Goal: Task Accomplishment & Management: Manage account settings

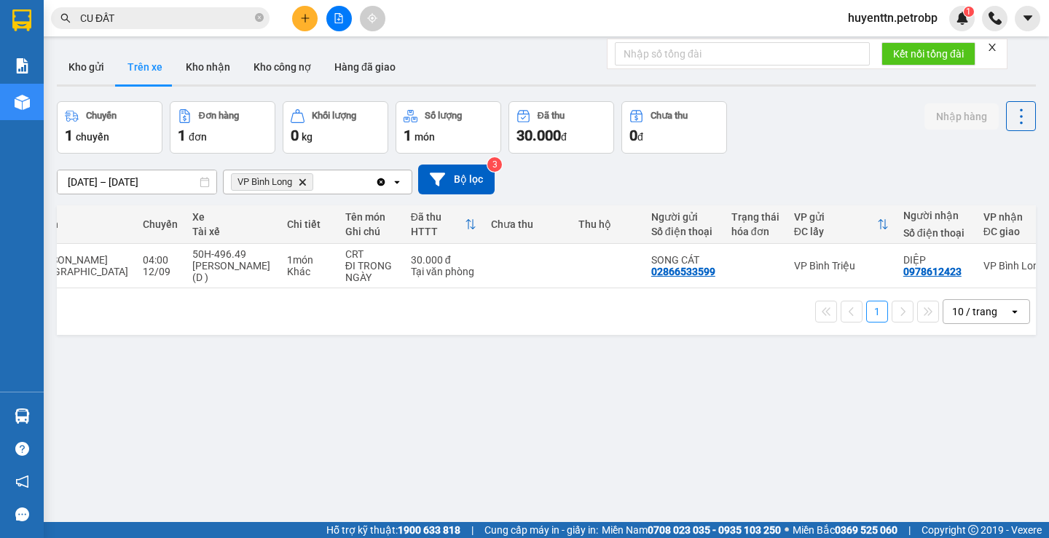
scroll to position [0, 221]
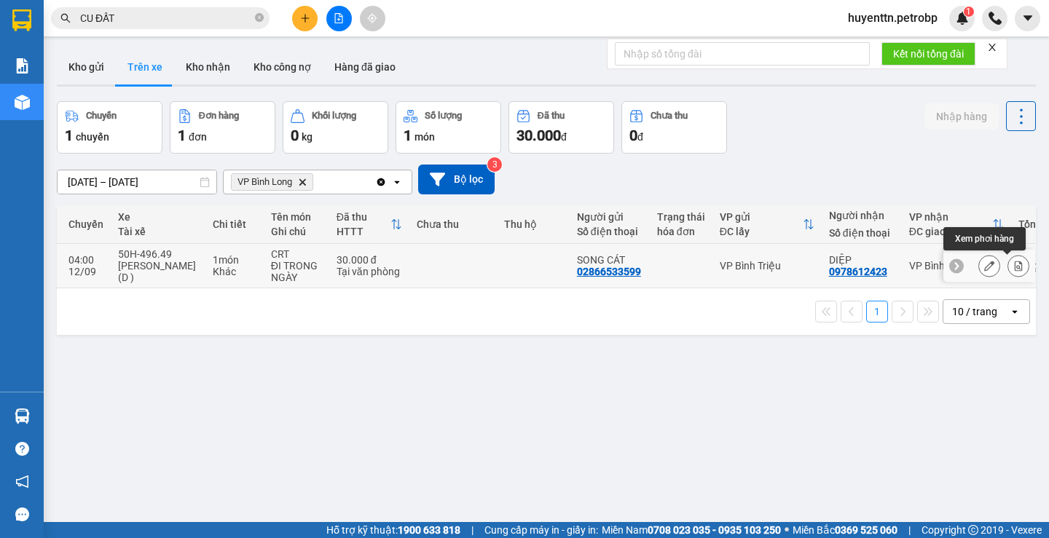
click at [1015, 271] on icon at bounding box center [1019, 266] width 8 height 10
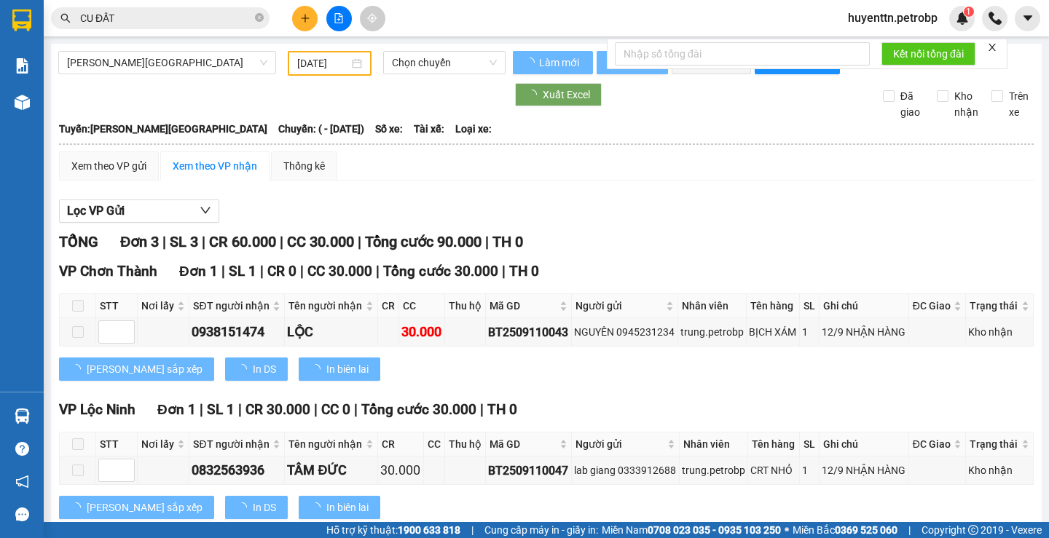
type input "[DATE]"
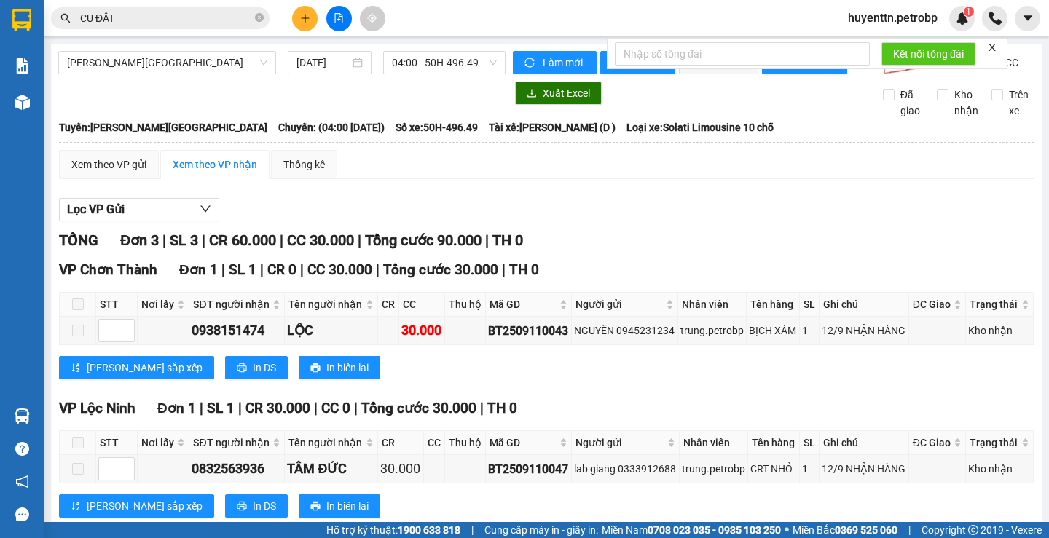
scroll to position [187, 0]
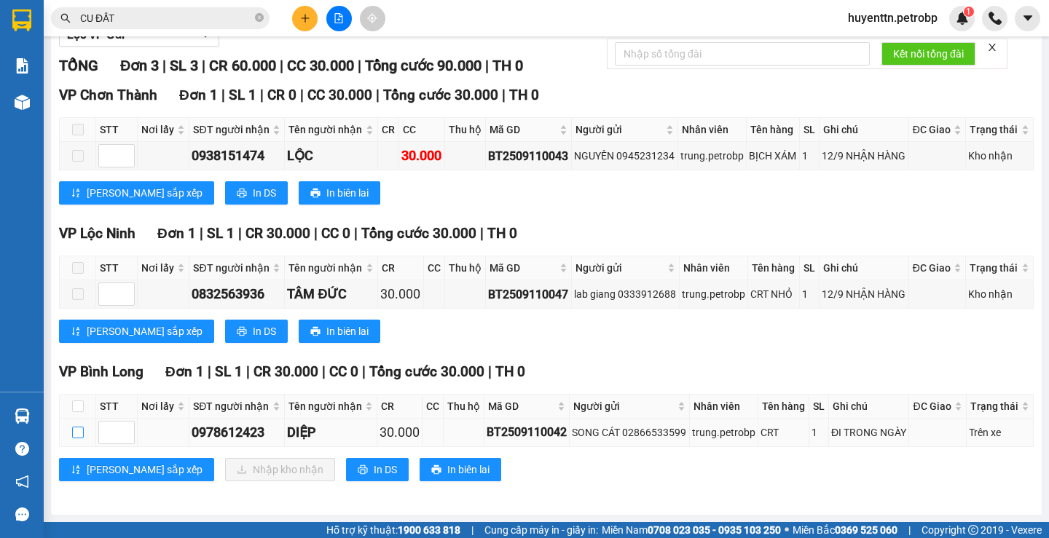
click at [78, 431] on input "checkbox" at bounding box center [78, 433] width 12 height 12
checkbox input "true"
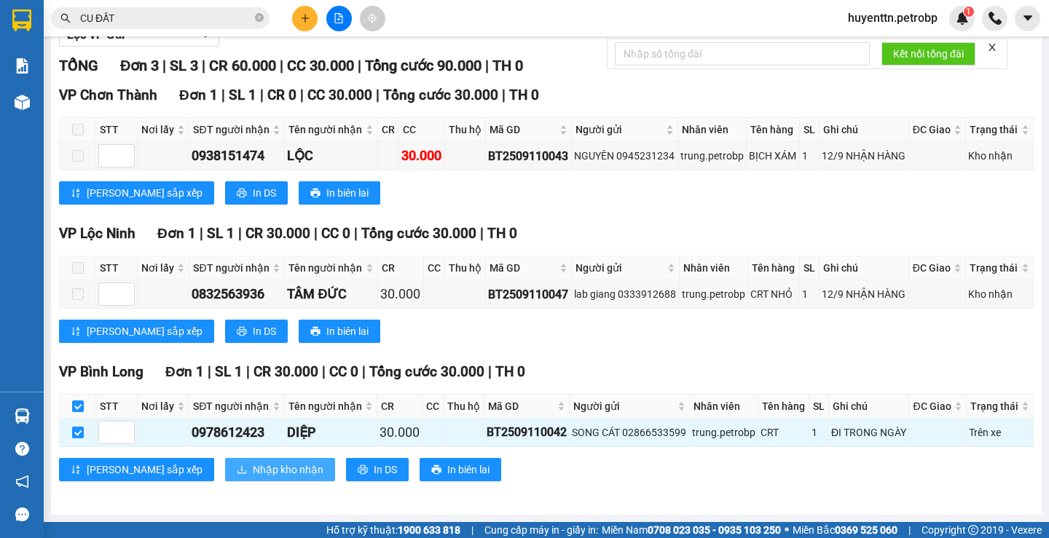
click at [253, 476] on span "Nhập kho nhận" at bounding box center [288, 470] width 71 height 16
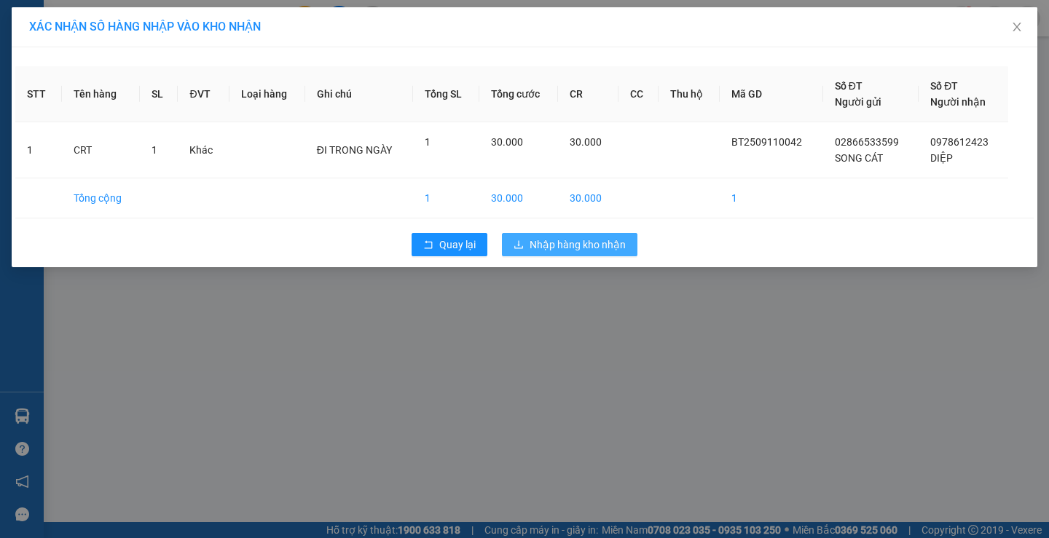
click at [586, 241] on span "Nhập hàng kho nhận" at bounding box center [578, 245] width 96 height 16
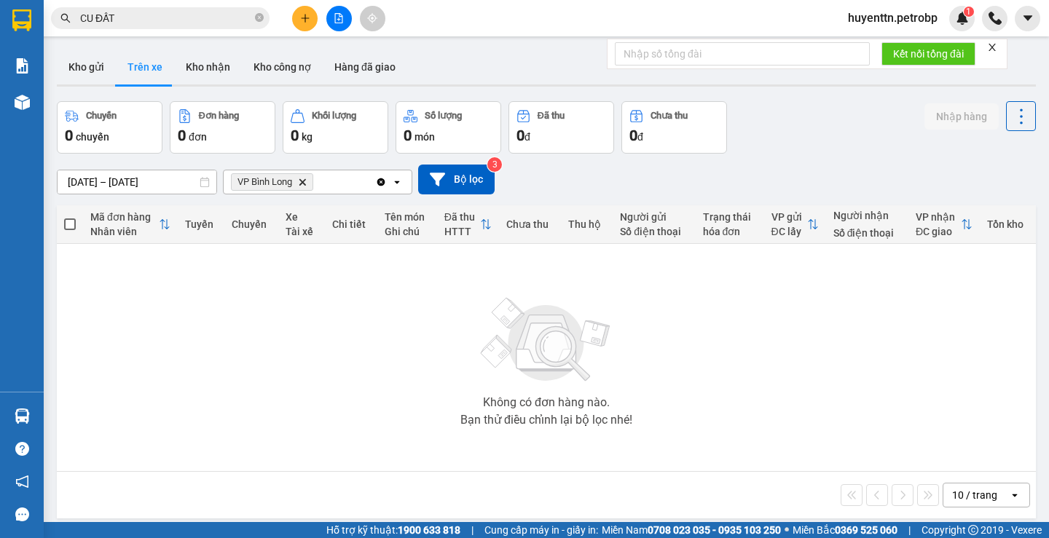
click at [164, 23] on input "CU ĐẤT" at bounding box center [166, 18] width 172 height 16
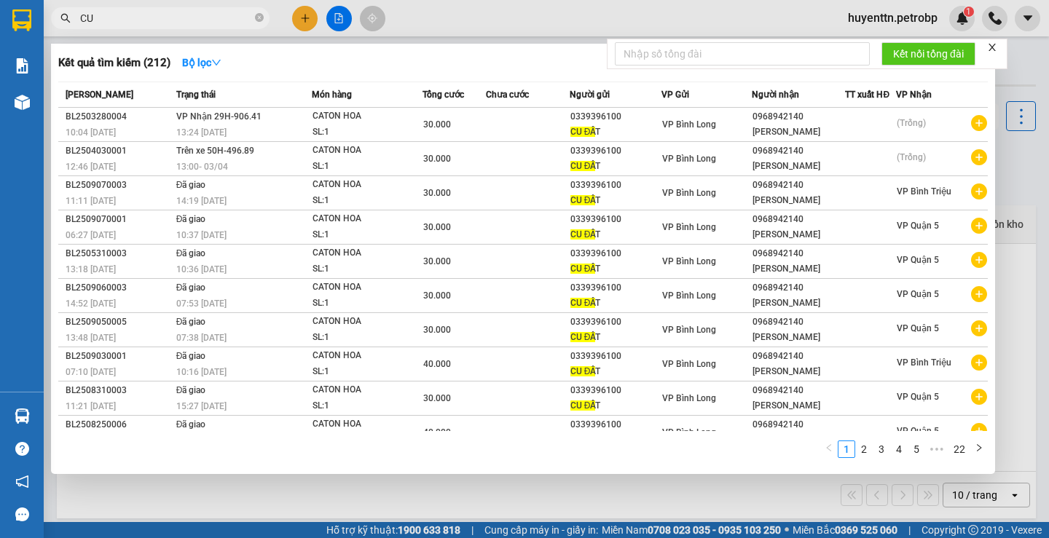
type input "C"
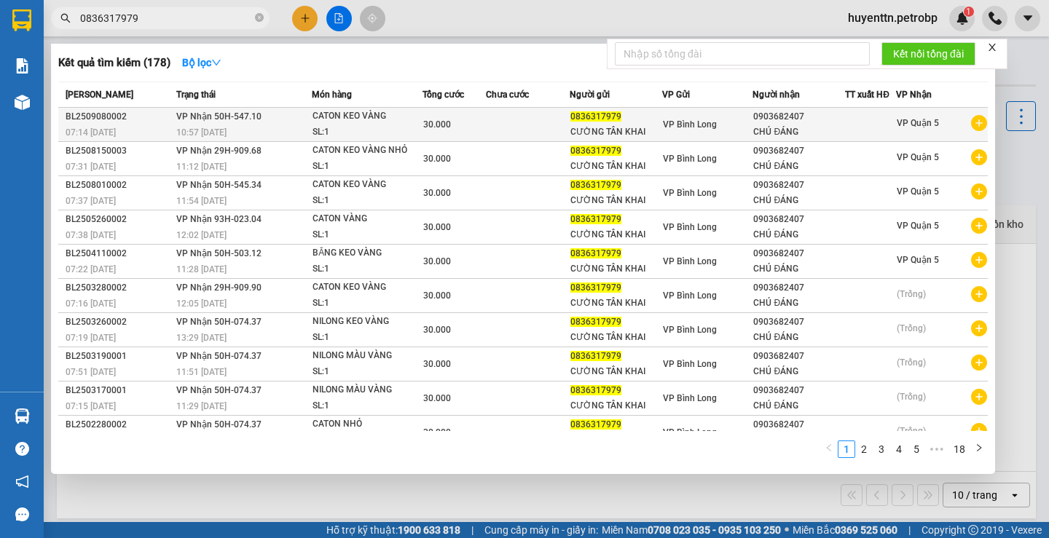
type input "0836317979"
click at [973, 127] on icon "plus-circle" at bounding box center [979, 123] width 16 height 16
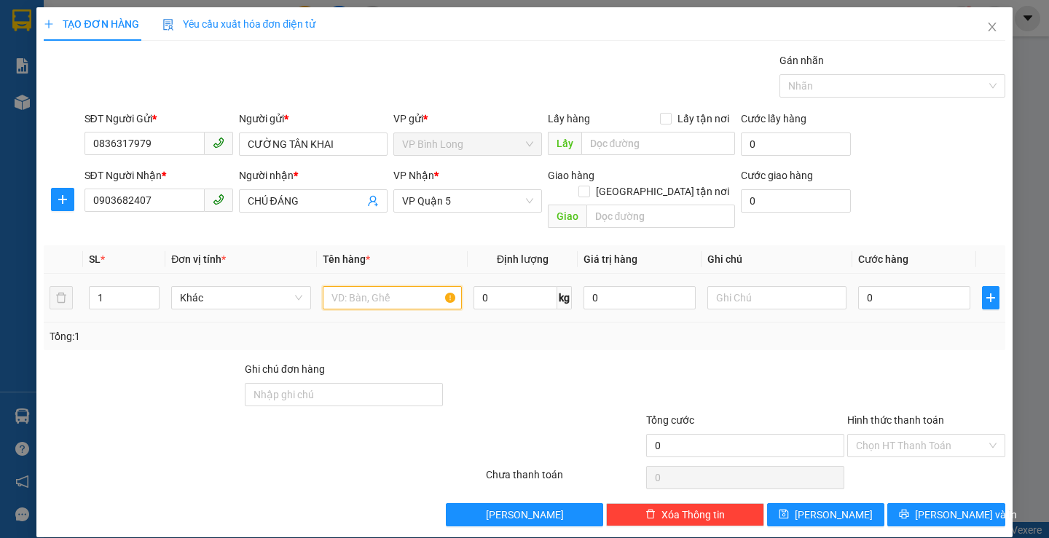
click at [369, 286] on input "text" at bounding box center [392, 297] width 139 height 23
type input "CATON KEO VÀNG"
click at [887, 286] on input "0" at bounding box center [914, 297] width 112 height 23
type input "3"
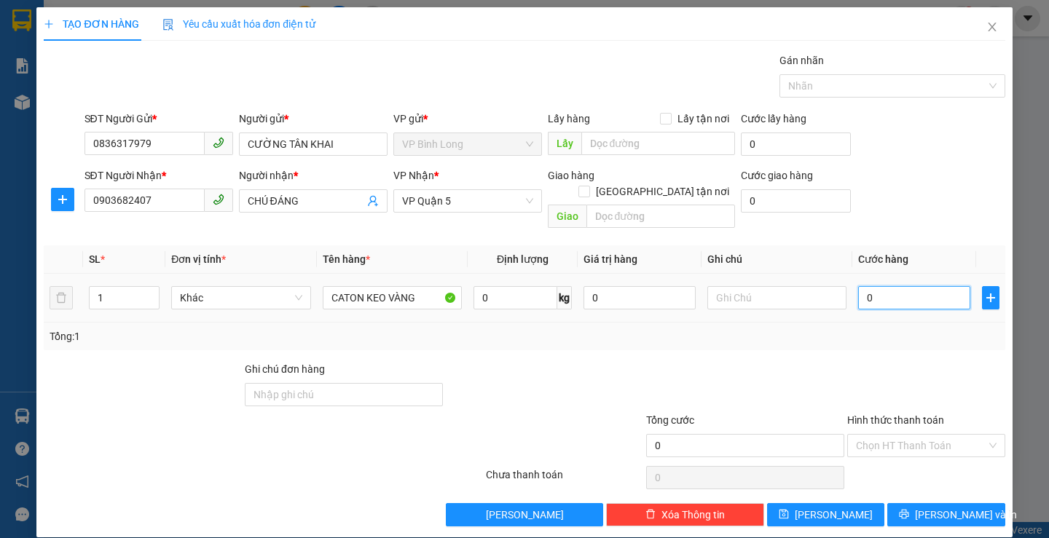
type input "3"
type input "30"
type input "300"
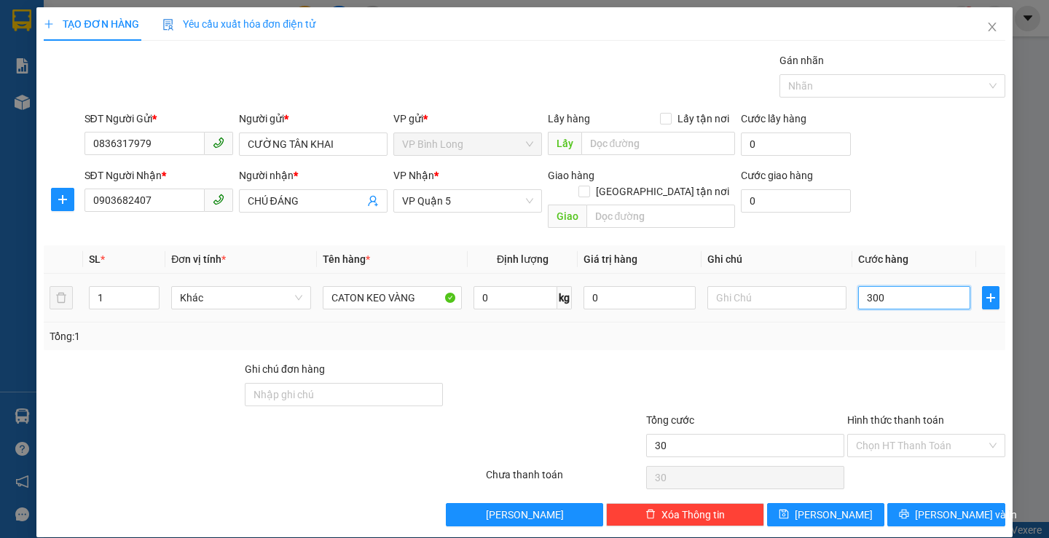
type input "300"
type input "3.000"
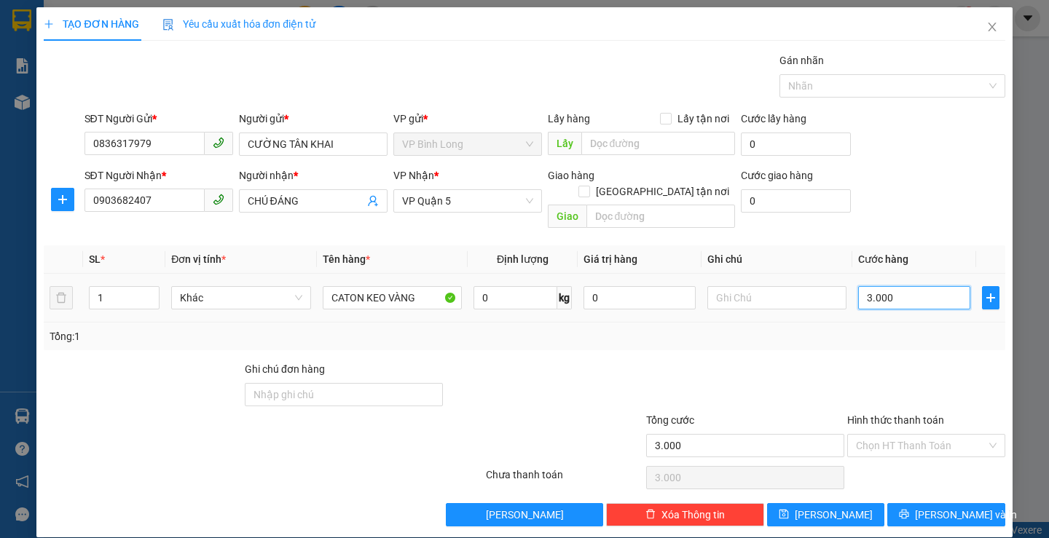
type input "30.000"
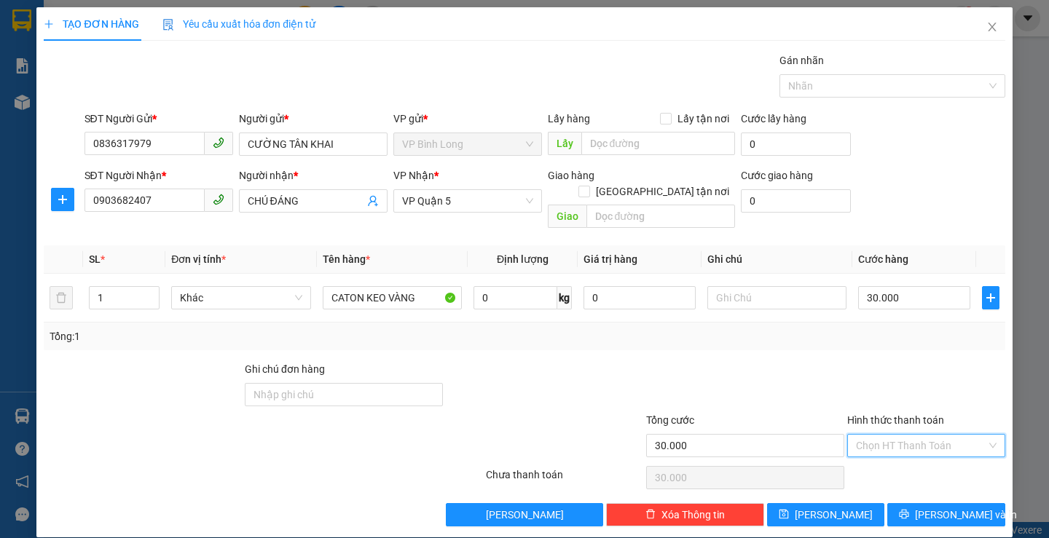
click at [892, 435] on input "Hình thức thanh toán" at bounding box center [921, 446] width 130 height 22
click at [901, 334] on div "Tại văn phòng" at bounding box center [917, 331] width 138 height 16
type input "0"
click at [941, 509] on button "[PERSON_NAME] và In" at bounding box center [945, 514] width 117 height 23
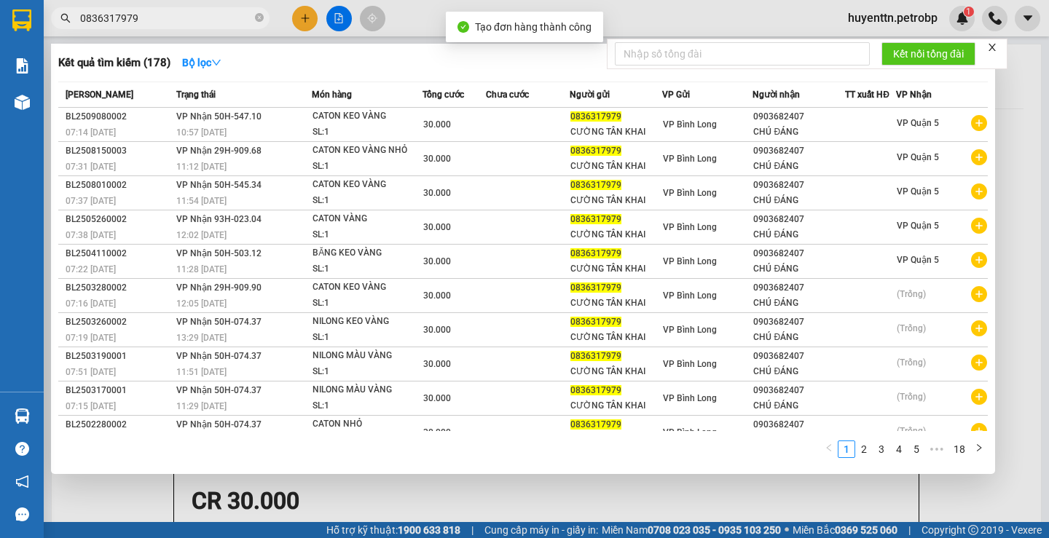
click at [705, 32] on div at bounding box center [524, 269] width 1049 height 538
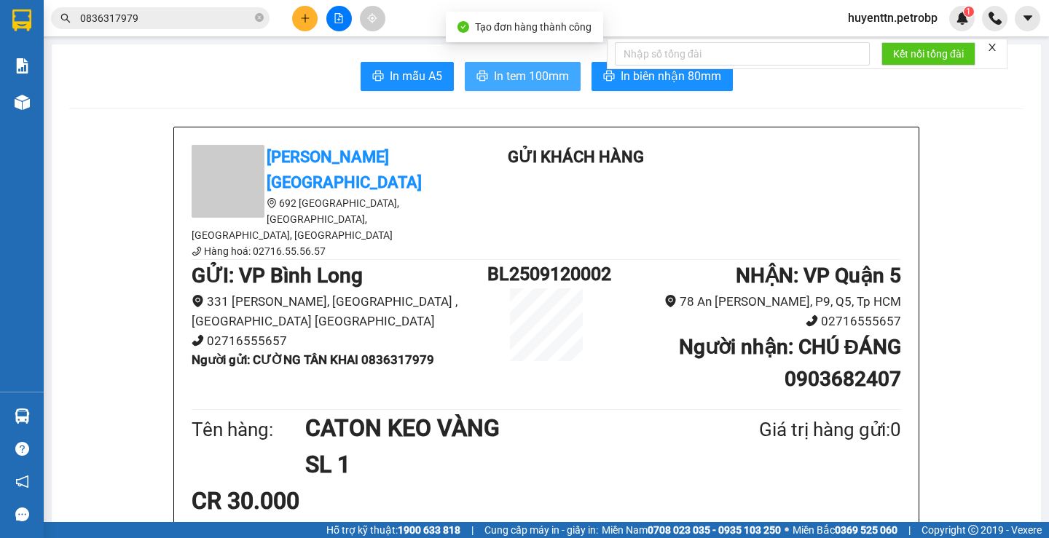
click at [544, 70] on span "In tem 100mm" at bounding box center [531, 76] width 75 height 18
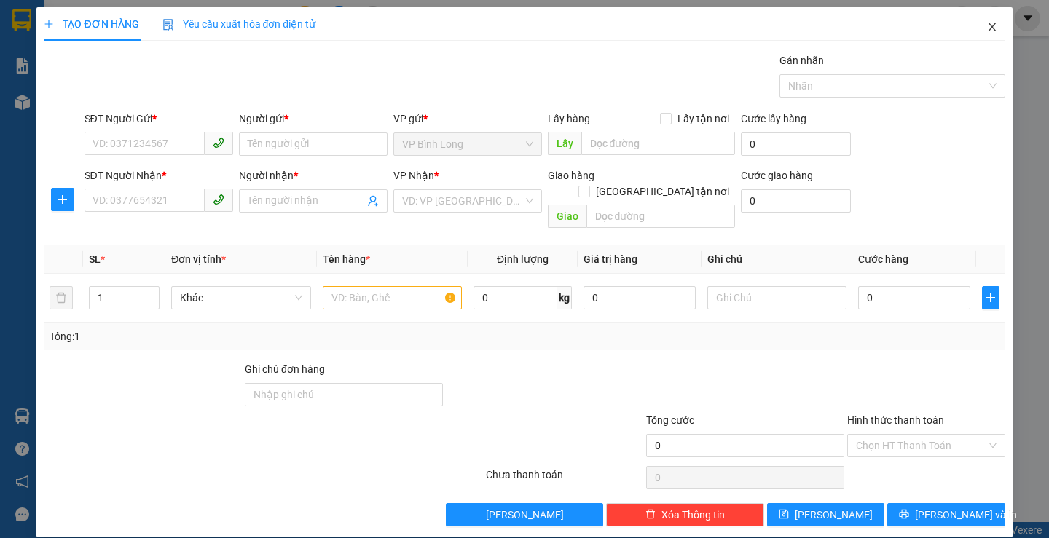
click at [987, 24] on icon "close" at bounding box center [992, 27] width 12 height 12
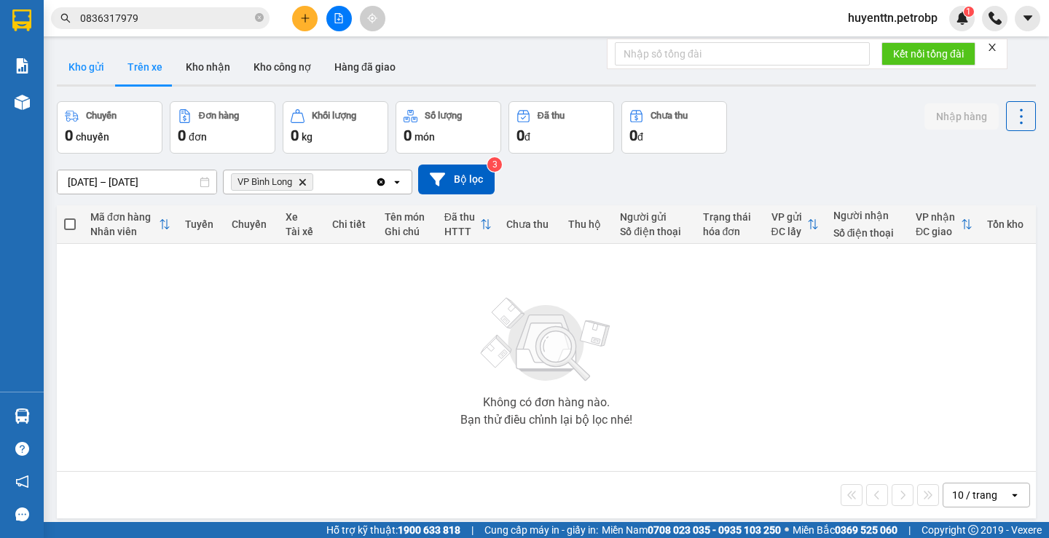
click at [76, 62] on button "Kho gửi" at bounding box center [86, 67] width 59 height 35
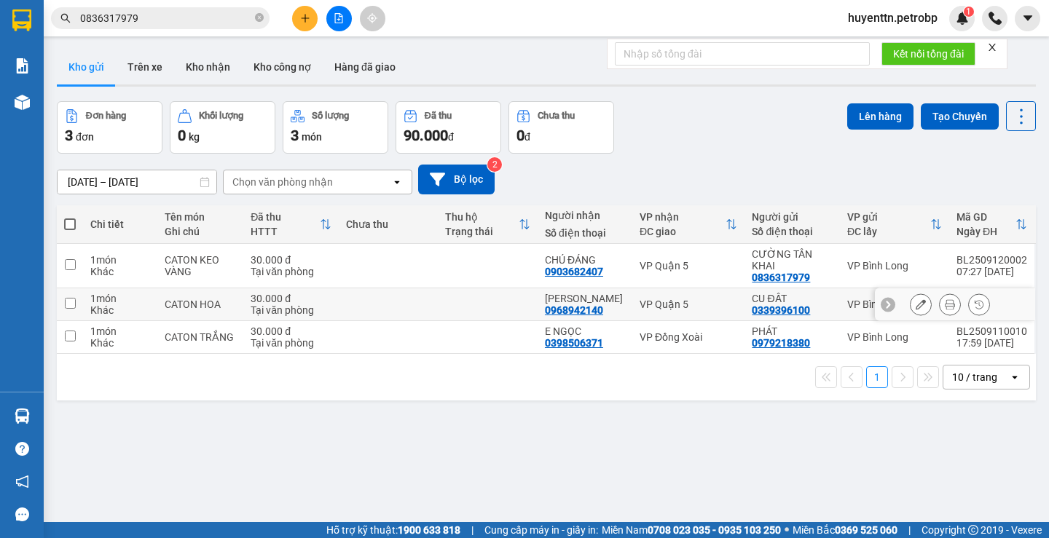
click at [375, 310] on td at bounding box center [389, 304] width 100 height 33
checkbox input "true"
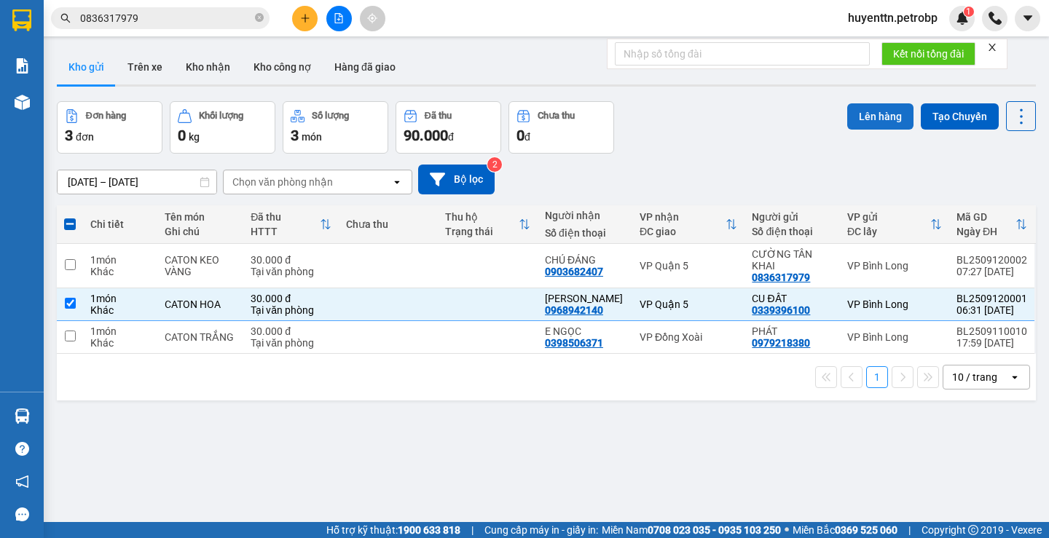
click at [852, 111] on button "Lên hàng" at bounding box center [880, 116] width 66 height 26
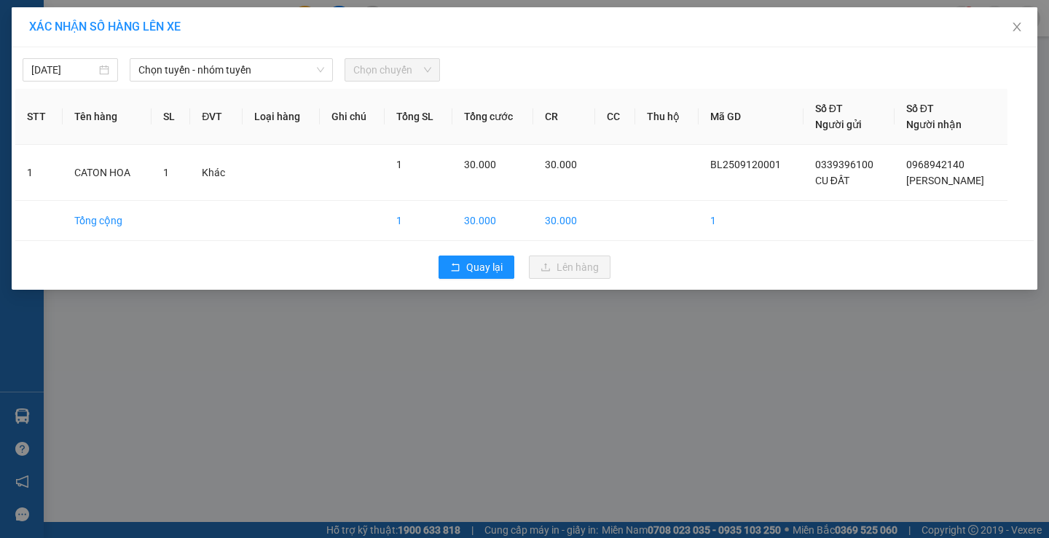
click at [341, 84] on div "[DATE] Chọn tuyến - nhóm tuyến Chọn chuyến STT Tên hàng SL ĐVT Loại hàng Ghi ch…" at bounding box center [525, 168] width 1026 height 243
click at [295, 66] on span "Chọn tuyến - nhóm tuyến" at bounding box center [231, 70] width 186 height 22
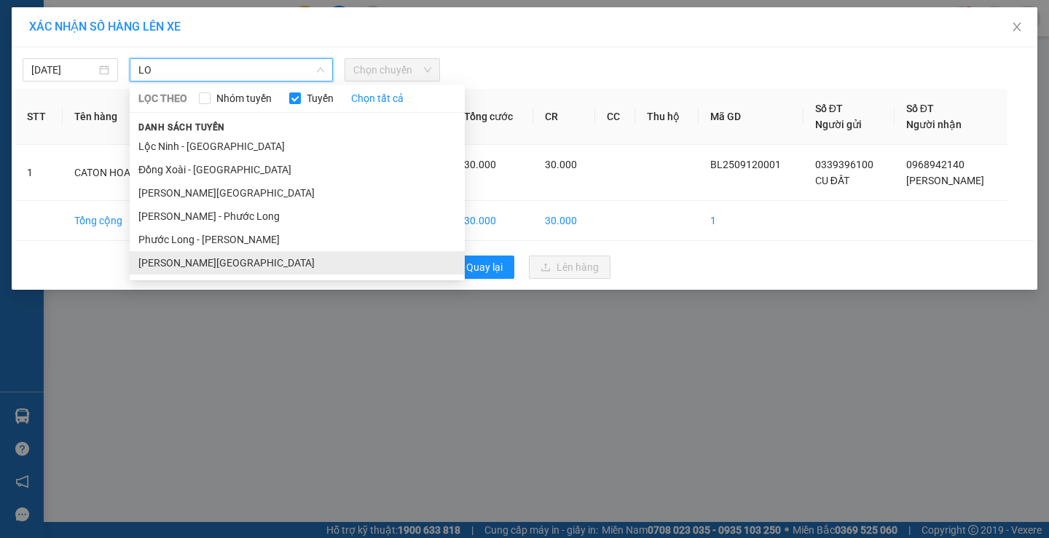
type input "LO"
click at [208, 259] on li "[PERSON_NAME][GEOGRAPHIC_DATA]" at bounding box center [297, 262] width 335 height 23
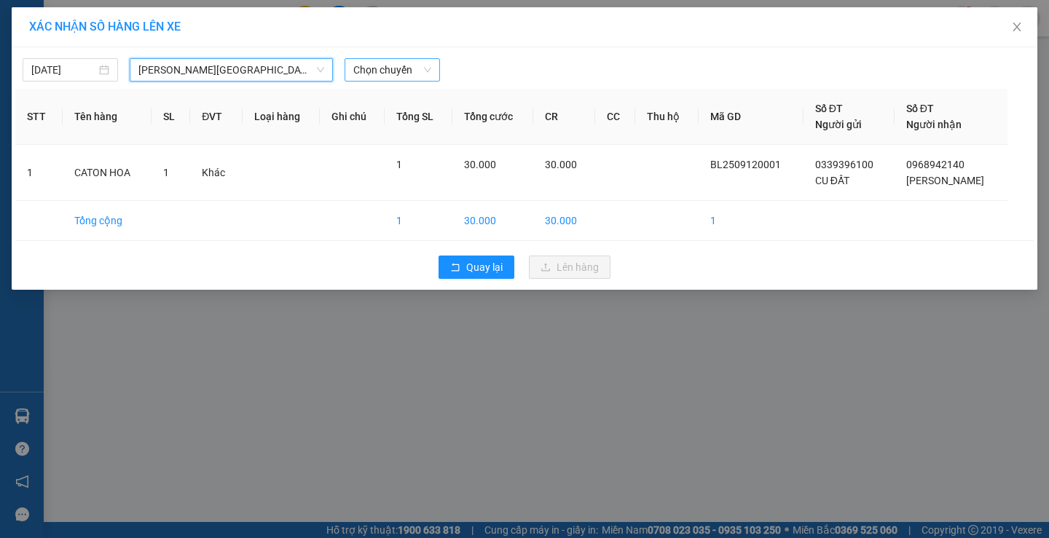
click at [383, 75] on span "Chọn chuyến" at bounding box center [392, 70] width 78 height 22
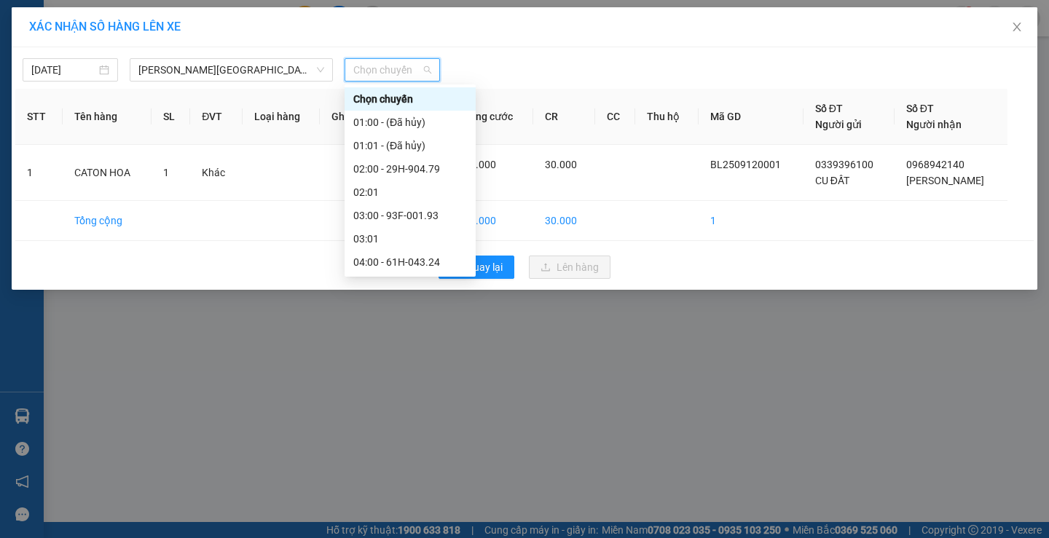
scroll to position [219, 0]
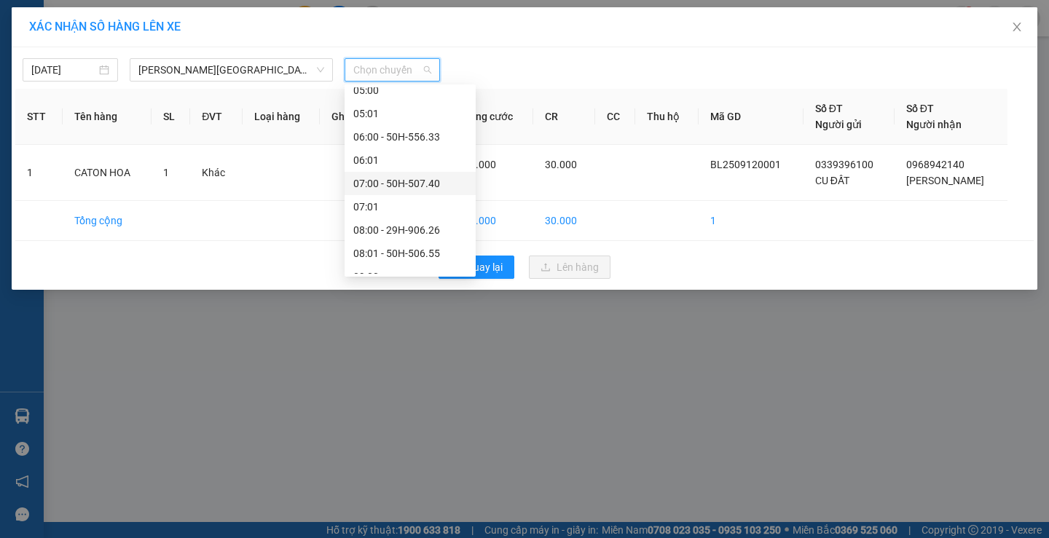
click at [397, 189] on div "07:00 - 50H-507.40" at bounding box center [410, 184] width 114 height 16
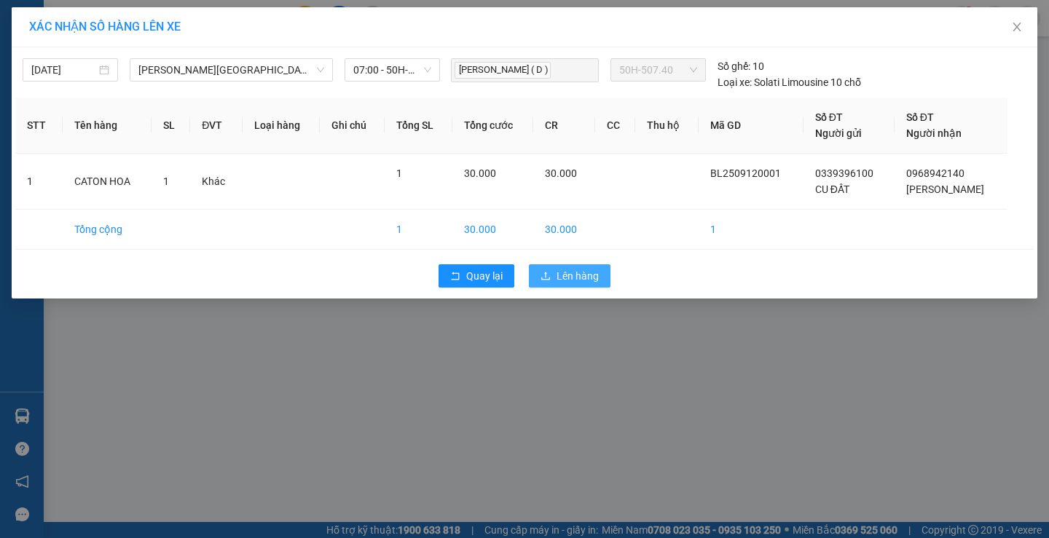
click at [576, 279] on span "Lên hàng" at bounding box center [578, 276] width 42 height 16
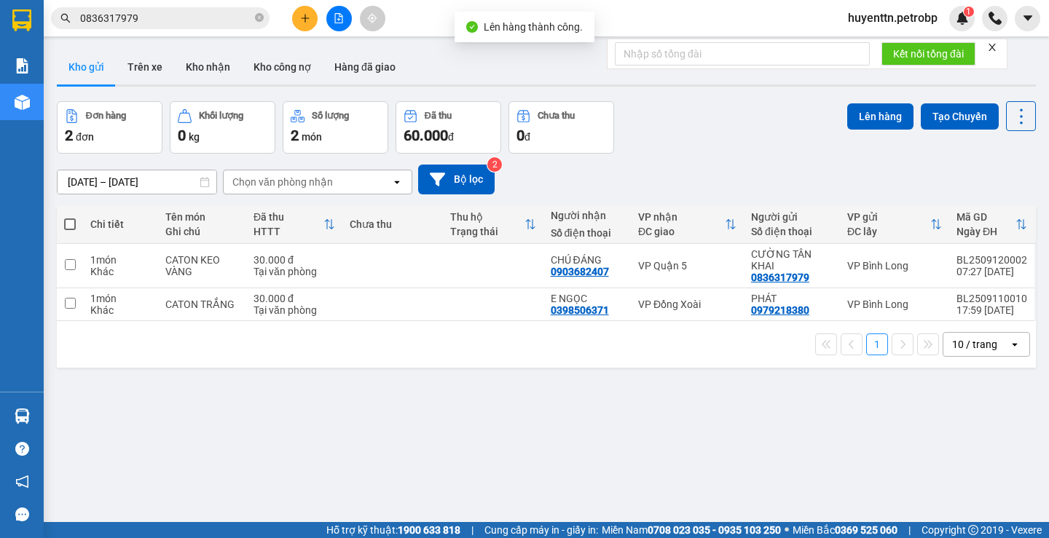
click at [144, 87] on div "Kho gửi Trên xe Kho nhận Kho công nợ Hàng đã giao" at bounding box center [546, 69] width 979 height 39
click at [156, 76] on button "Trên xe" at bounding box center [145, 67] width 58 height 35
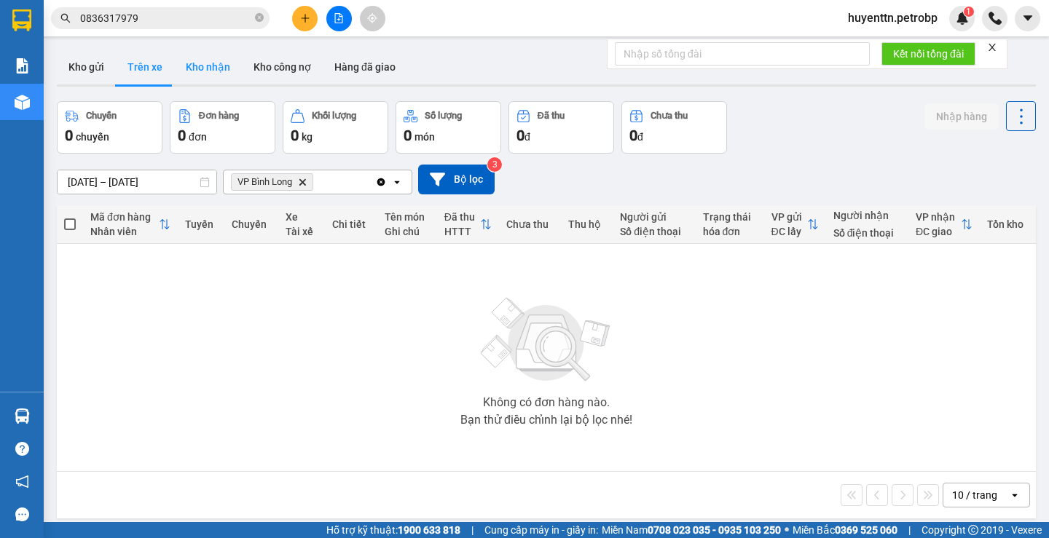
click at [207, 67] on button "Kho nhận" at bounding box center [208, 67] width 68 height 35
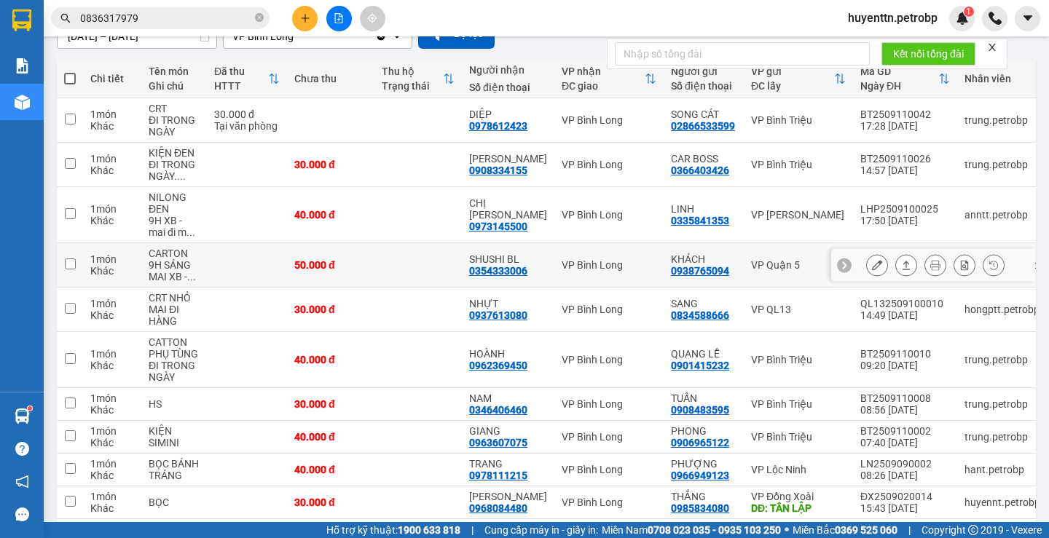
scroll to position [208, 0]
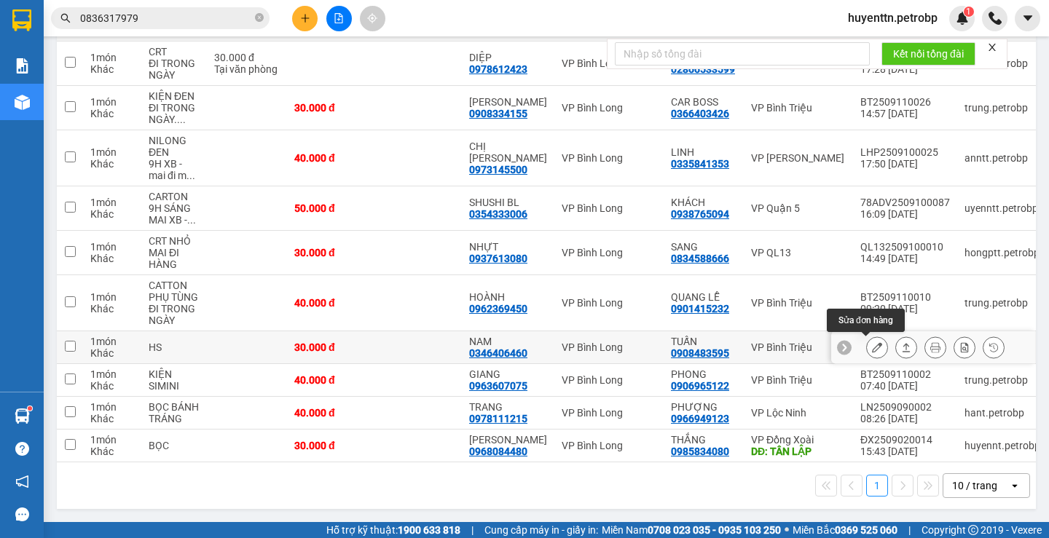
click at [872, 346] on icon at bounding box center [877, 347] width 10 height 10
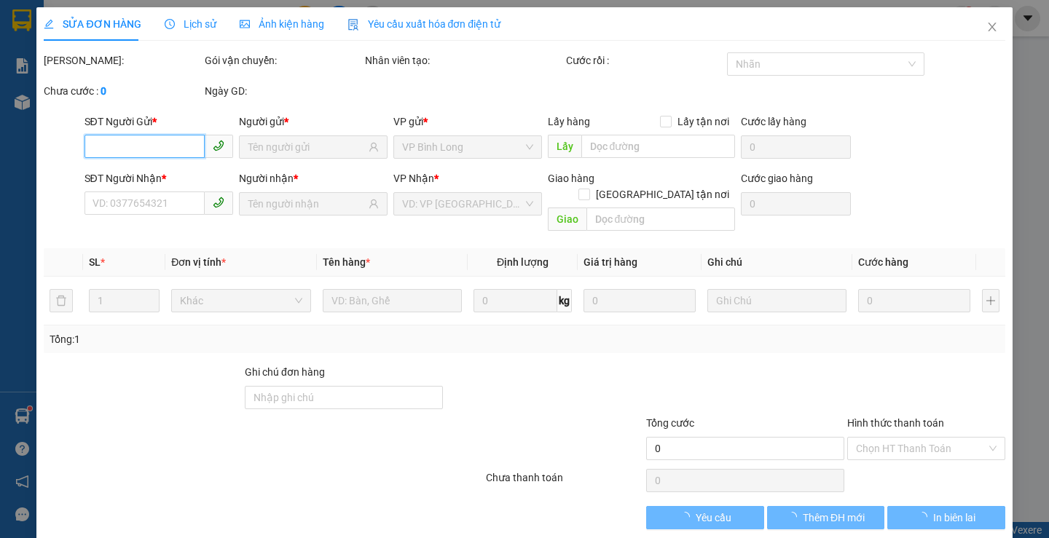
type input "0908483595"
type input "TUẤN"
type input "0346406460"
type input "NAM"
type input "30.000"
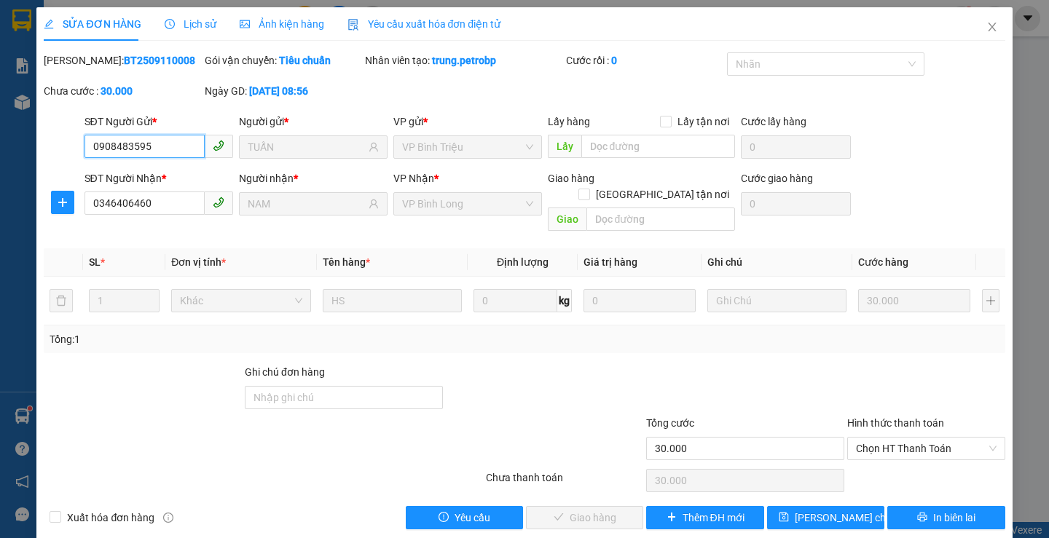
scroll to position [4, 0]
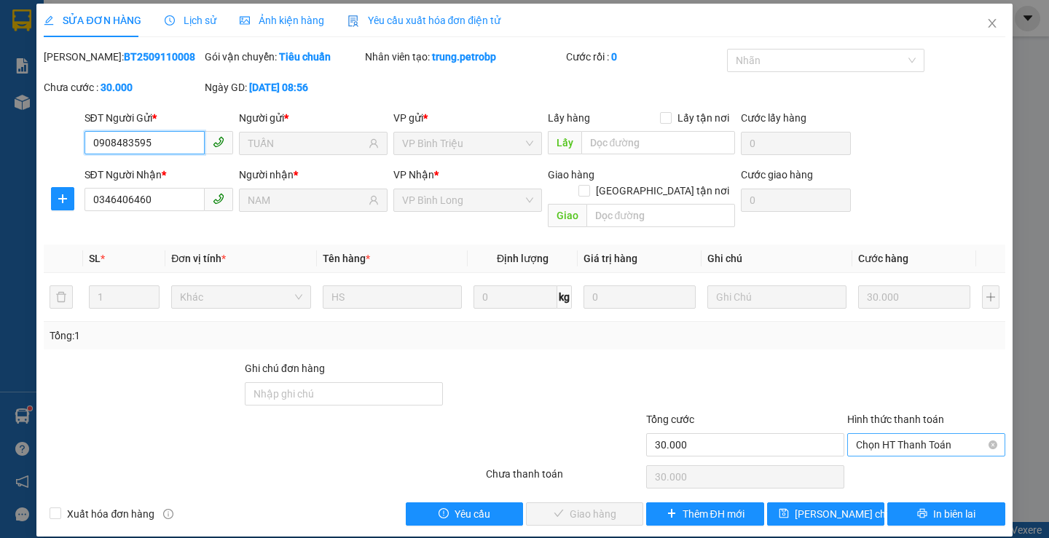
click at [873, 434] on span "Chọn HT Thanh Toán" at bounding box center [926, 445] width 141 height 22
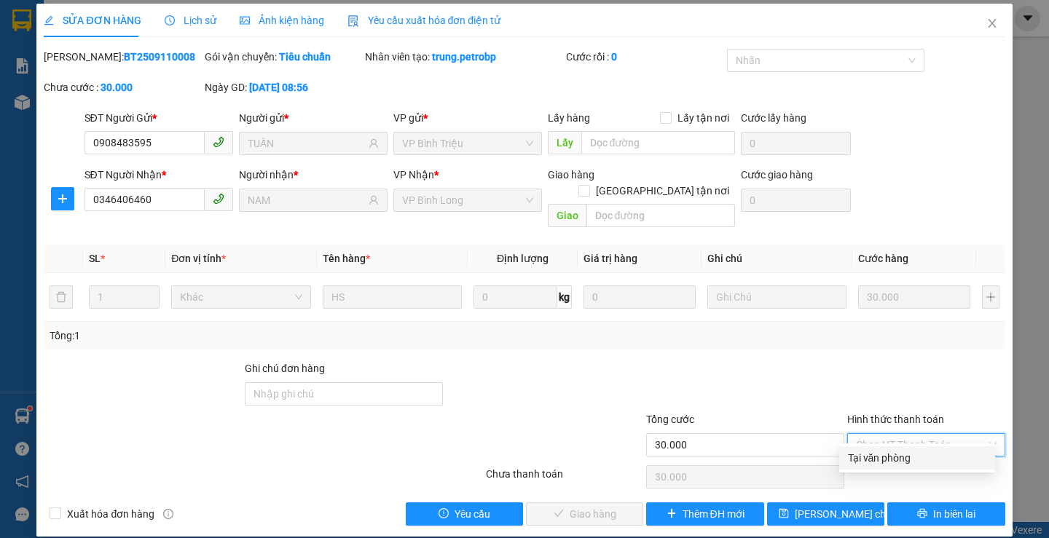
click at [863, 462] on div "Tại văn phòng" at bounding box center [917, 458] width 138 height 16
type input "0"
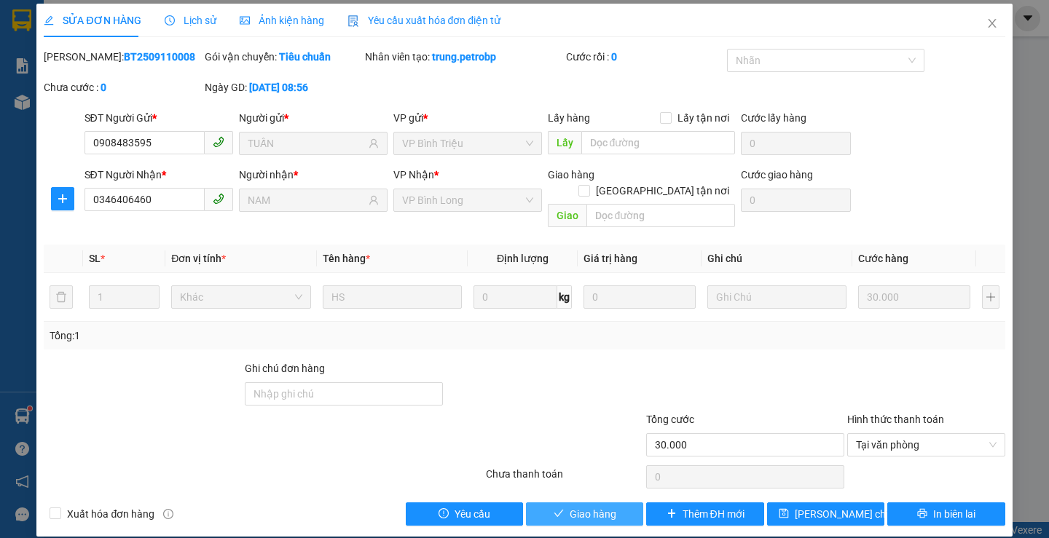
click at [592, 506] on span "Giao hàng" at bounding box center [593, 514] width 47 height 16
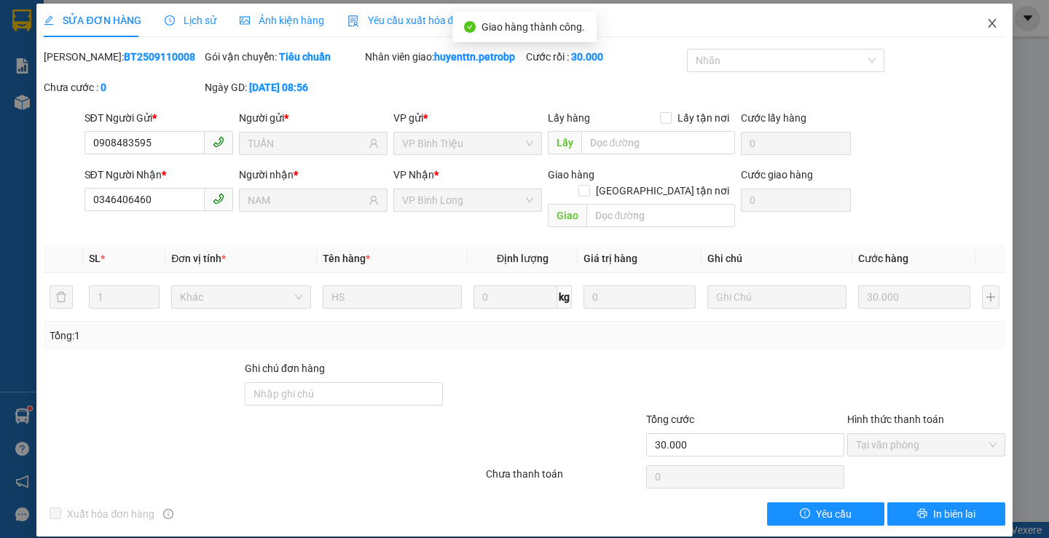
click at [986, 26] on icon "close" at bounding box center [992, 23] width 12 height 12
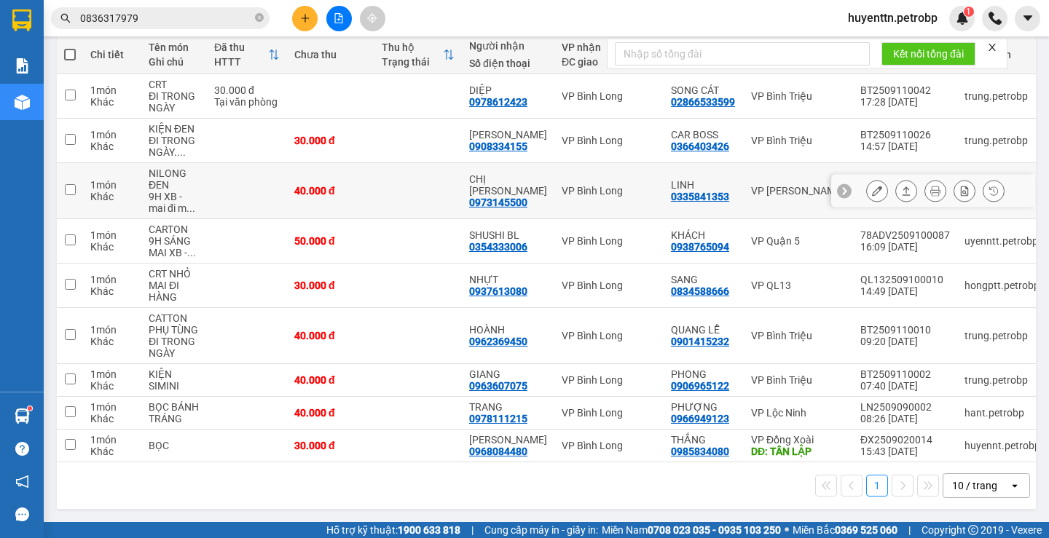
scroll to position [103, 0]
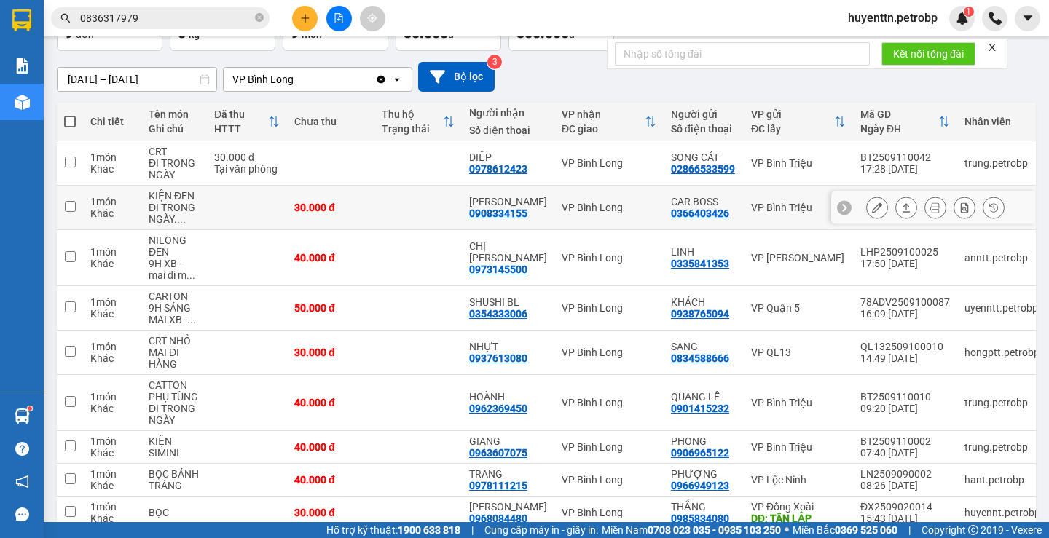
click at [872, 208] on icon at bounding box center [877, 208] width 10 height 10
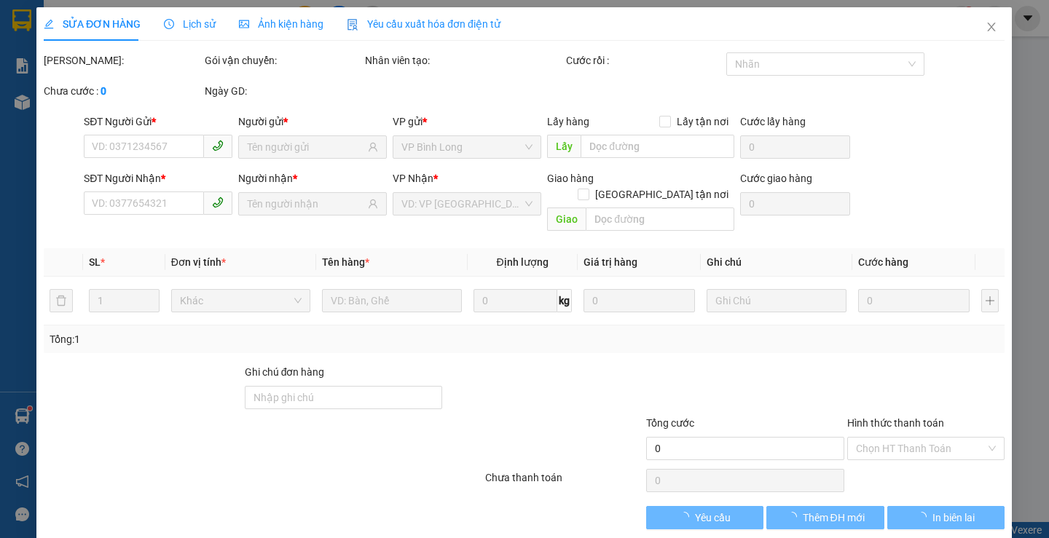
type input "0366403426"
type input "CAR BOSS"
type input "0908334155"
type input "[PERSON_NAME]"
type input "30.000"
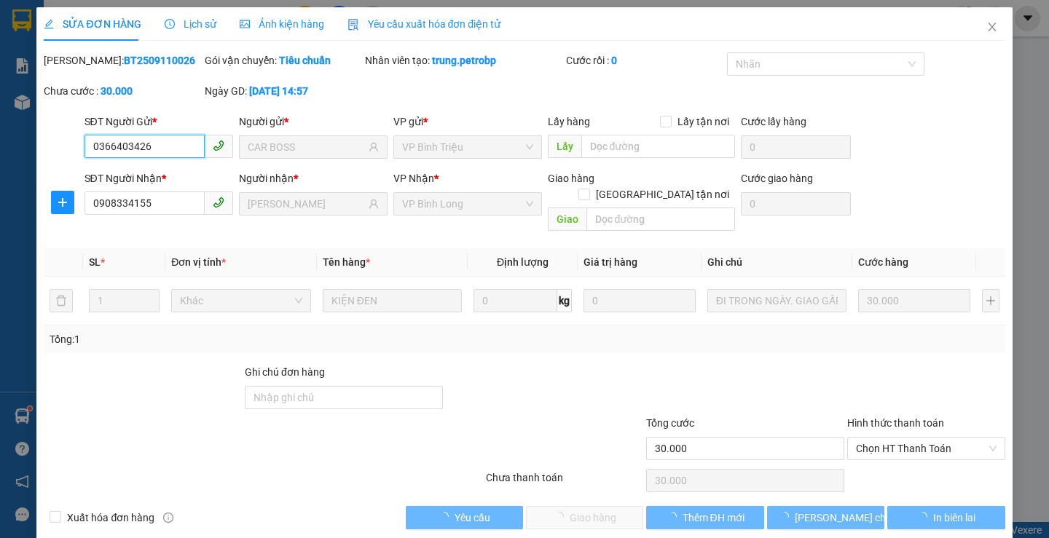
scroll to position [4, 0]
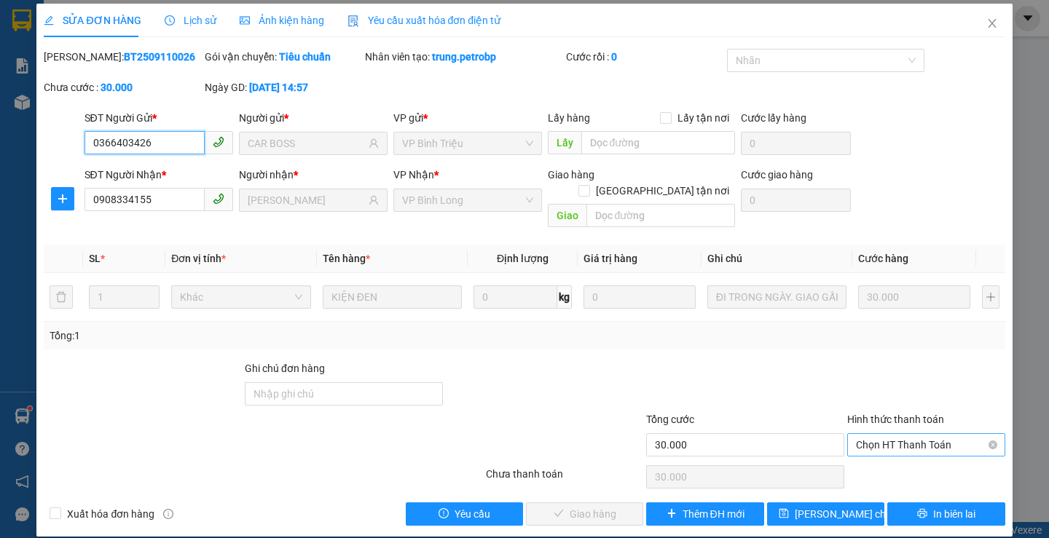
click at [882, 434] on span "Chọn HT Thanh Toán" at bounding box center [926, 445] width 141 height 22
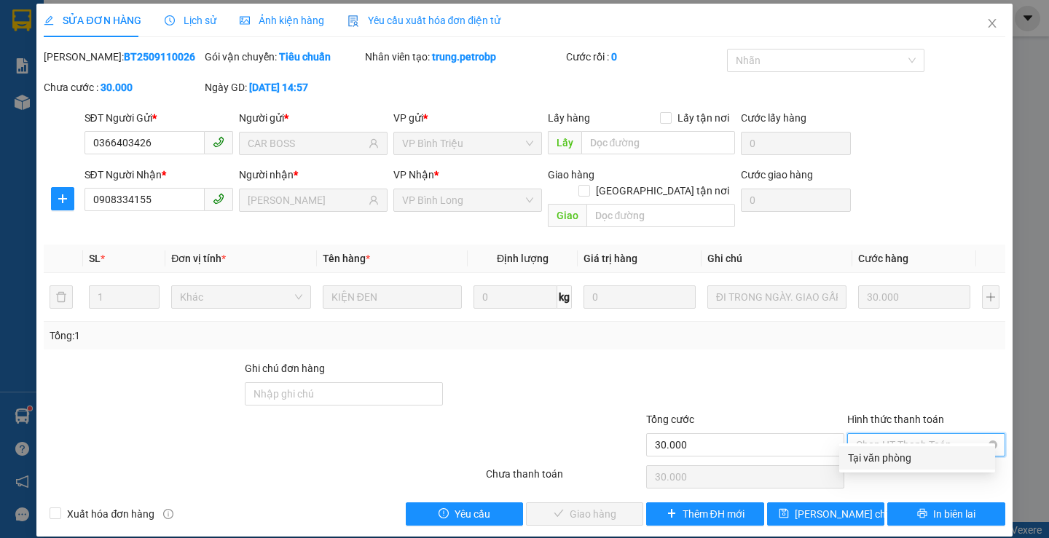
click at [879, 451] on div "Tại văn phòng" at bounding box center [917, 458] width 138 height 16
type input "0"
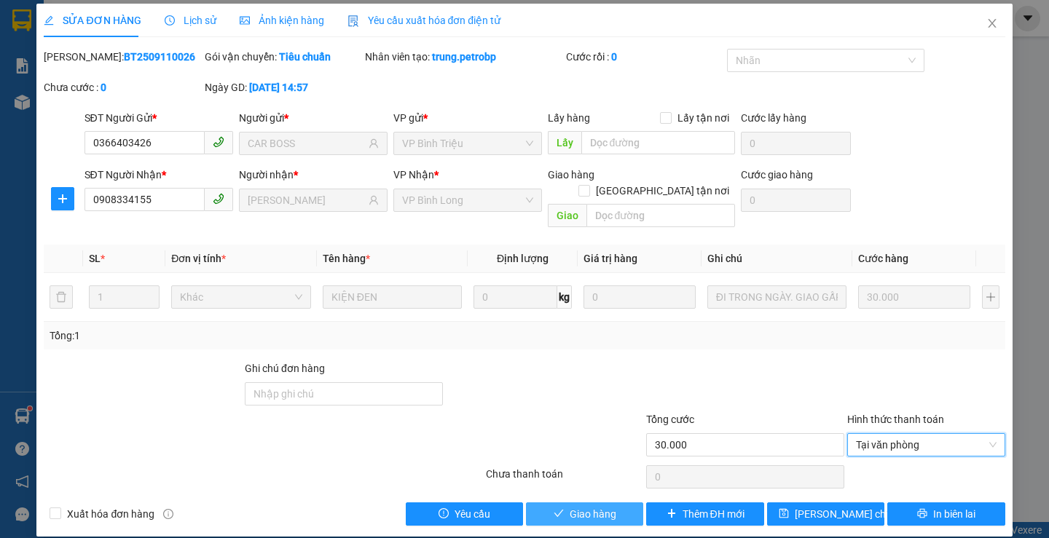
click at [600, 503] on button "Giao hàng" at bounding box center [584, 514] width 117 height 23
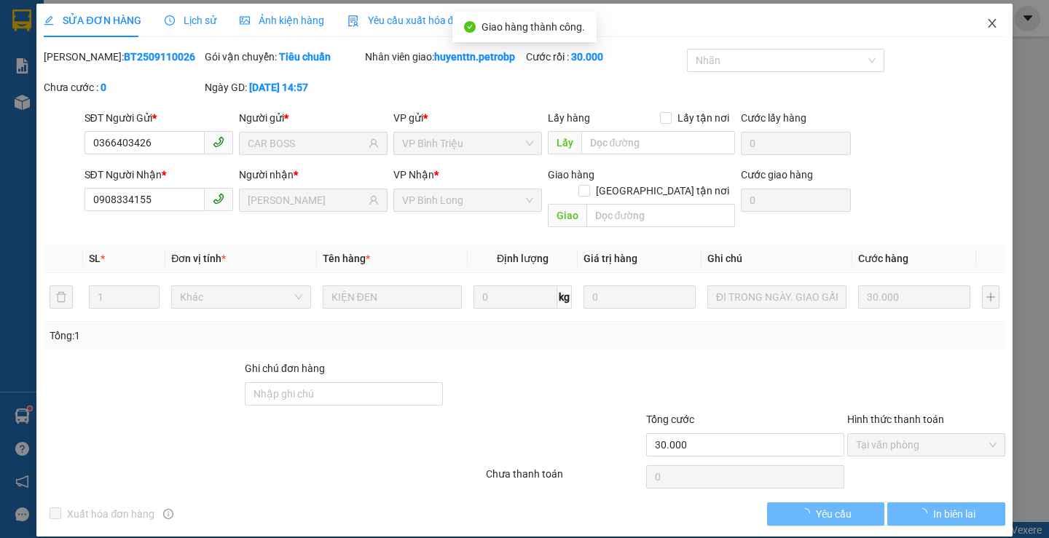
scroll to position [0, 0]
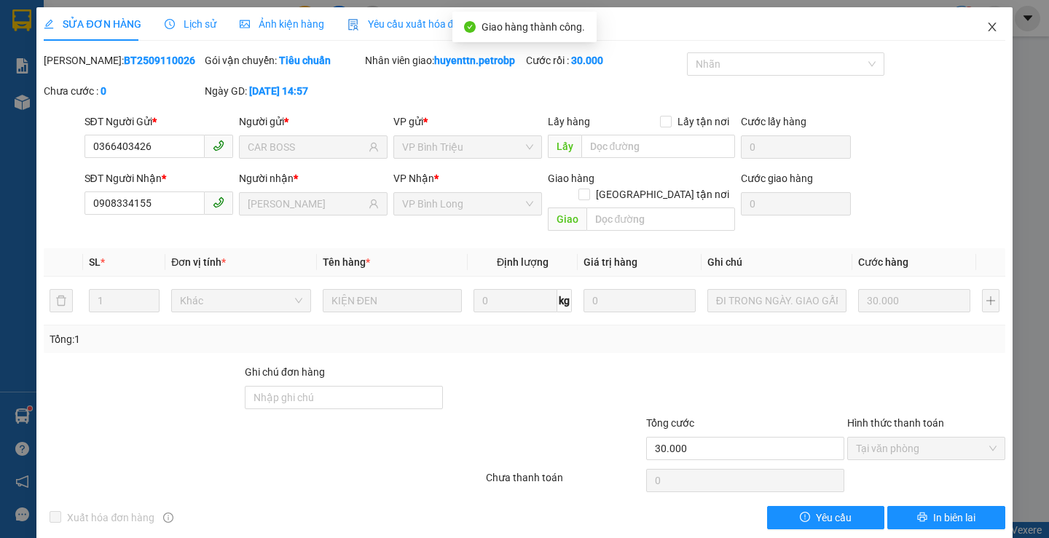
click at [972, 27] on span "Close" at bounding box center [992, 27] width 41 height 41
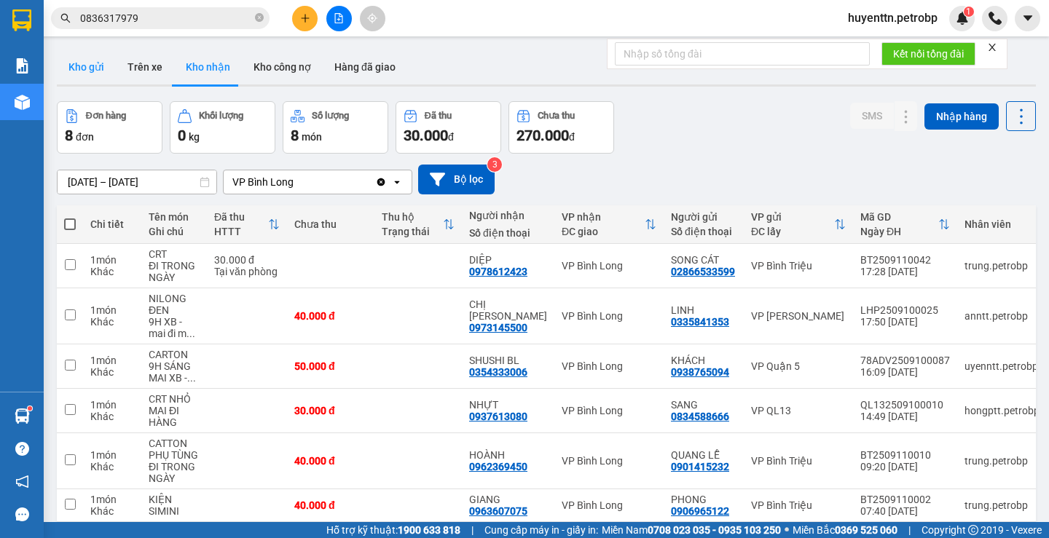
click at [73, 79] on button "Kho gửi" at bounding box center [86, 67] width 59 height 35
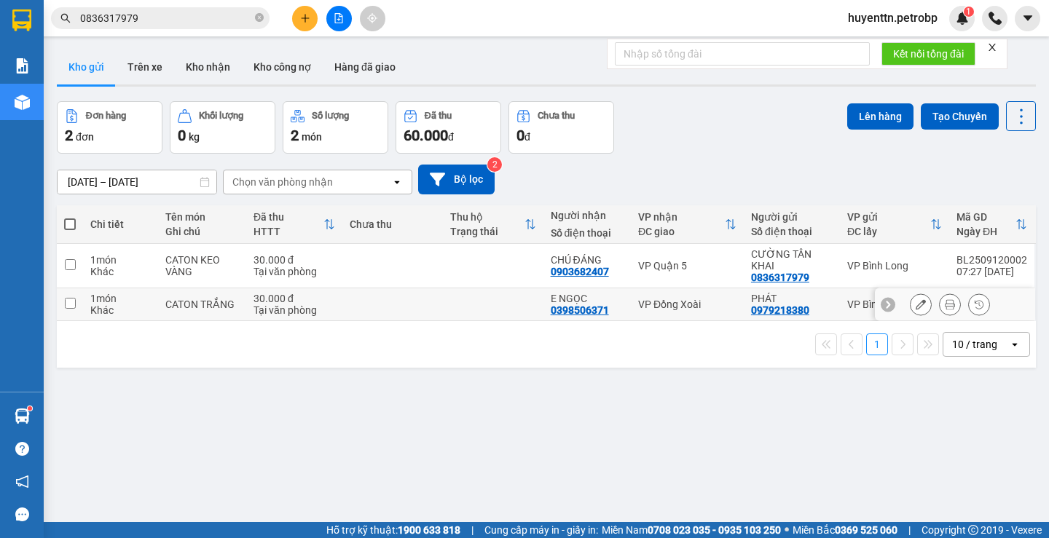
click at [433, 313] on td at bounding box center [392, 304] width 101 height 33
checkbox input "true"
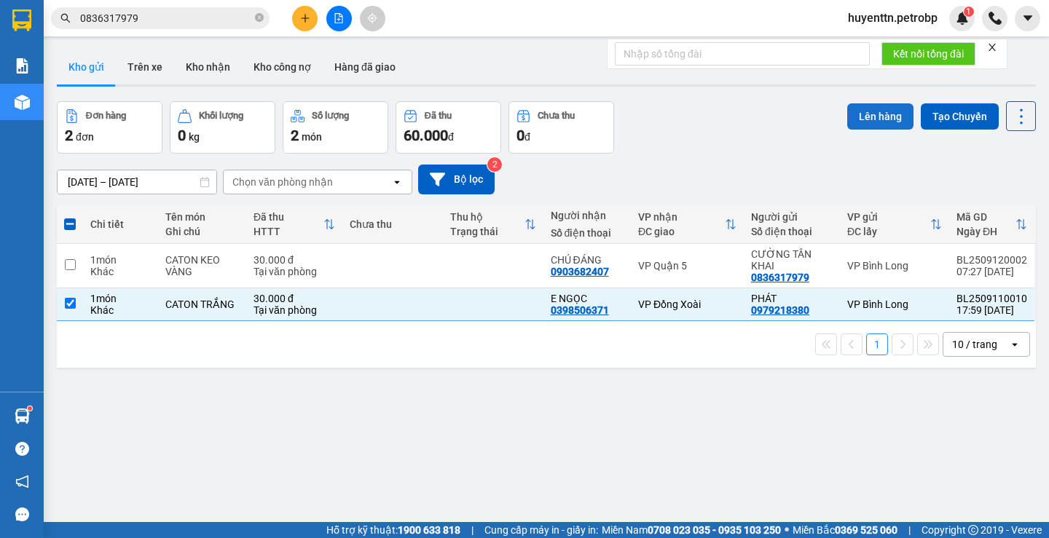
click at [874, 120] on button "Lên hàng" at bounding box center [880, 116] width 66 height 26
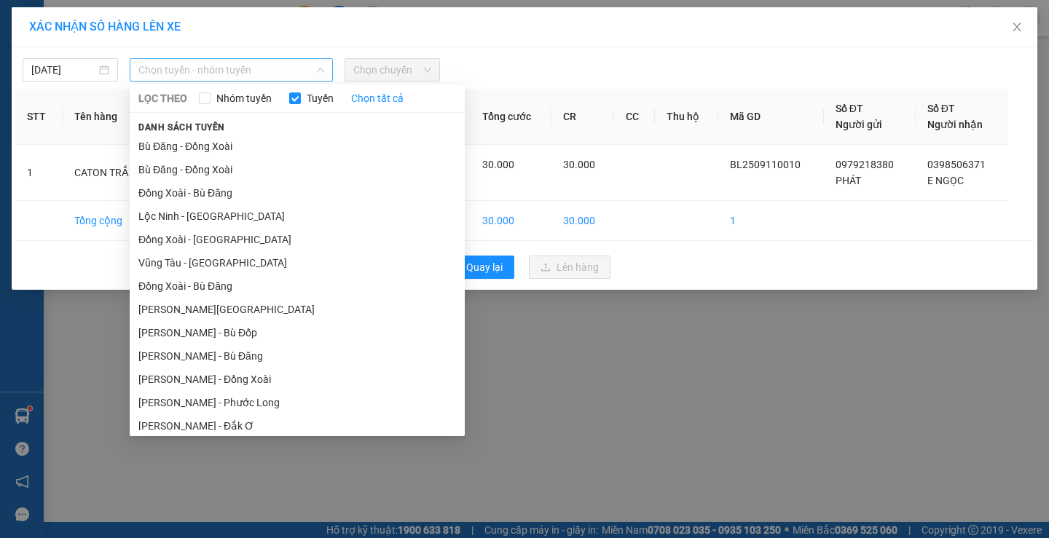
click at [192, 81] on div "Chọn tuyến - nhóm tuyến" at bounding box center [231, 69] width 203 height 23
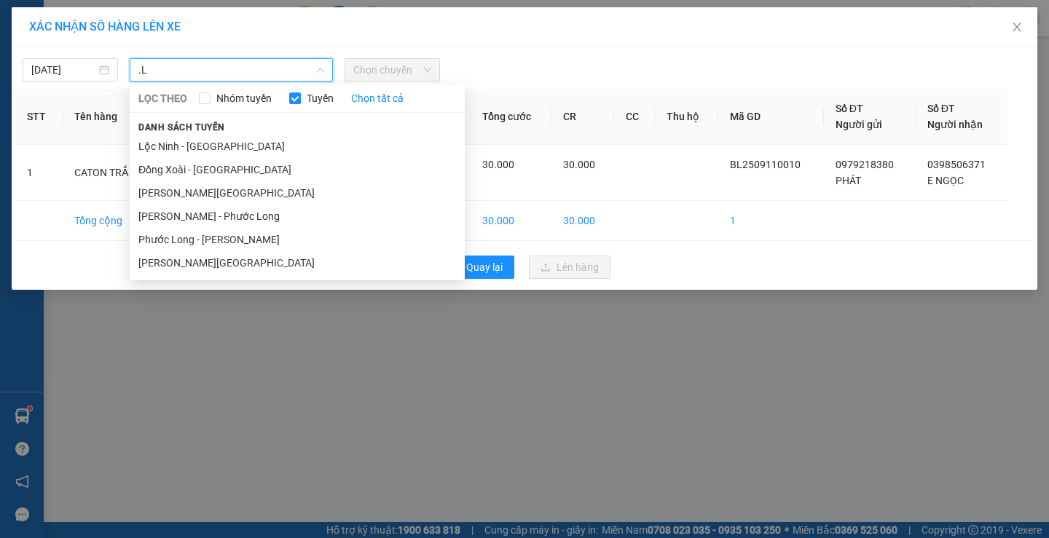
type input "."
type input "LO"
click at [209, 256] on li "[PERSON_NAME][GEOGRAPHIC_DATA]" at bounding box center [297, 262] width 335 height 23
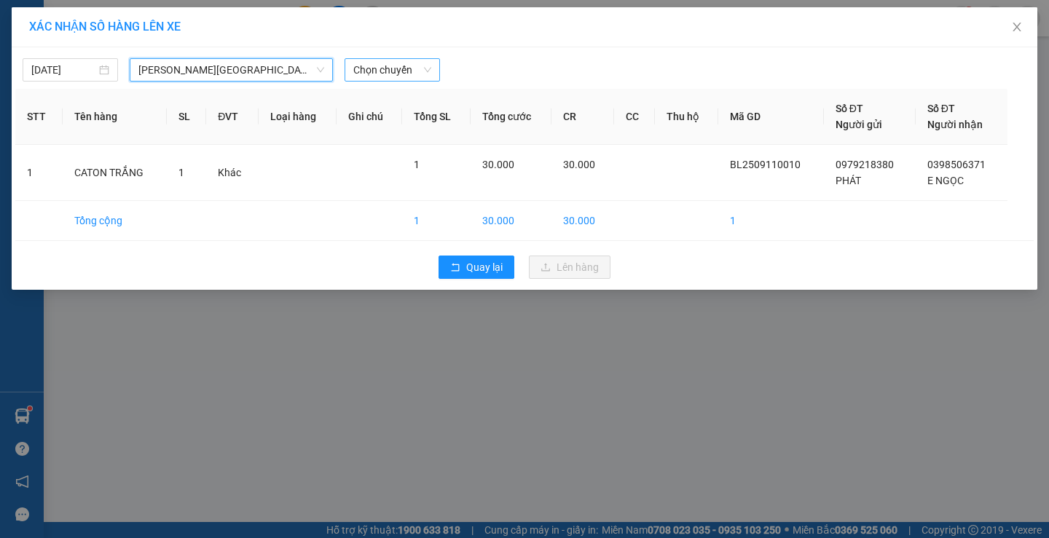
click at [410, 78] on span "Chọn chuyến" at bounding box center [392, 70] width 78 height 22
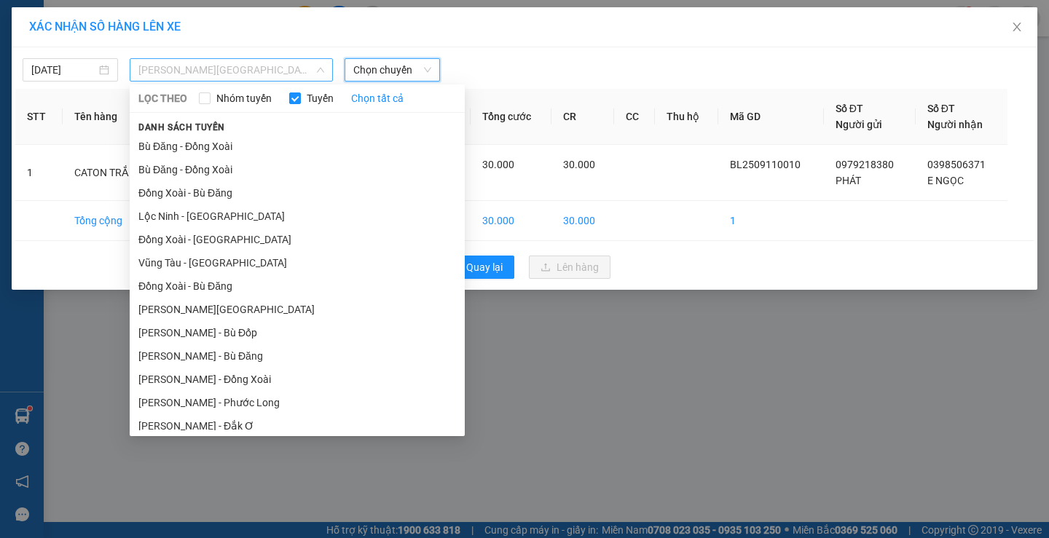
click at [232, 68] on span "[PERSON_NAME][GEOGRAPHIC_DATA]" at bounding box center [231, 70] width 186 height 22
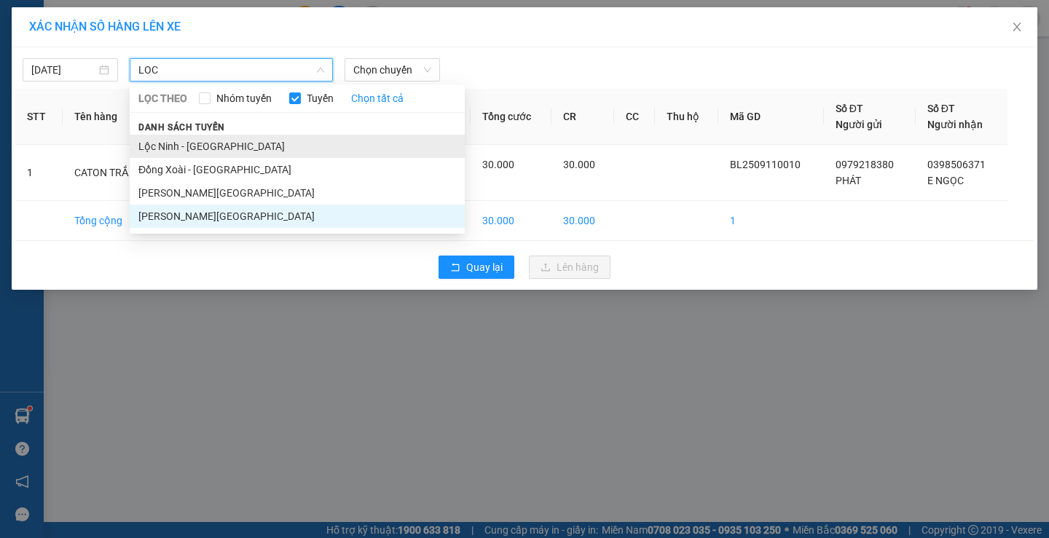
type input "LOC"
click at [261, 149] on li "Lộc Ninh - [GEOGRAPHIC_DATA]" at bounding box center [297, 146] width 335 height 23
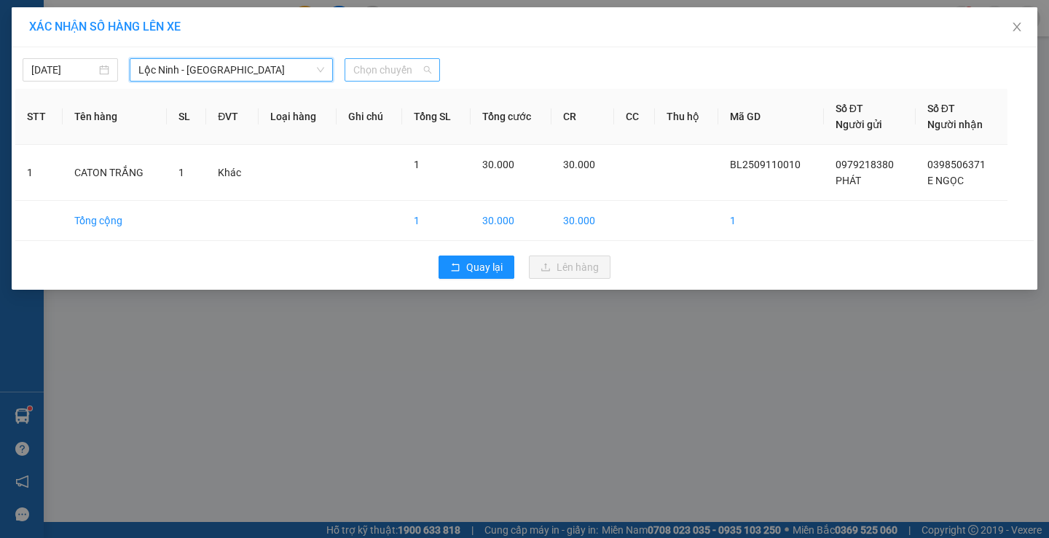
click at [425, 71] on span "Chọn chuyến" at bounding box center [392, 70] width 78 height 22
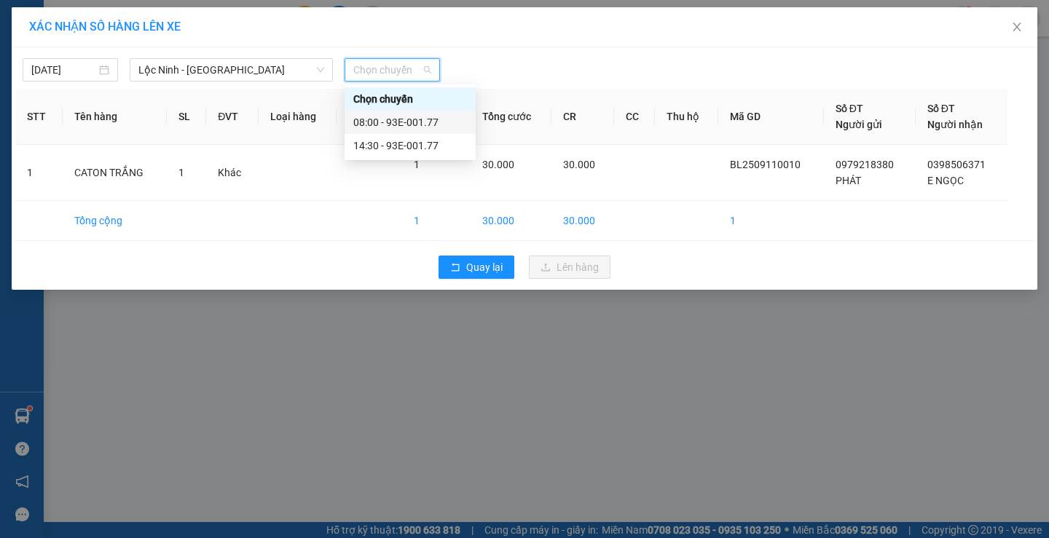
click at [418, 118] on div "08:00 - 93E-001.77" at bounding box center [410, 122] width 114 height 16
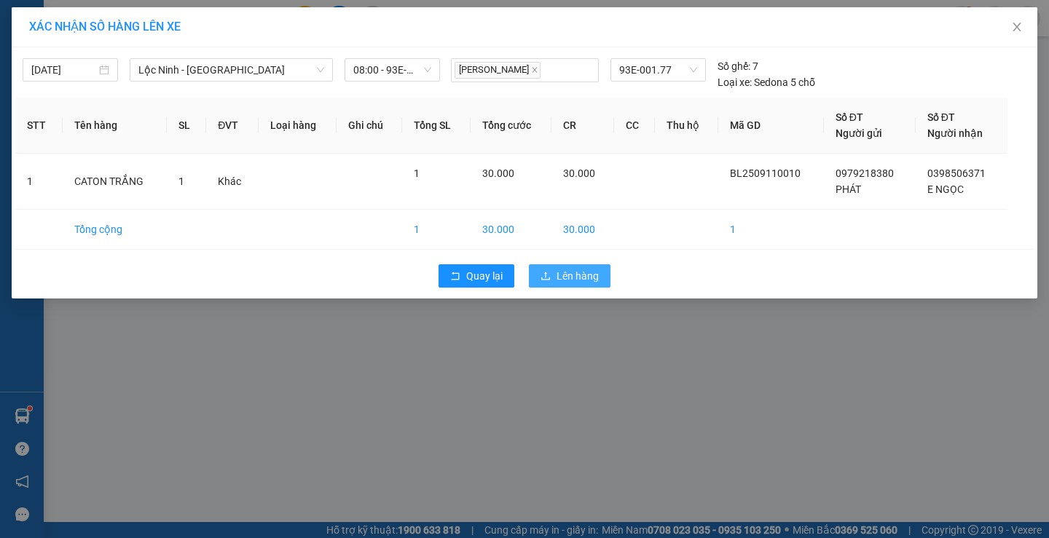
click at [591, 277] on span "Lên hàng" at bounding box center [578, 276] width 42 height 16
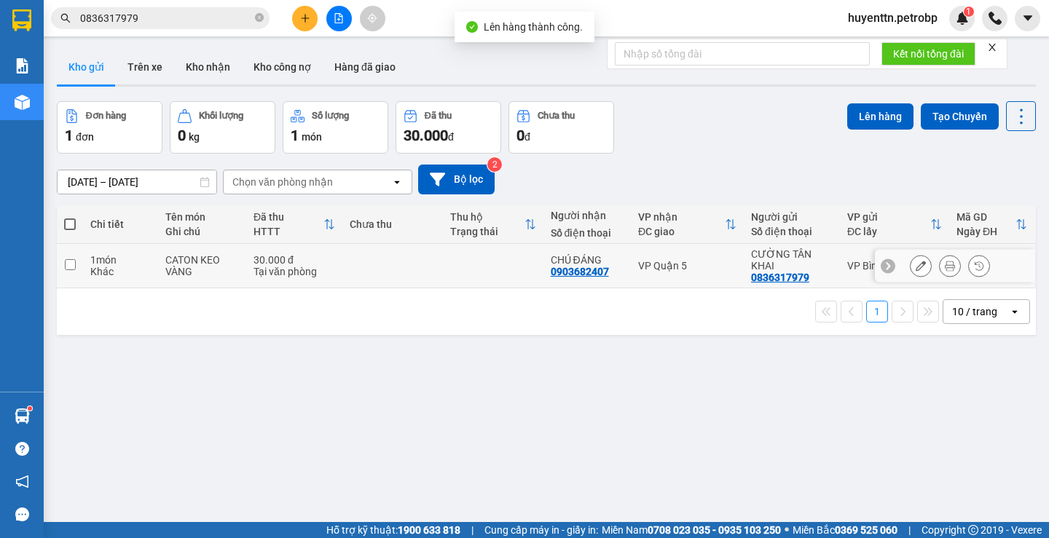
click at [554, 264] on div "CHÚ ĐÁNG" at bounding box center [587, 260] width 73 height 12
checkbox input "true"
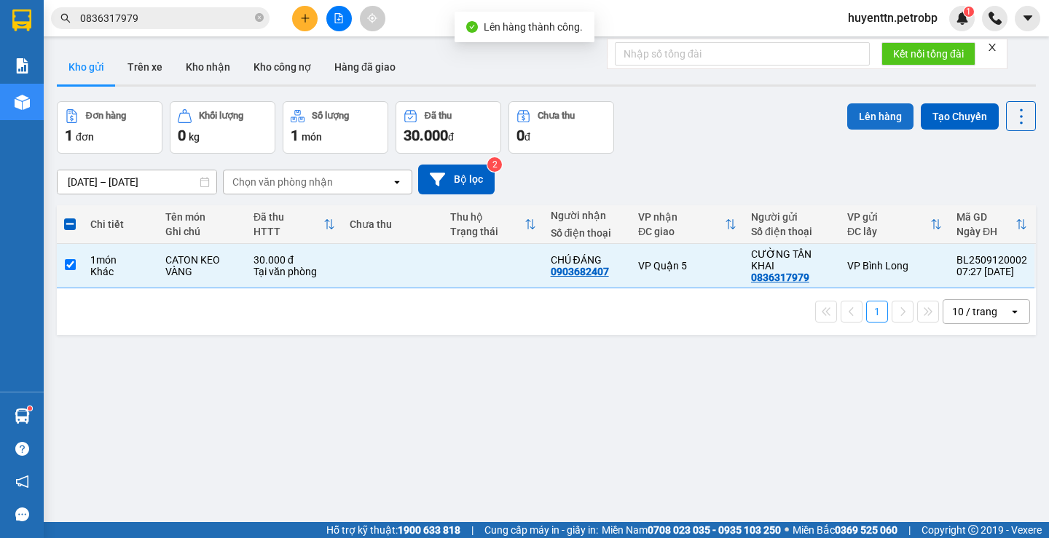
click at [852, 114] on button "Lên hàng" at bounding box center [880, 116] width 66 height 26
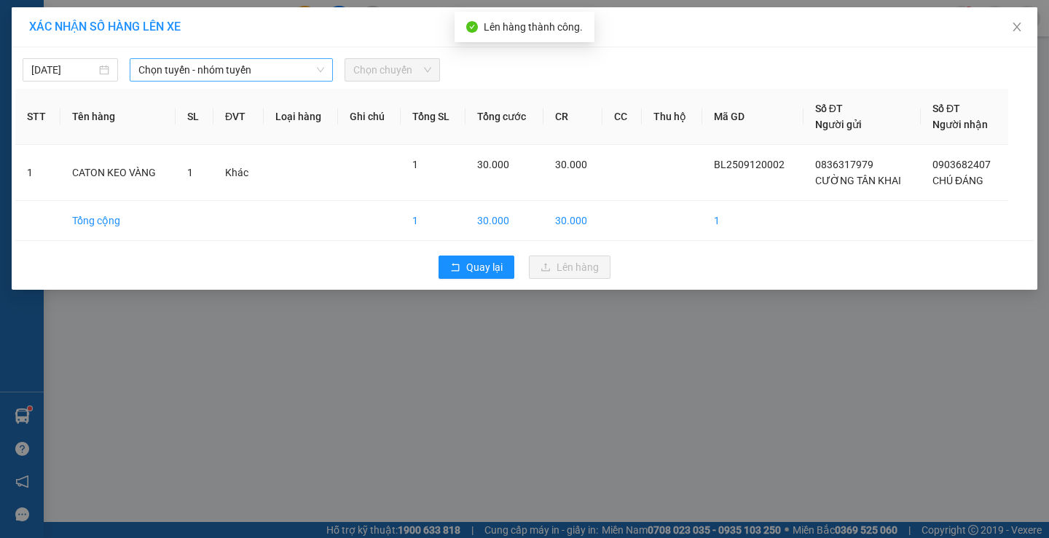
click at [231, 66] on span "Chọn tuyến - nhóm tuyến" at bounding box center [231, 70] width 186 height 22
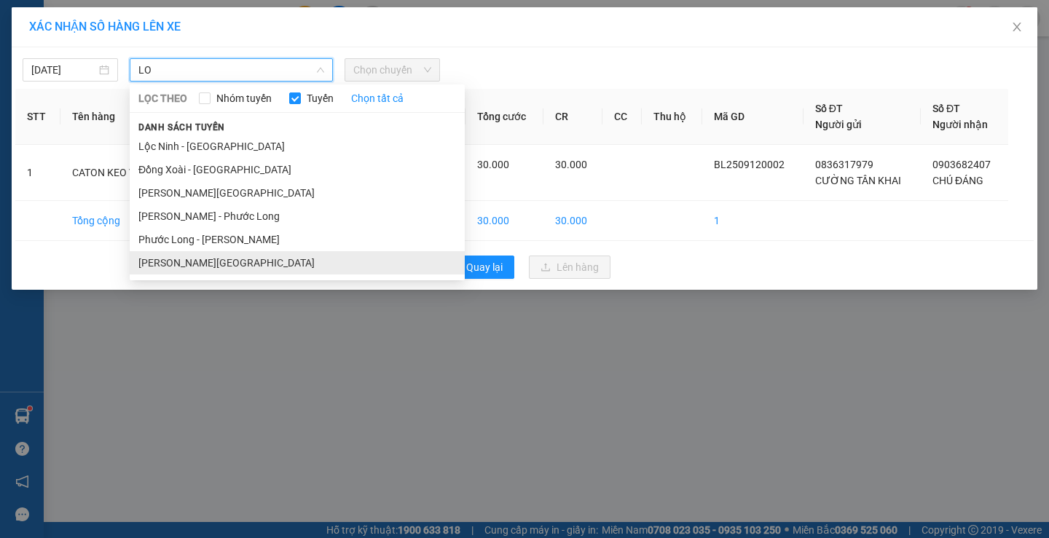
type input "LO"
click at [229, 264] on li "[PERSON_NAME][GEOGRAPHIC_DATA]" at bounding box center [297, 262] width 335 height 23
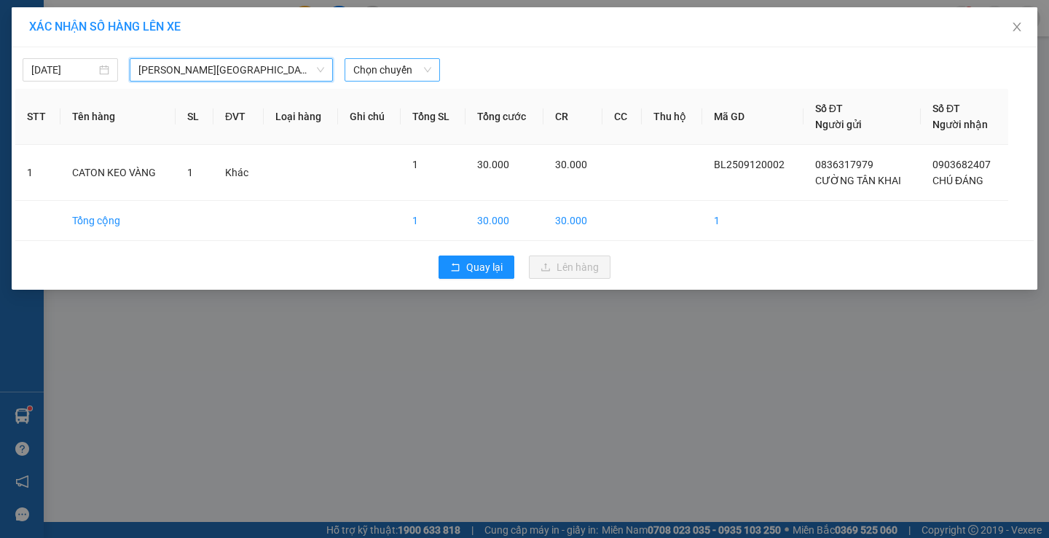
click at [382, 75] on span "Chọn chuyến" at bounding box center [392, 70] width 78 height 22
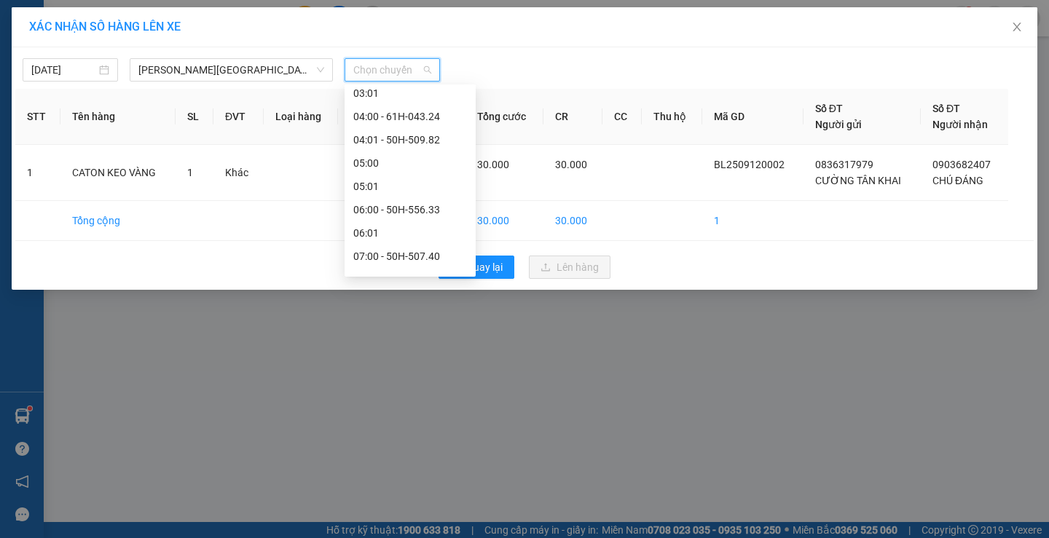
scroll to position [219, 0]
click at [390, 232] on div "08:00 - 29H-906.26" at bounding box center [410, 230] width 114 height 16
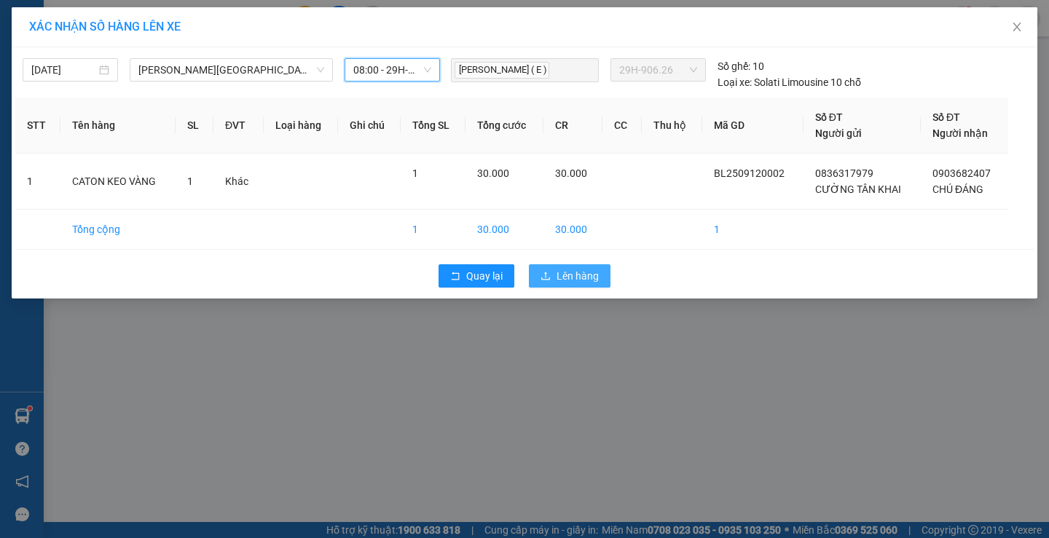
click at [589, 270] on span "Lên hàng" at bounding box center [578, 276] width 42 height 16
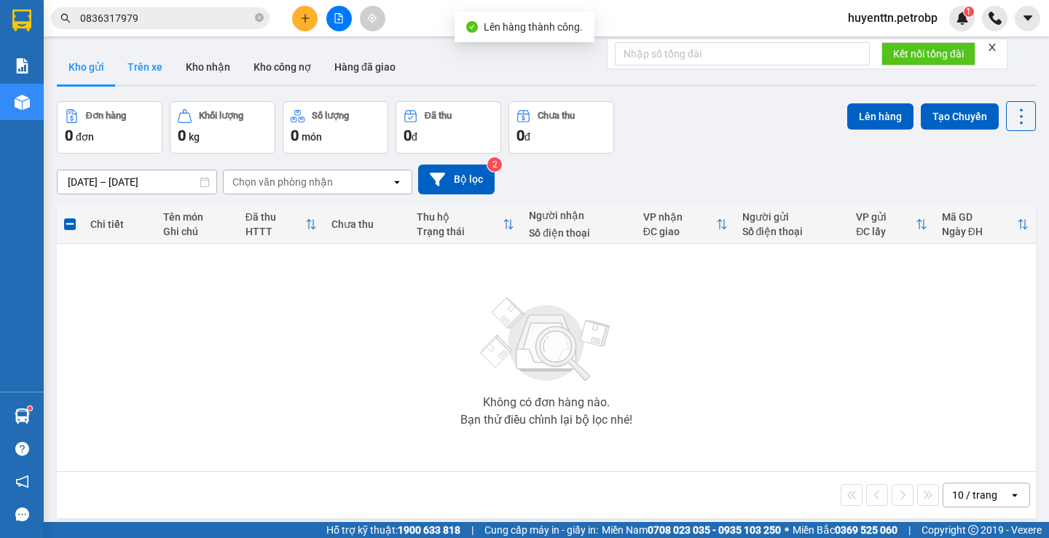
click at [141, 66] on button "Trên xe" at bounding box center [145, 67] width 58 height 35
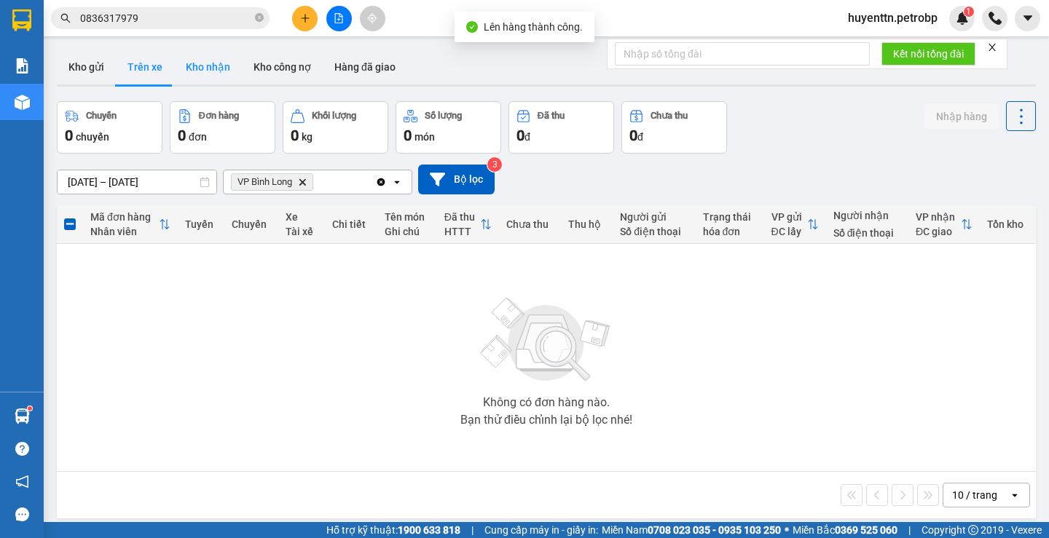
click at [189, 78] on button "Kho nhận" at bounding box center [208, 67] width 68 height 35
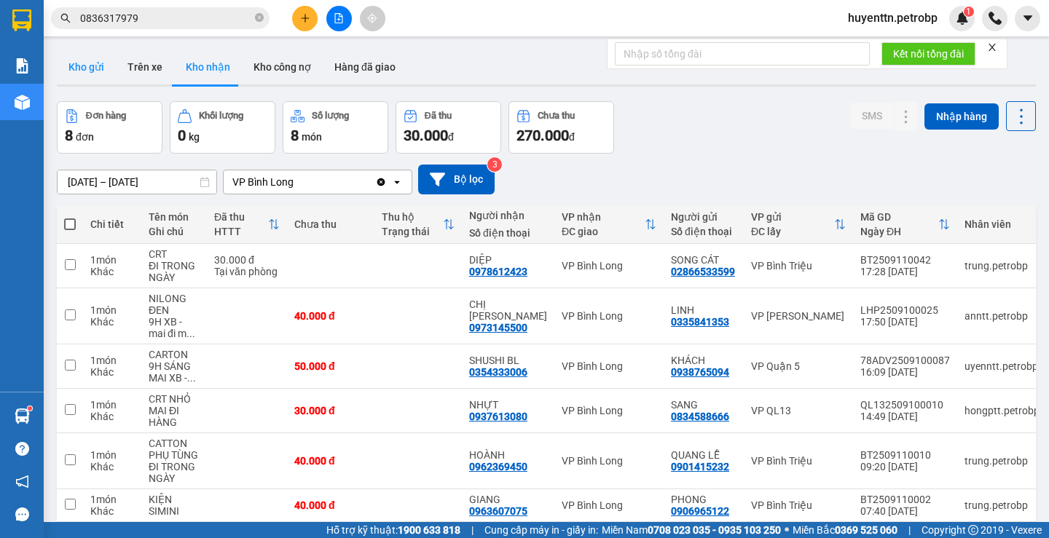
click at [90, 57] on button "Kho gửi" at bounding box center [86, 67] width 59 height 35
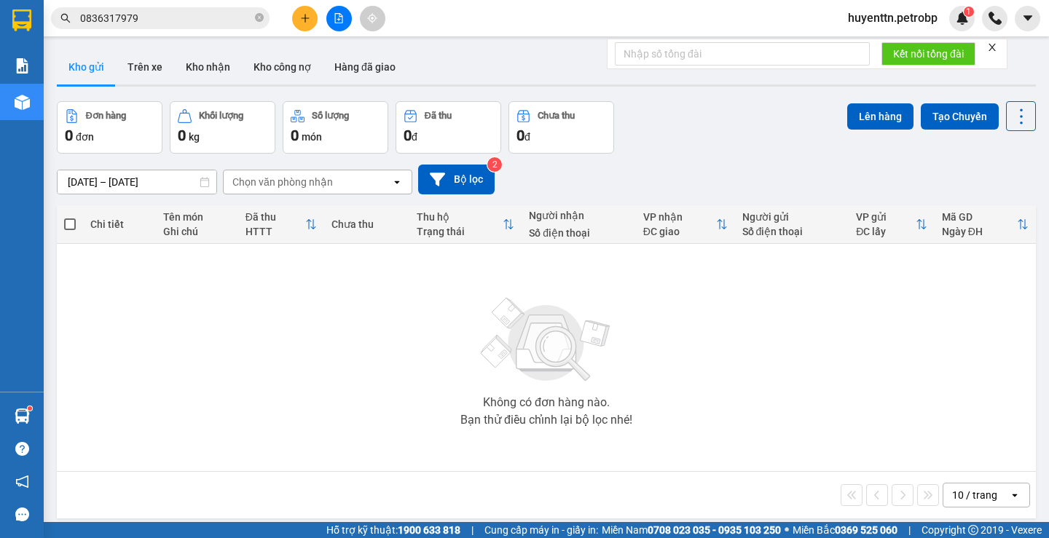
click at [187, 25] on input "0836317979" at bounding box center [166, 18] width 172 height 16
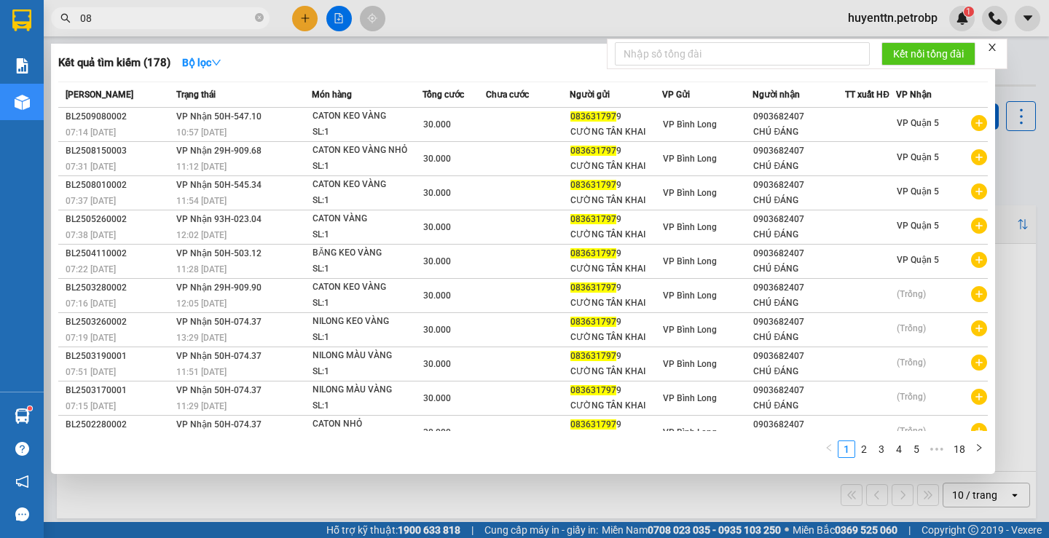
type input "0"
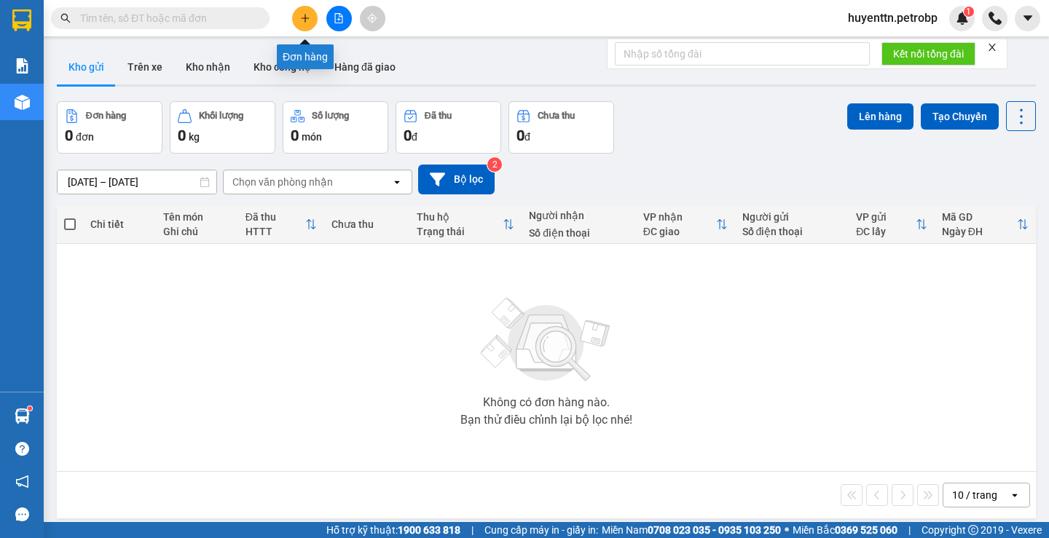
click at [302, 27] on button at bounding box center [304, 18] width 25 height 25
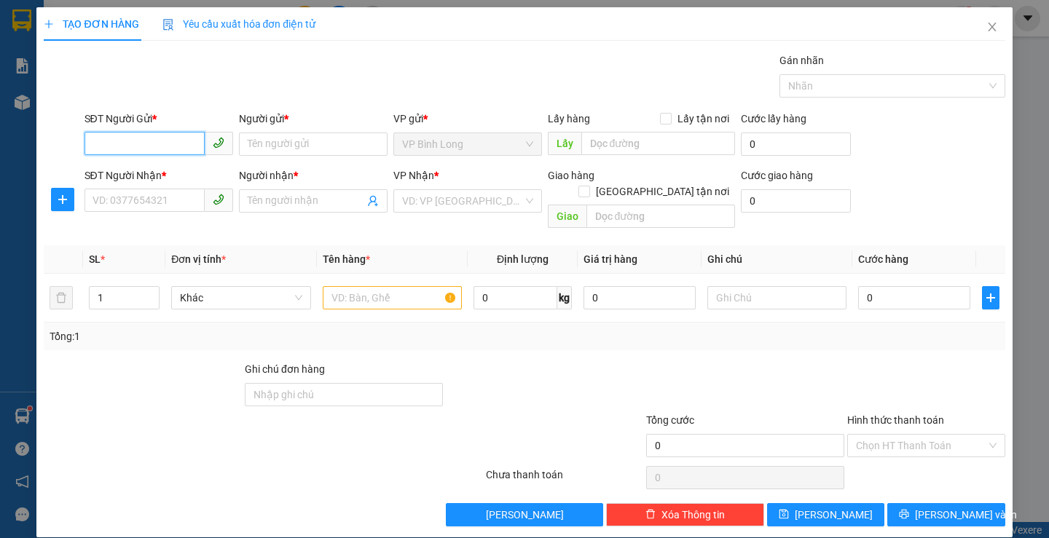
click at [138, 150] on input "SĐT Người Gửi *" at bounding box center [145, 143] width 120 height 23
type input "0984830456"
click at [297, 143] on input "Người gửi *" at bounding box center [313, 144] width 149 height 23
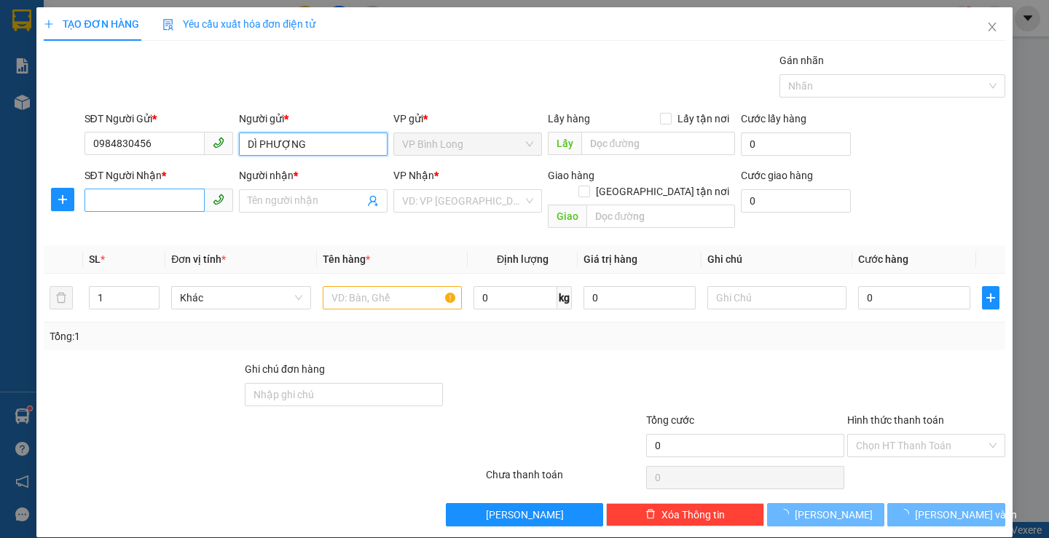
type input "DÌ PHƯỢNG"
click at [149, 206] on input "SĐT Người Nhận *" at bounding box center [145, 200] width 120 height 23
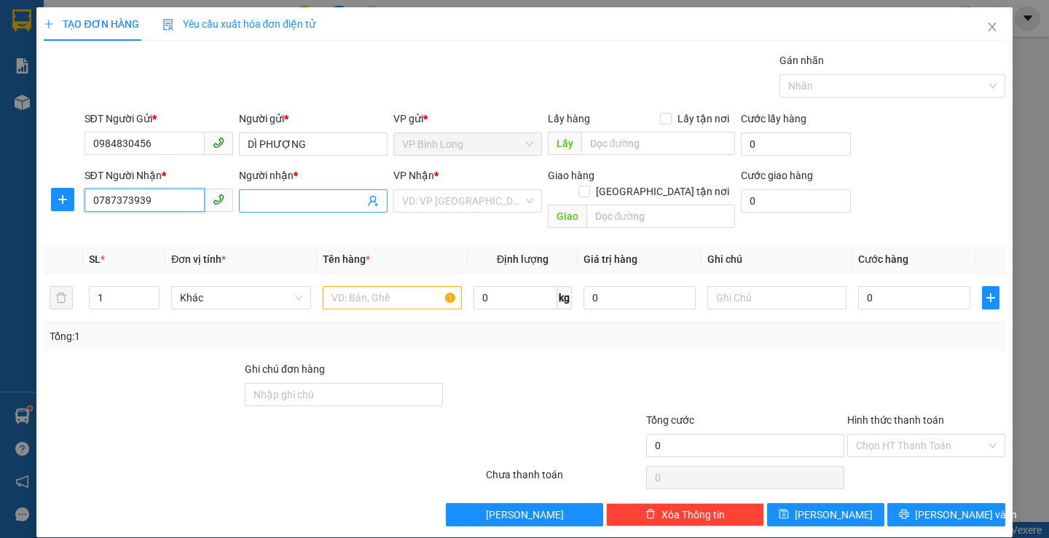
type input "0787373939"
click at [251, 194] on input "Người nhận *" at bounding box center [306, 201] width 117 height 16
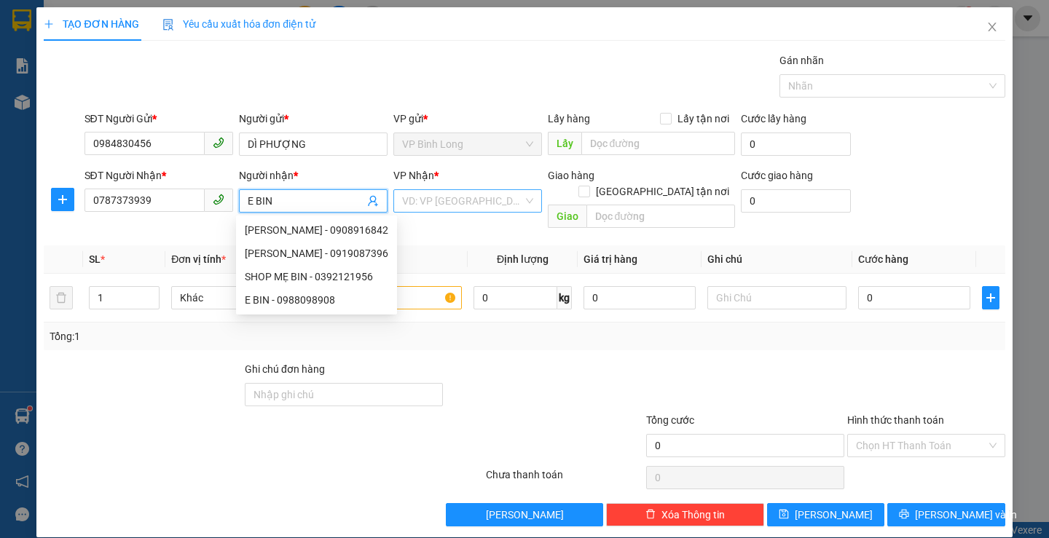
type input "E BIN"
click at [441, 202] on input "search" at bounding box center [462, 201] width 121 height 22
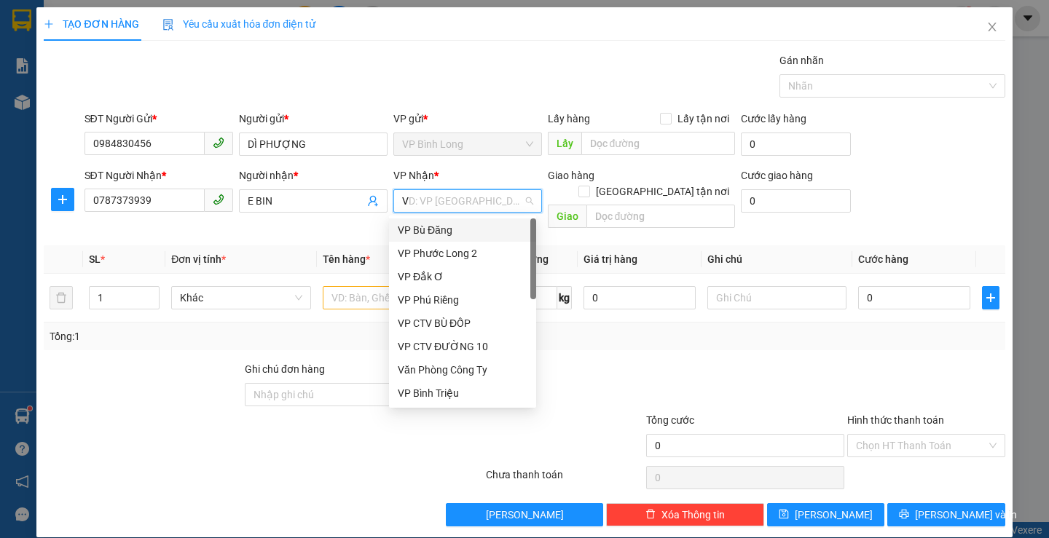
type input "VP"
click at [466, 398] on div "VP Bình Triệu" at bounding box center [463, 393] width 130 height 16
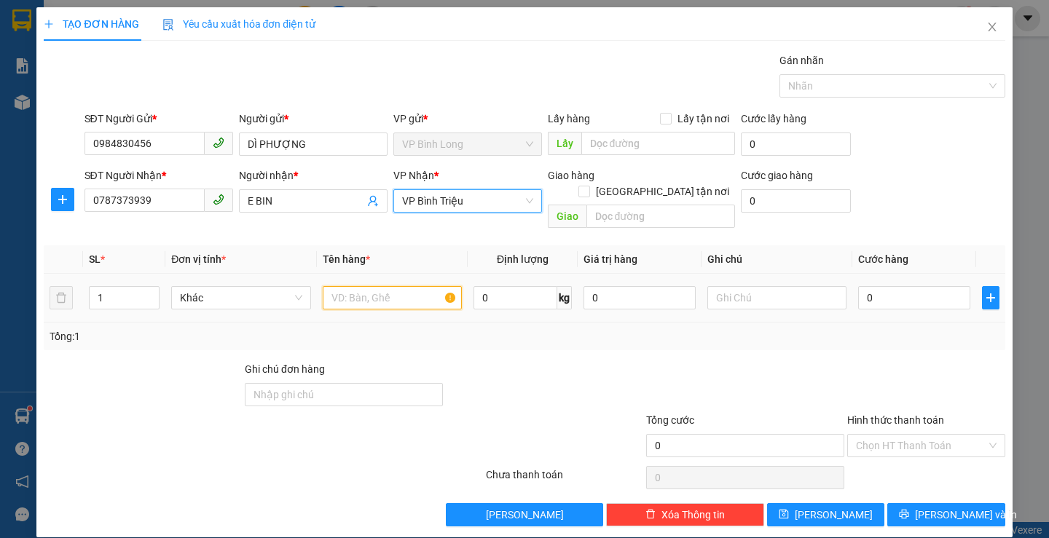
click at [360, 287] on input "text" at bounding box center [392, 297] width 139 height 23
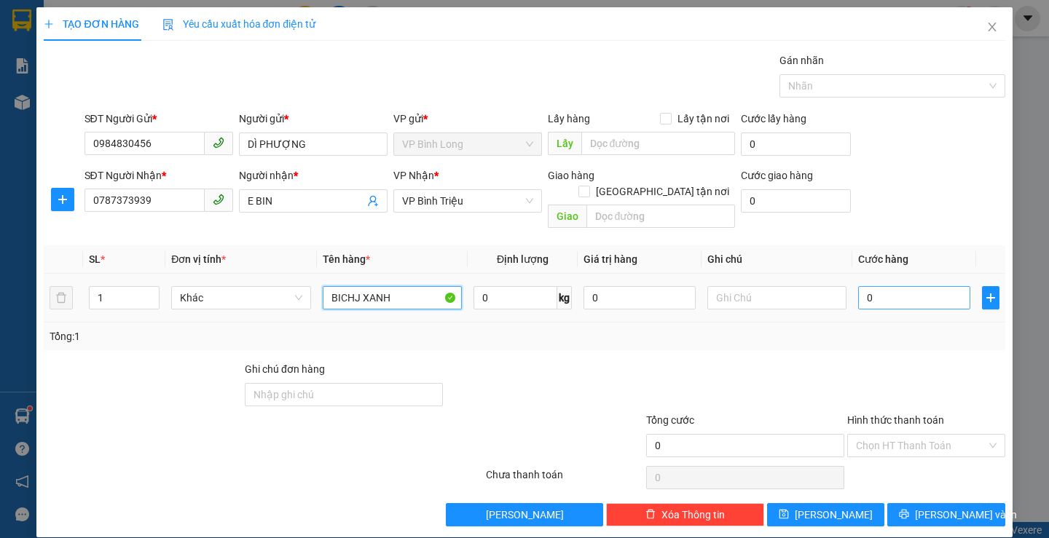
type input "BICHJ XANH"
click at [900, 286] on input "0" at bounding box center [914, 297] width 112 height 23
type input "4"
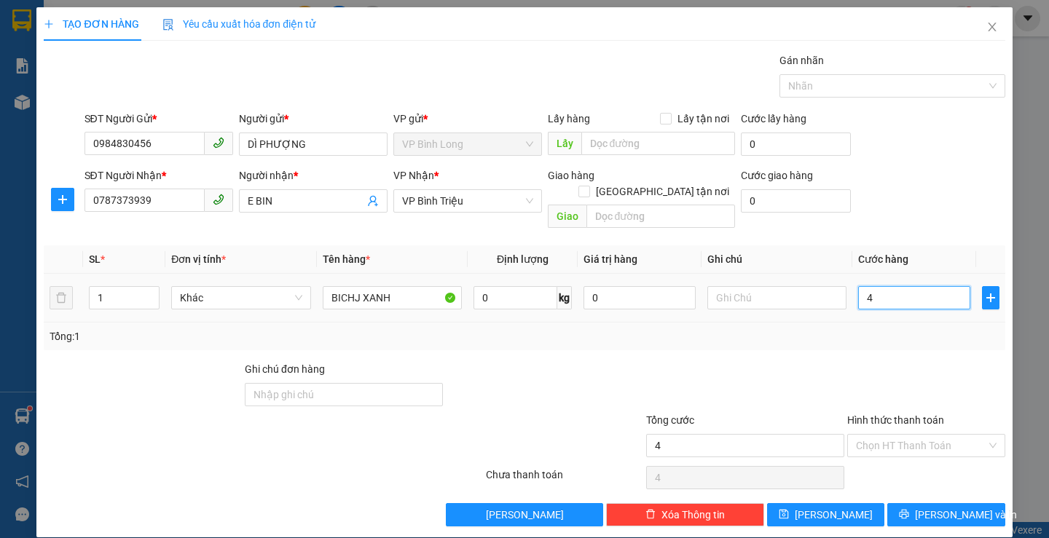
type input "40"
type input "400"
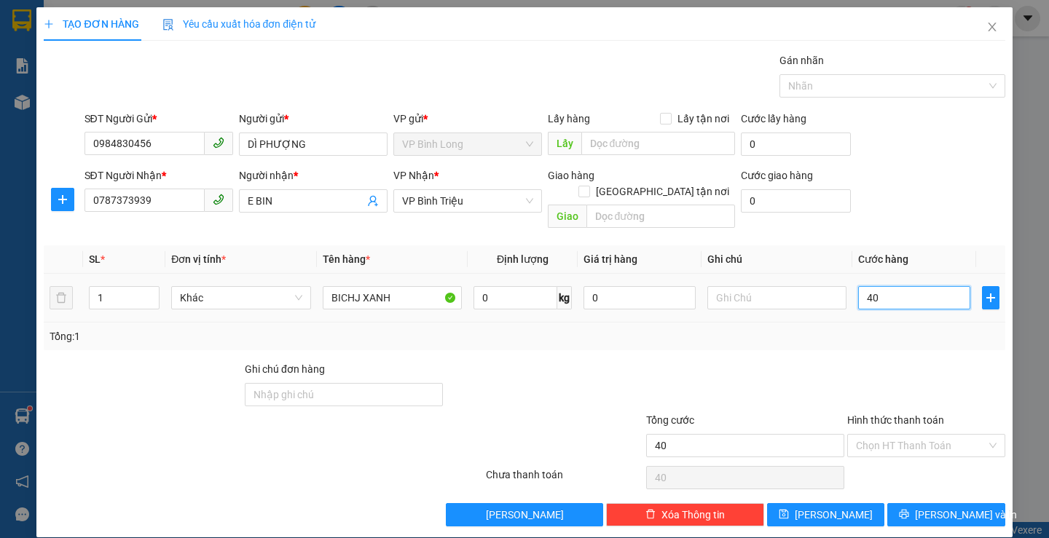
type input "400"
type input "4.000"
type input "40.000"
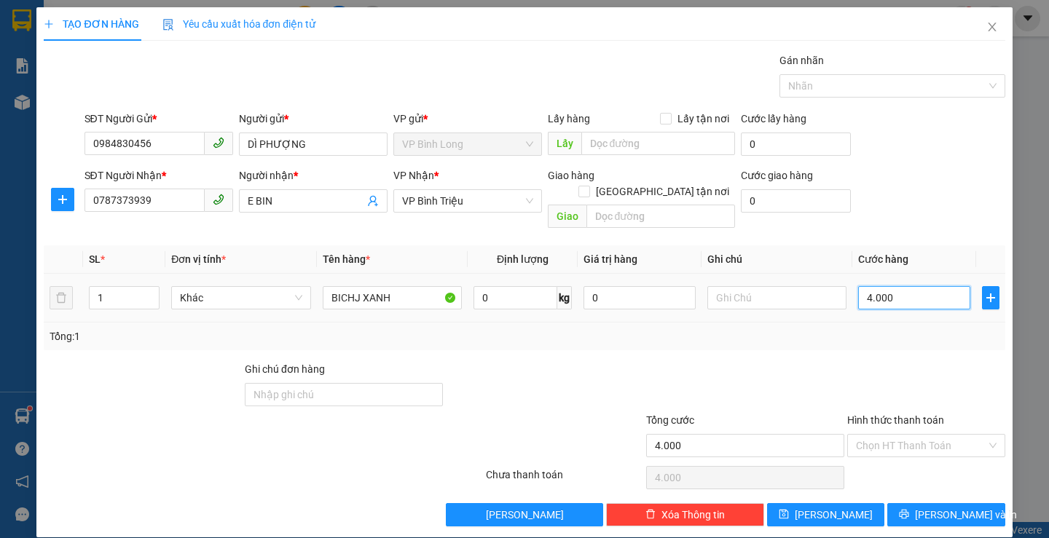
type input "40.000"
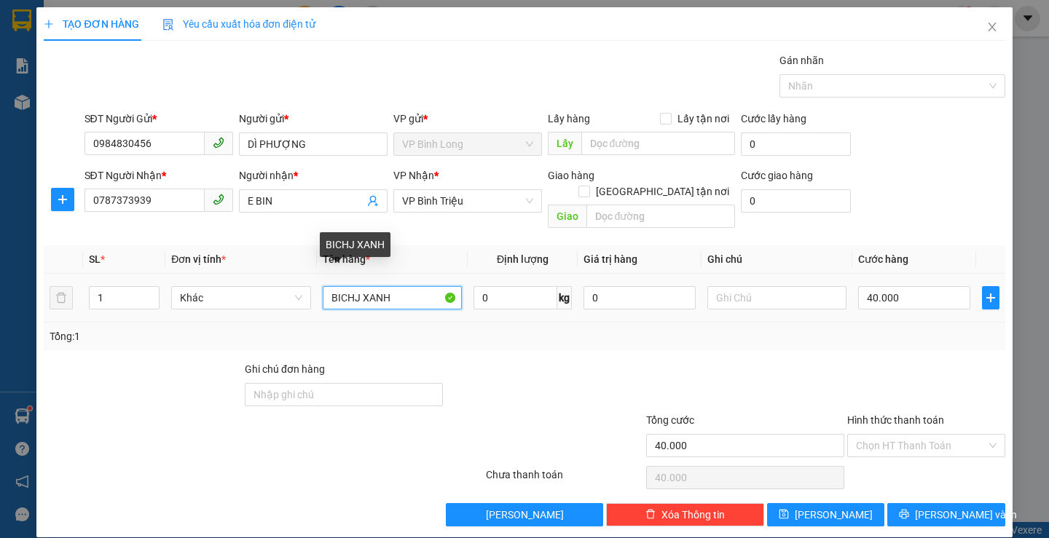
click at [412, 286] on input "BICHJ XANH" at bounding box center [392, 297] width 139 height 23
type input "B"
type input "BỊCH XANH"
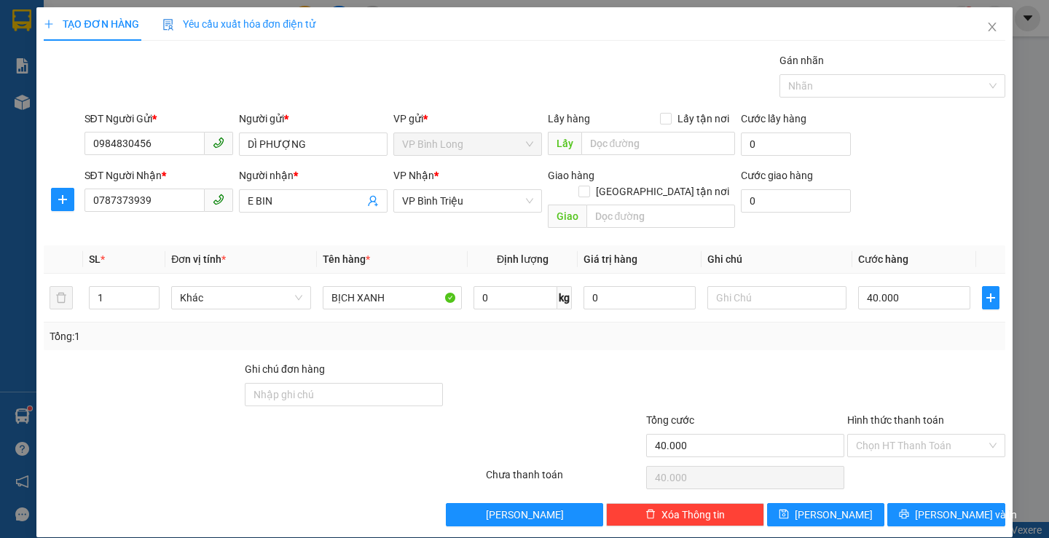
click at [915, 435] on input "Hình thức thanh toán" at bounding box center [921, 446] width 130 height 22
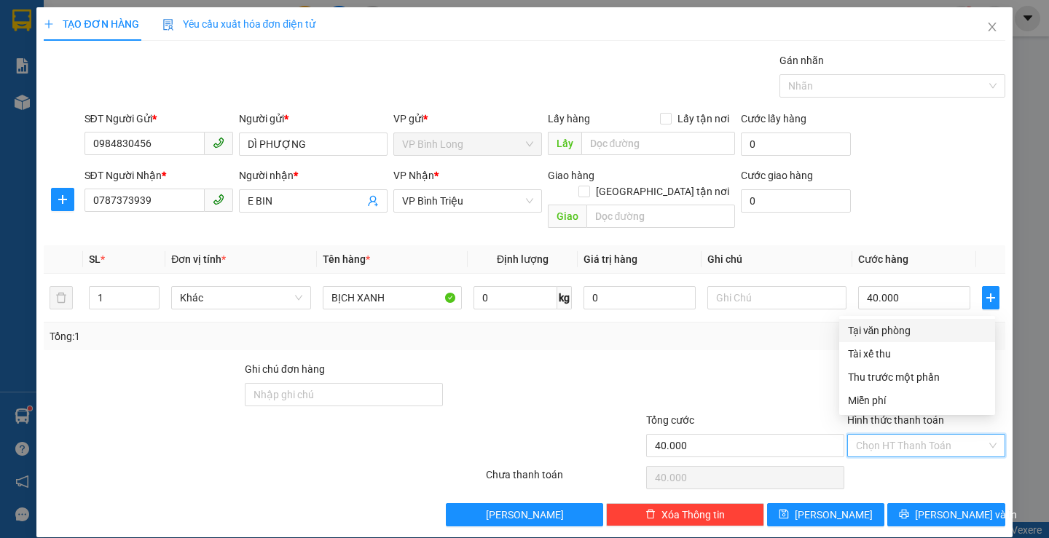
drag, startPoint x: 879, startPoint y: 330, endPoint x: 882, endPoint y: 342, distance: 12.7
click at [879, 330] on div "Tại văn phòng" at bounding box center [917, 331] width 138 height 16
type input "0"
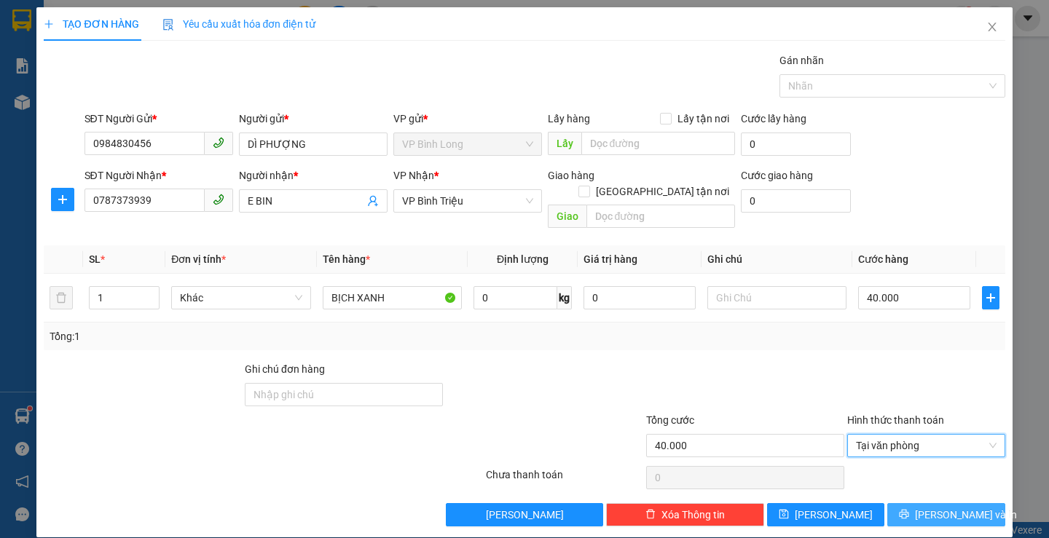
click at [924, 507] on span "[PERSON_NAME] và In" at bounding box center [966, 515] width 102 height 16
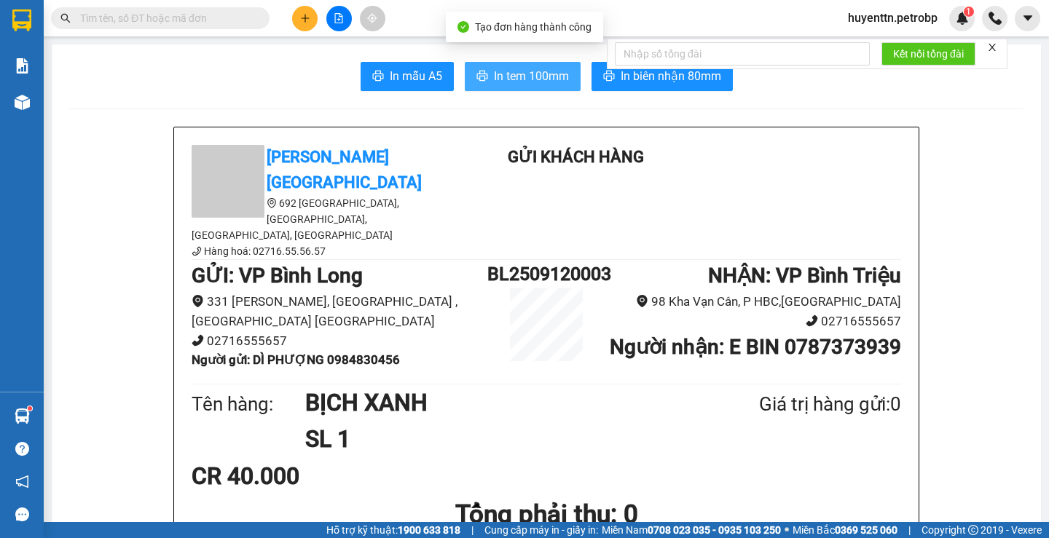
click at [537, 76] on span "In tem 100mm" at bounding box center [531, 76] width 75 height 18
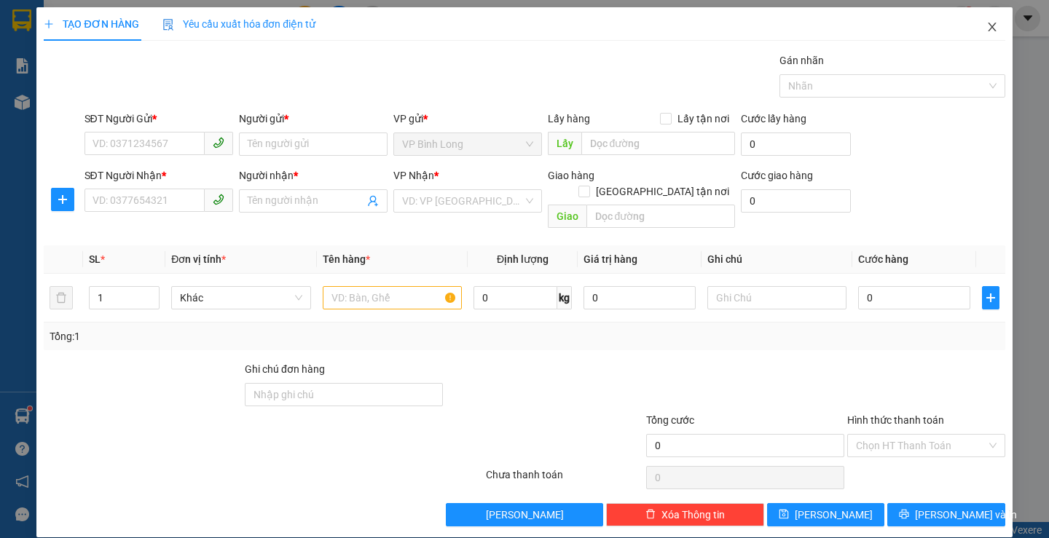
click at [989, 31] on span "Close" at bounding box center [992, 27] width 41 height 41
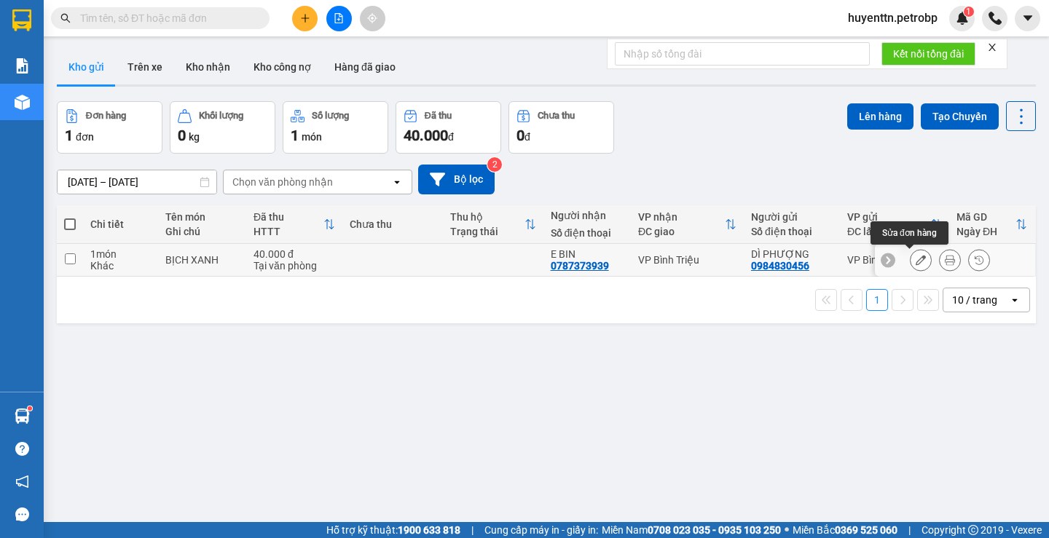
click at [916, 262] on icon at bounding box center [921, 260] width 10 height 10
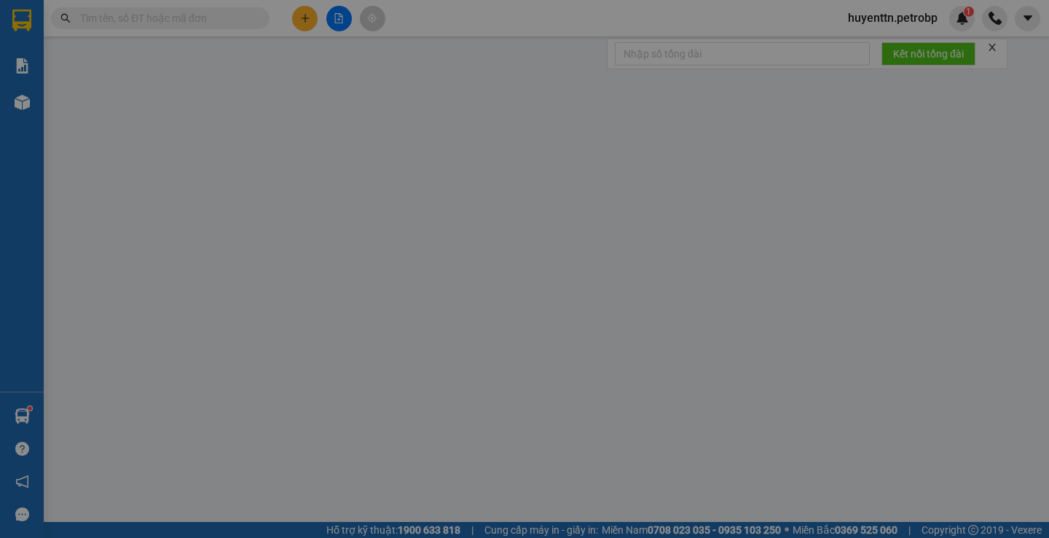
type input "0984830456"
type input "0787373939"
type input "40.000"
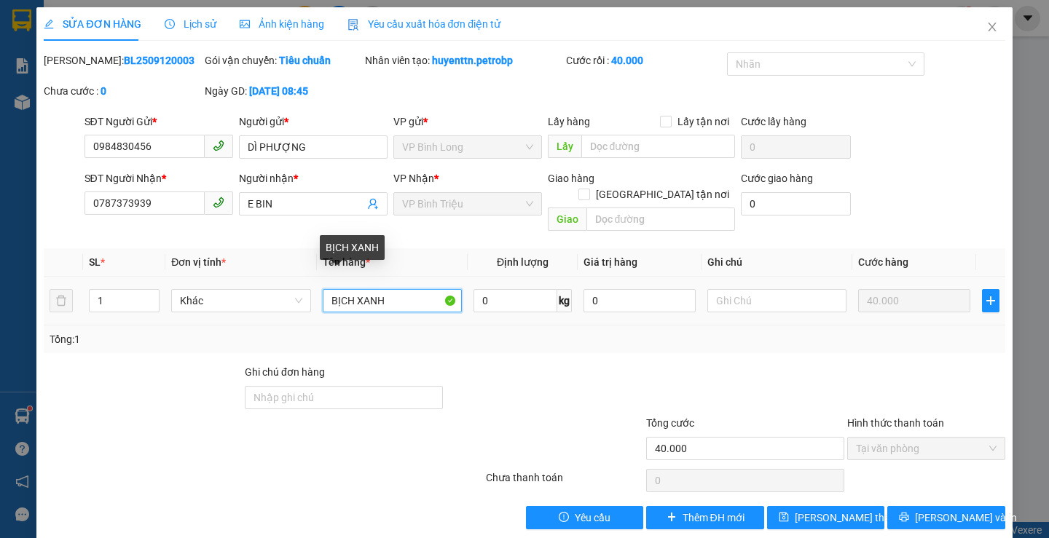
click at [398, 289] on input "BỊCH XANH" at bounding box center [392, 300] width 139 height 23
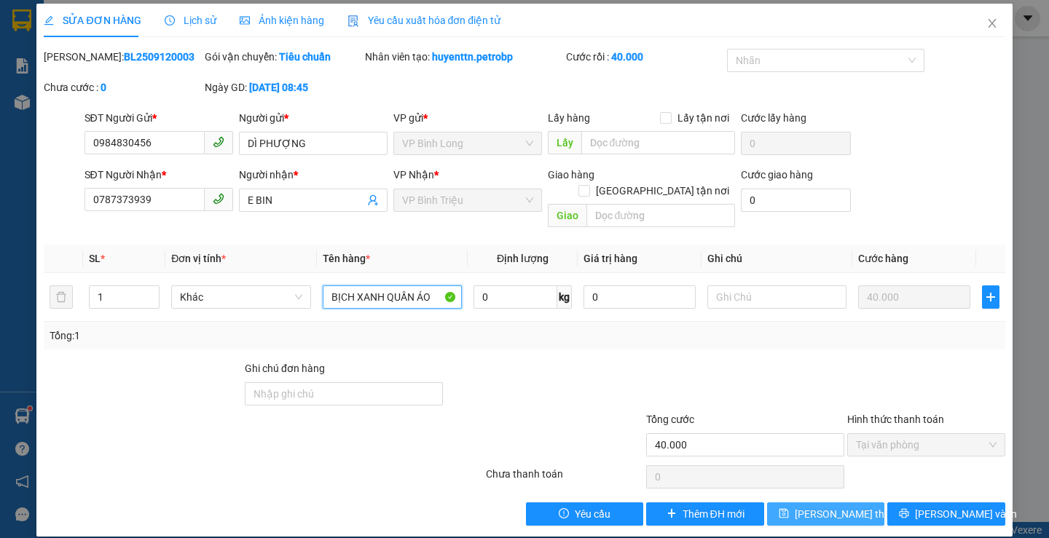
type input "BỊCH XANH QUẦN ÁO"
click at [855, 503] on button "[PERSON_NAME] thay đổi" at bounding box center [825, 514] width 117 height 23
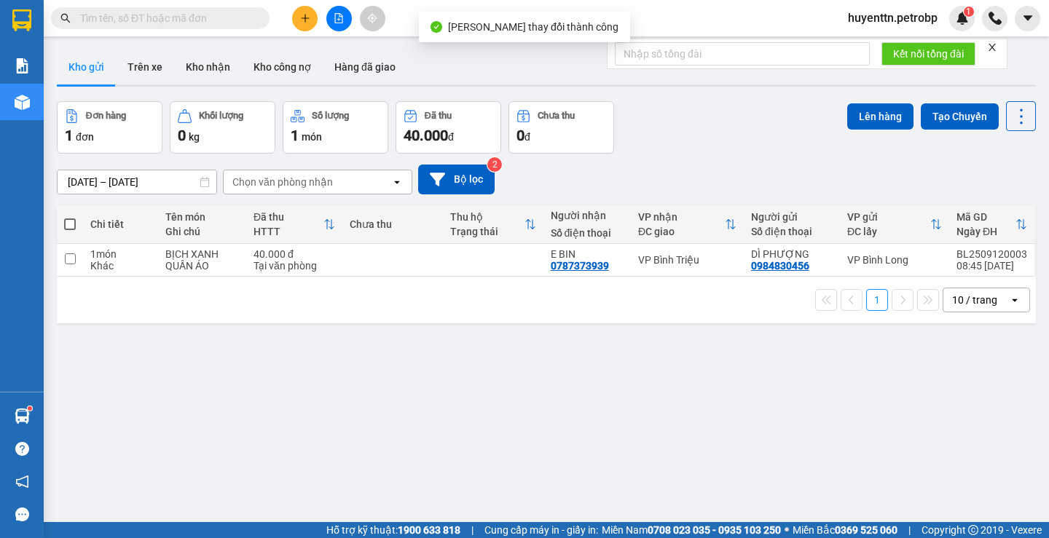
click at [747, 121] on div "Đơn hàng 1 đơn Khối lượng 0 kg Số lượng 1 món Đã thu 40.000 đ Chưa thu 0 đ Lên …" at bounding box center [546, 127] width 979 height 52
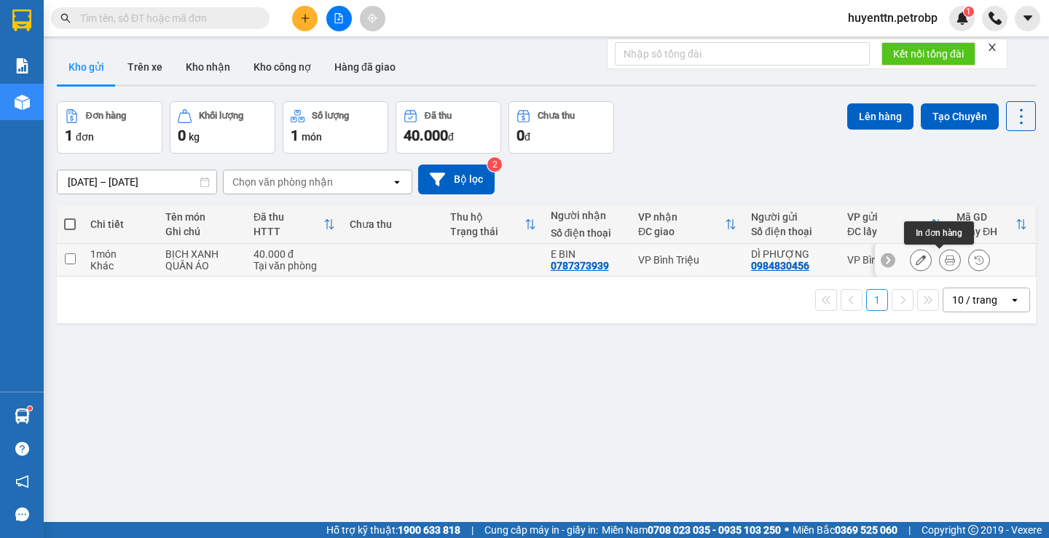
click at [940, 266] on button at bounding box center [950, 260] width 20 height 25
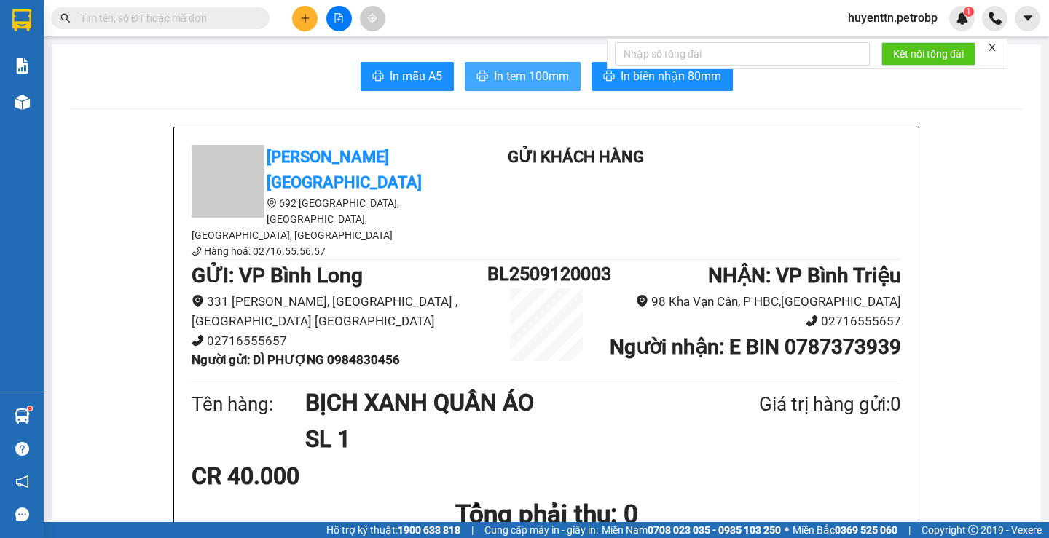
click at [494, 80] on span "In tem 100mm" at bounding box center [531, 76] width 75 height 18
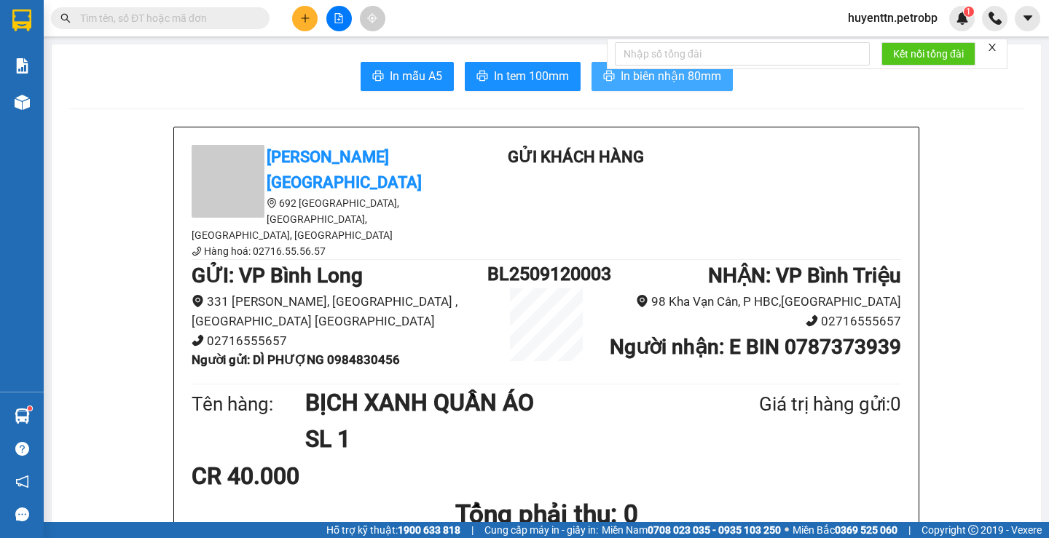
click at [661, 79] on span "In biên nhận 80mm" at bounding box center [671, 76] width 101 height 18
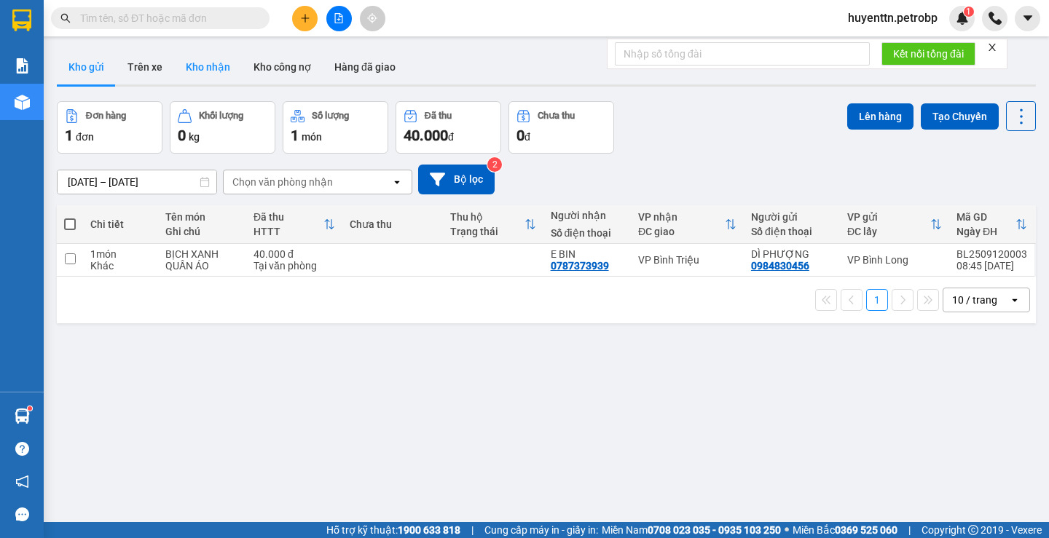
click at [193, 68] on button "Kho nhận" at bounding box center [208, 67] width 68 height 35
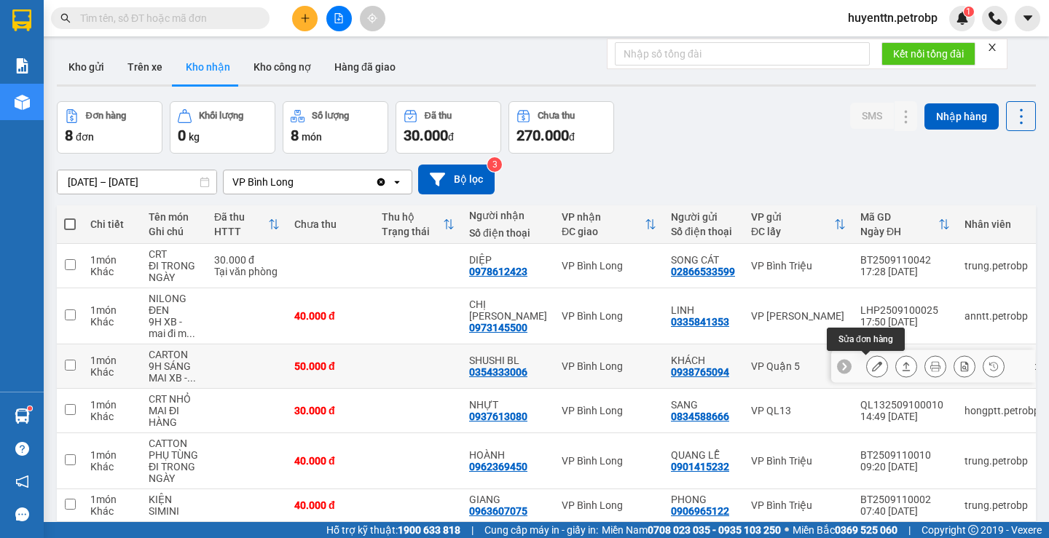
click at [872, 365] on icon at bounding box center [877, 366] width 10 height 10
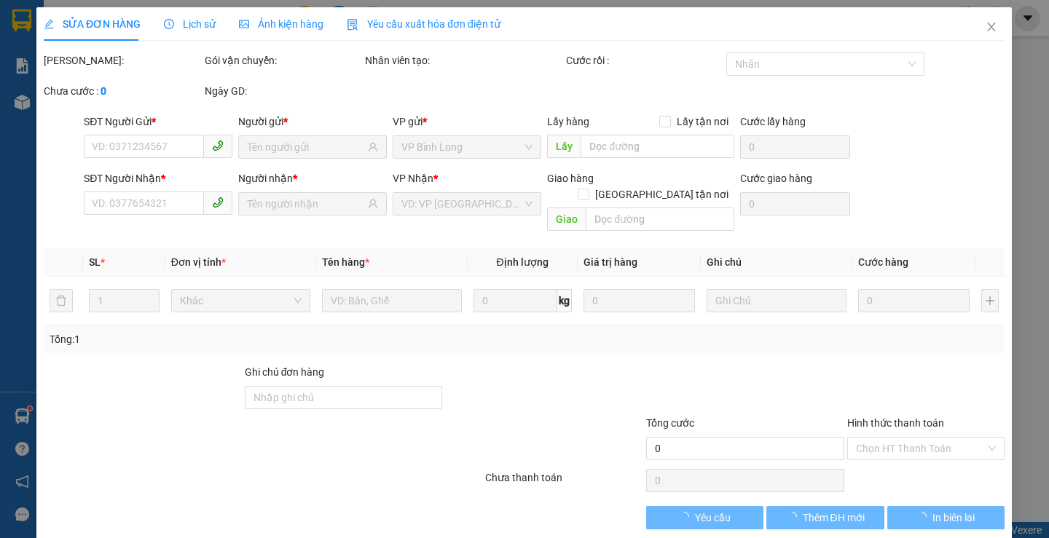
type input "0938765094"
type input "KHÁCH"
type input "0354333006"
type input "SHUSHI BL"
type input "50.000"
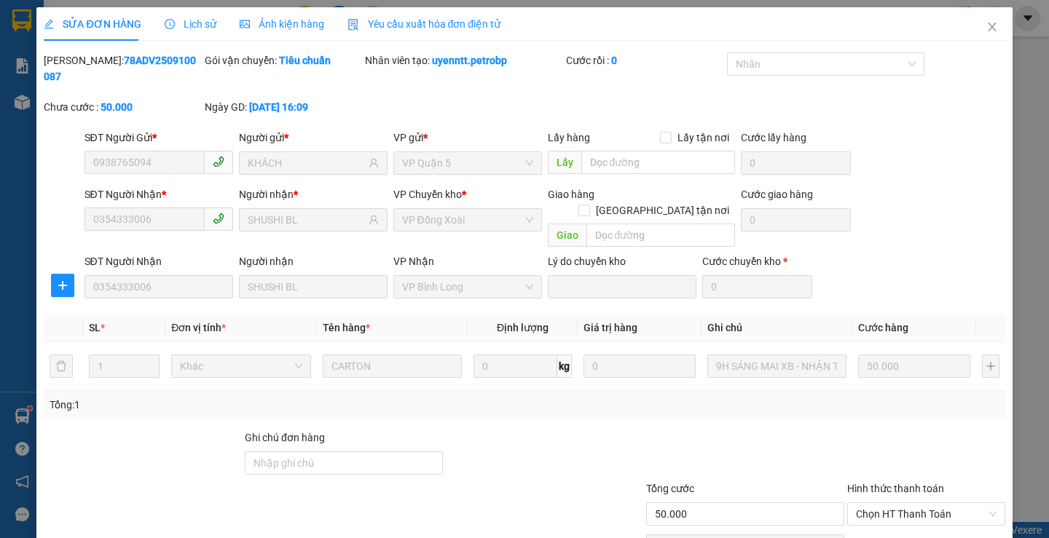
scroll to position [53, 0]
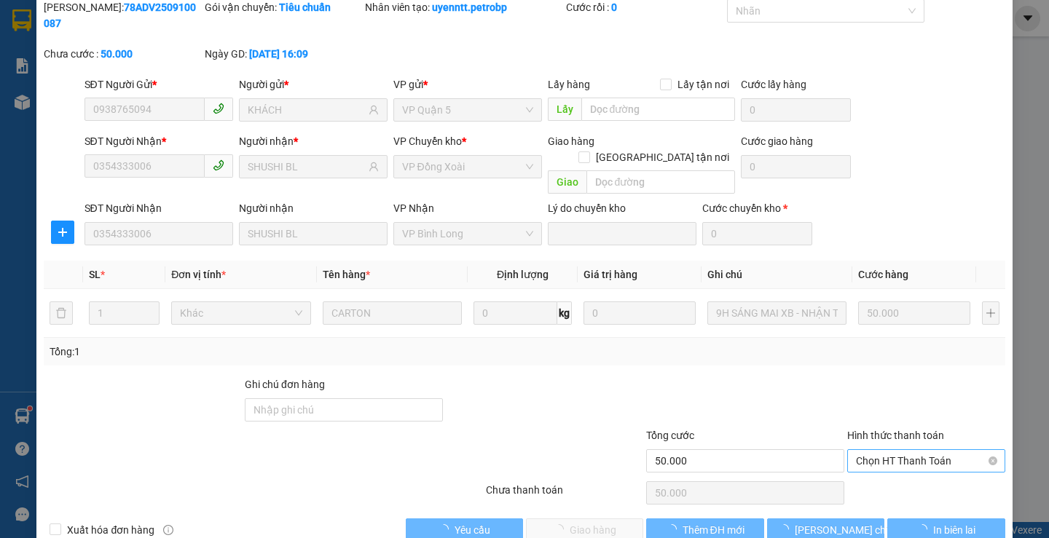
click at [883, 450] on span "Chọn HT Thanh Toán" at bounding box center [926, 461] width 141 height 22
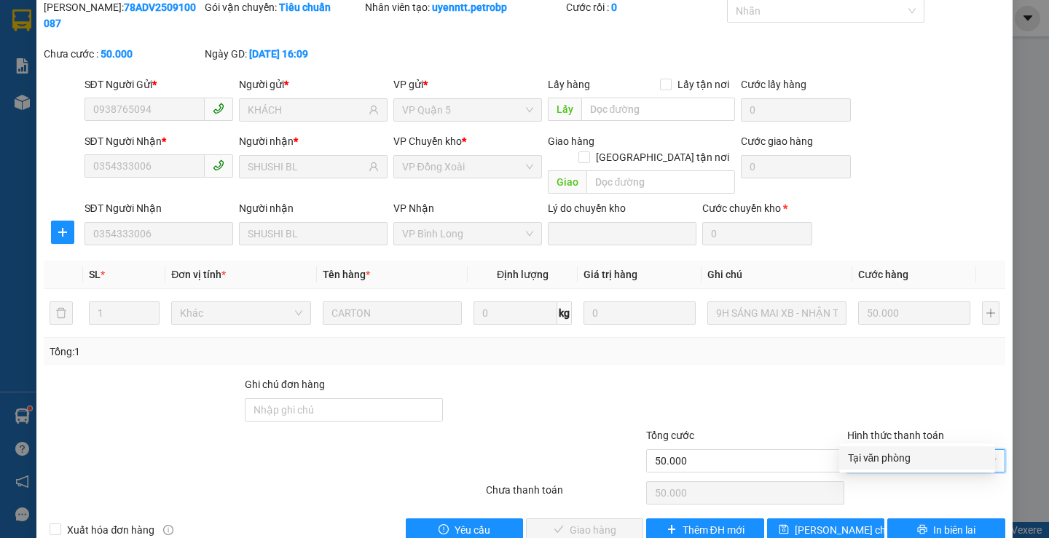
click at [861, 460] on div "Tại văn phòng" at bounding box center [917, 458] width 138 height 16
type input "0"
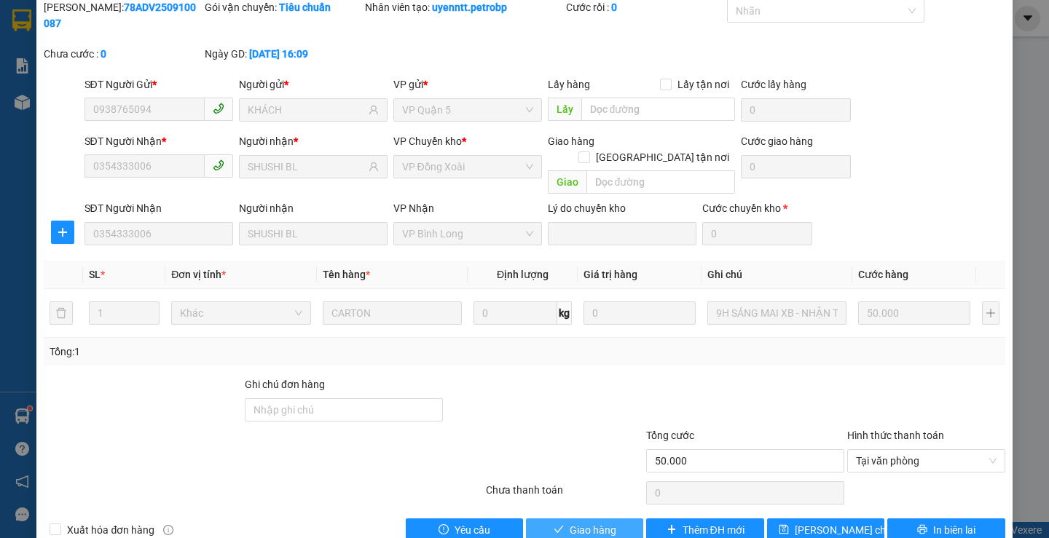
click at [607, 522] on span "Giao hàng" at bounding box center [593, 530] width 47 height 16
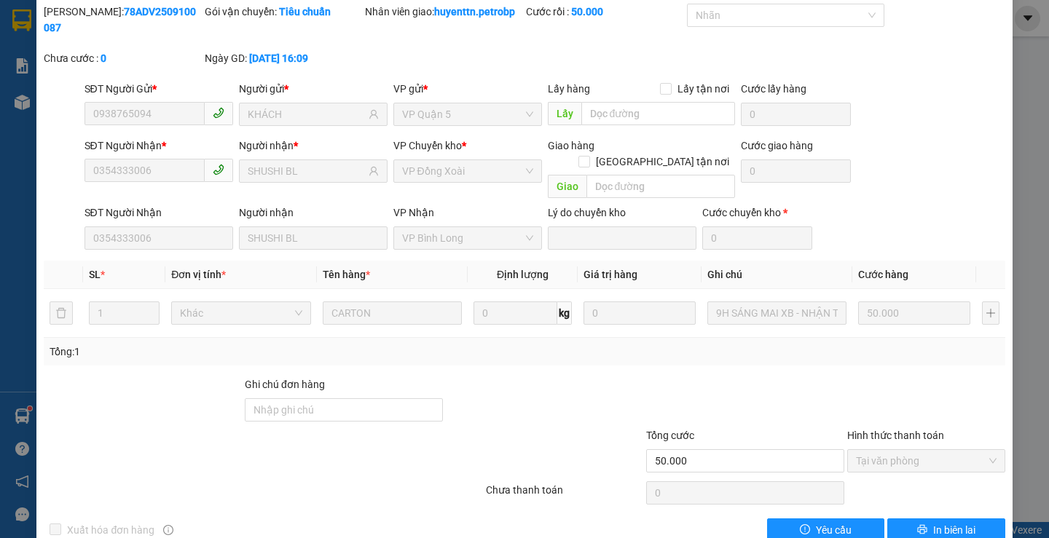
scroll to position [0, 0]
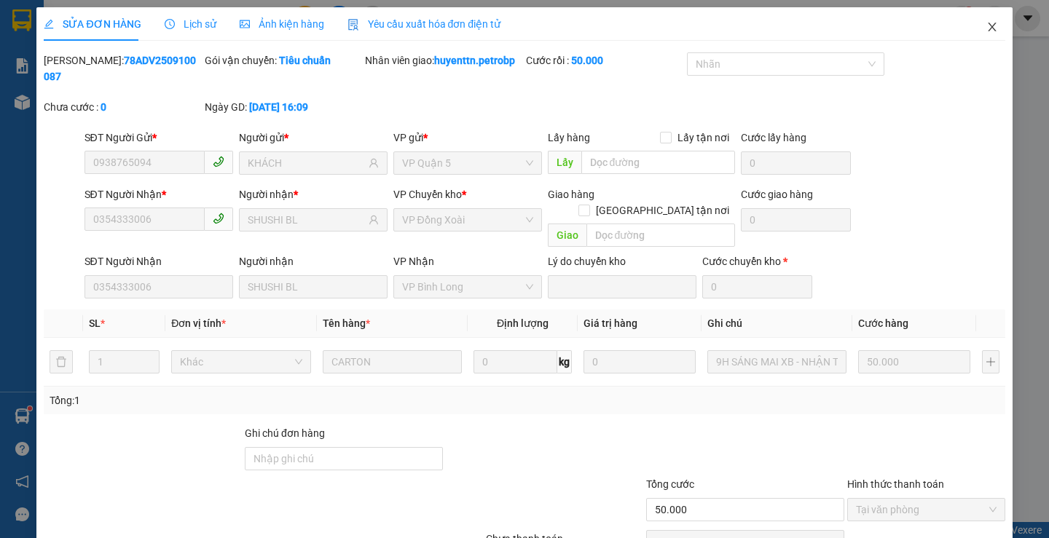
click at [986, 32] on icon "close" at bounding box center [992, 27] width 12 height 12
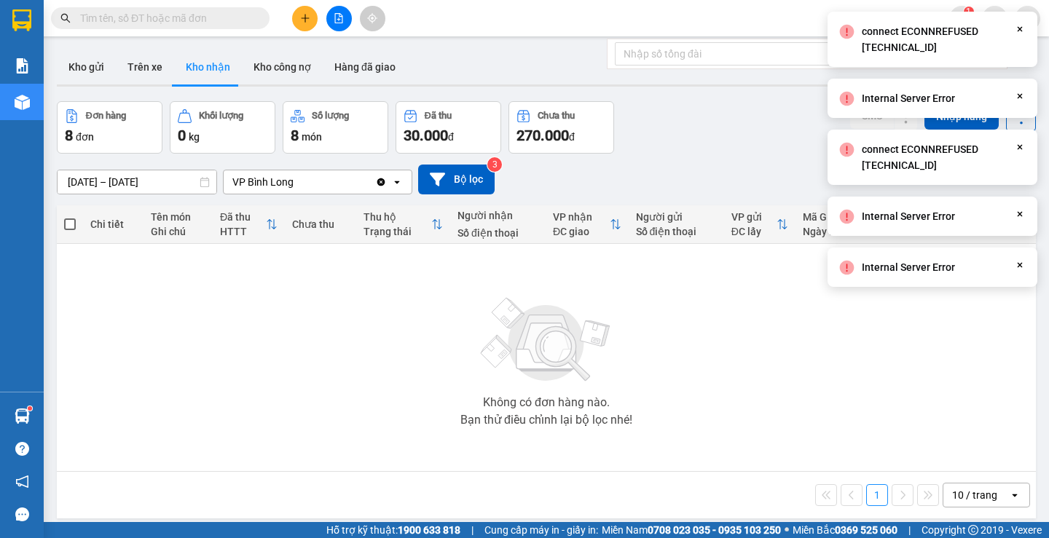
click at [743, 312] on div "Không có đơn hàng nào. Bạn thử điều chỉnh lại bộ lọc nhé!" at bounding box center [546, 357] width 965 height 219
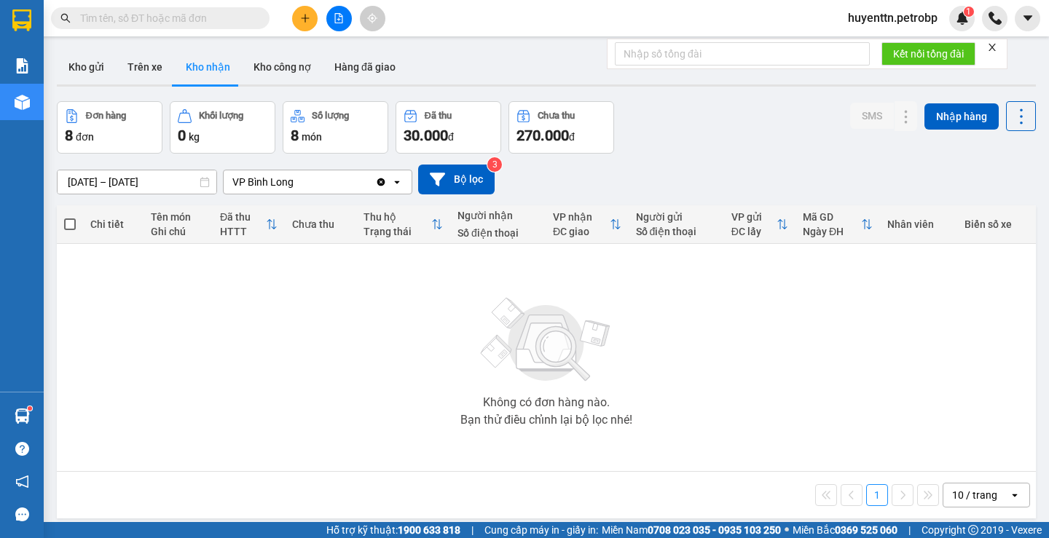
click at [321, 192] on div "VP Bình Long" at bounding box center [300, 181] width 152 height 23
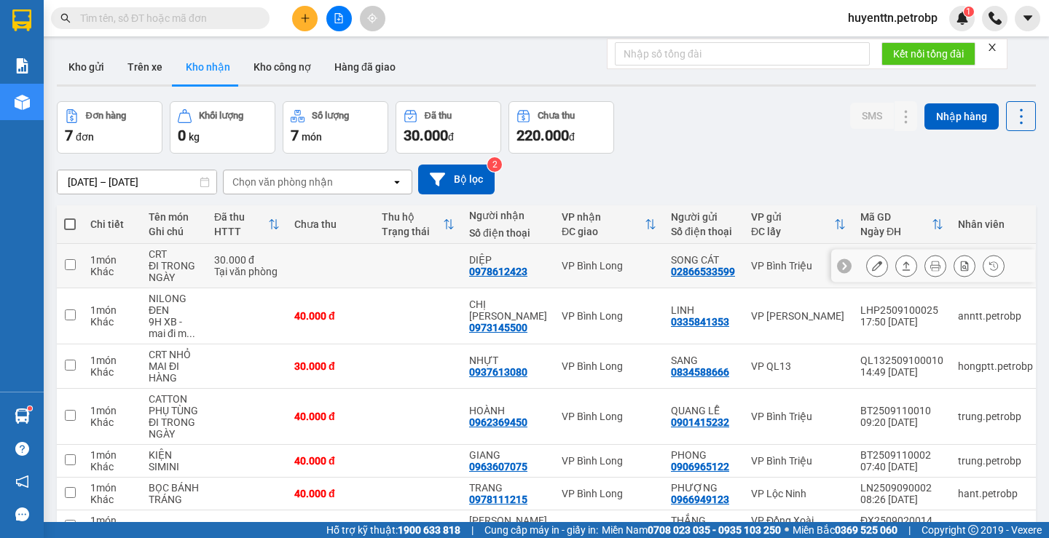
click at [872, 264] on icon at bounding box center [877, 266] width 10 height 10
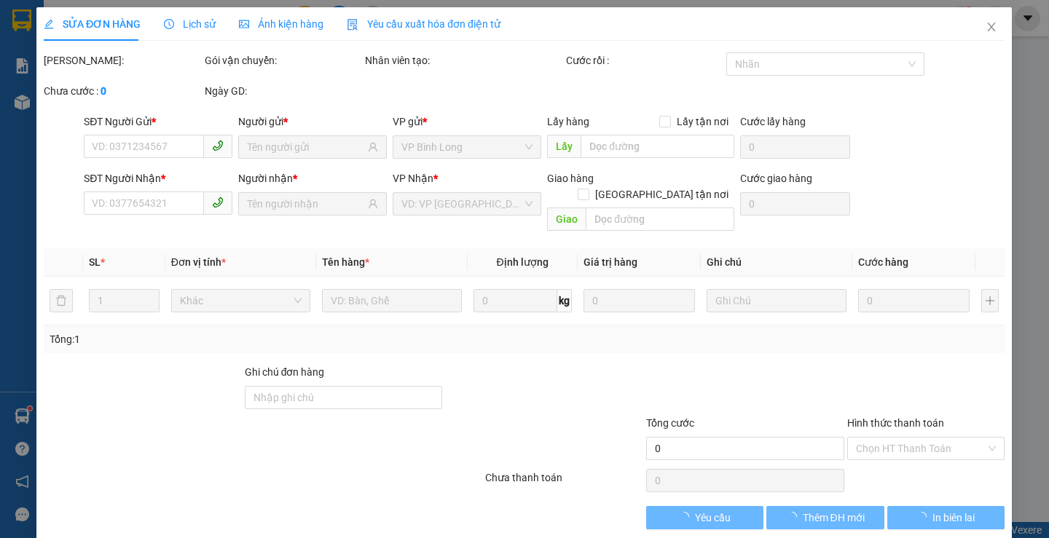
type input "02866533599"
type input "SONG CÁT"
type input "0978612423"
type input "DIỆP"
type input "30.000"
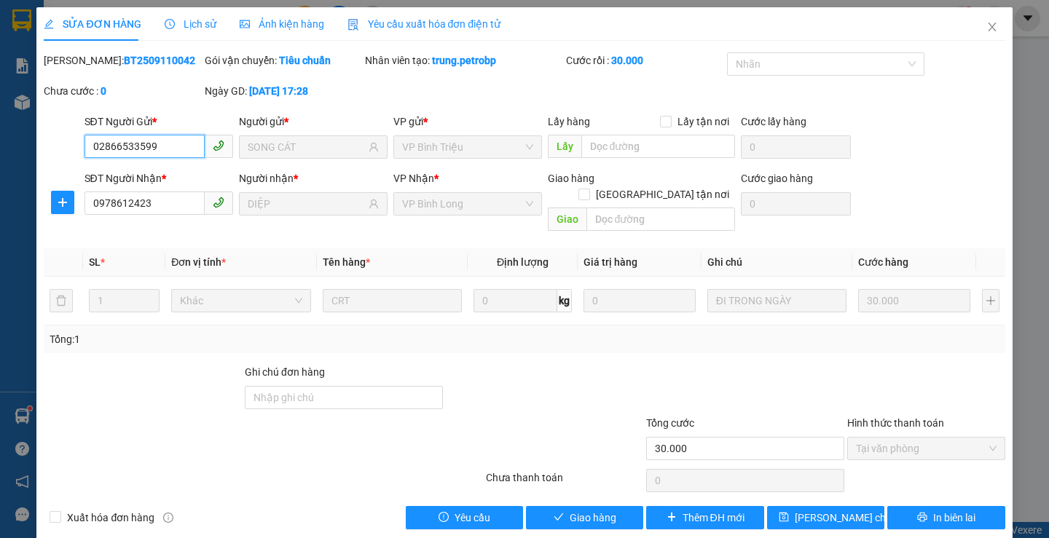
scroll to position [4, 0]
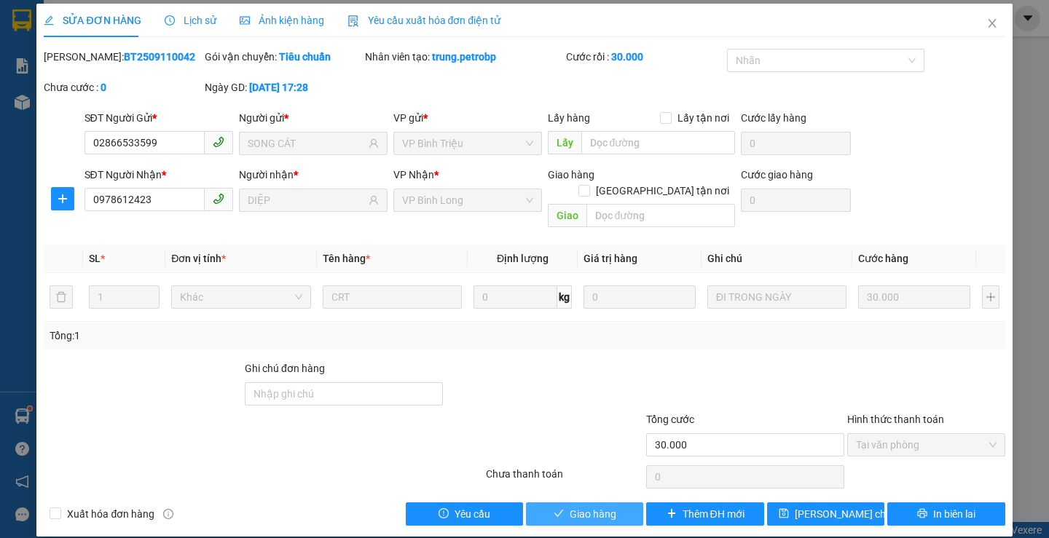
click at [611, 503] on button "Giao hàng" at bounding box center [584, 514] width 117 height 23
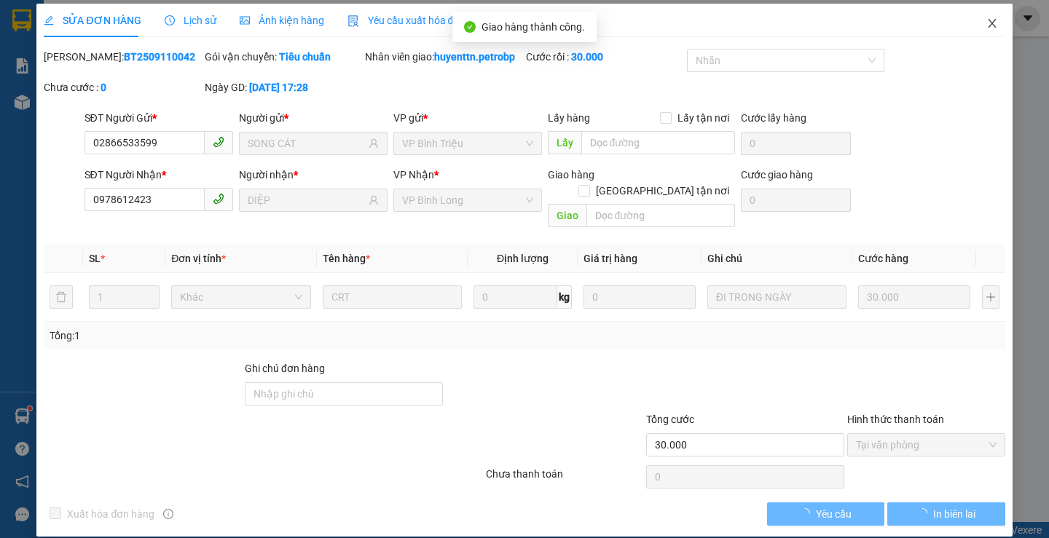
click at [983, 17] on span "Close" at bounding box center [992, 24] width 41 height 41
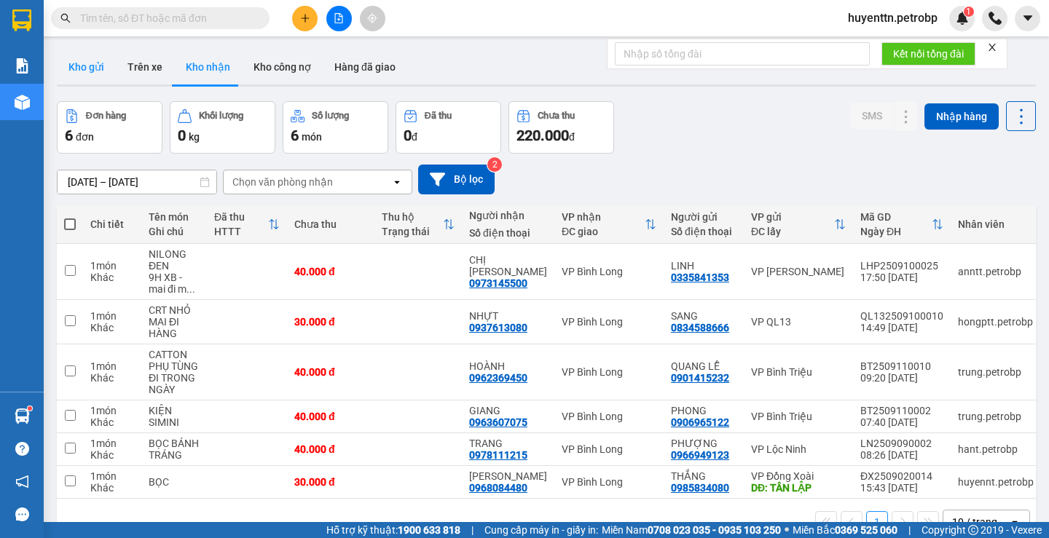
click at [94, 78] on button "Kho gửi" at bounding box center [86, 67] width 59 height 35
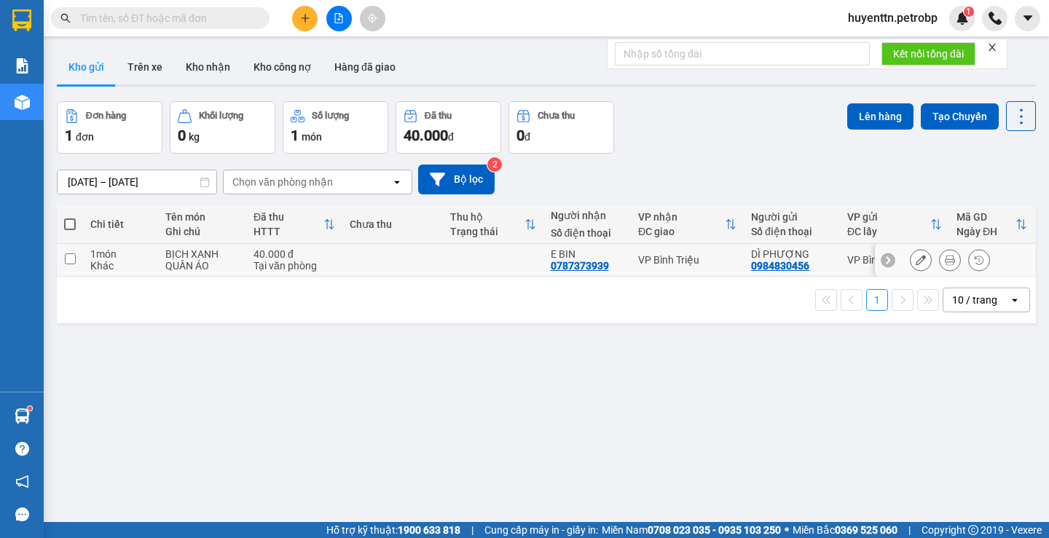
click at [261, 260] on div "Tại văn phòng" at bounding box center [295, 266] width 82 height 12
checkbox input "true"
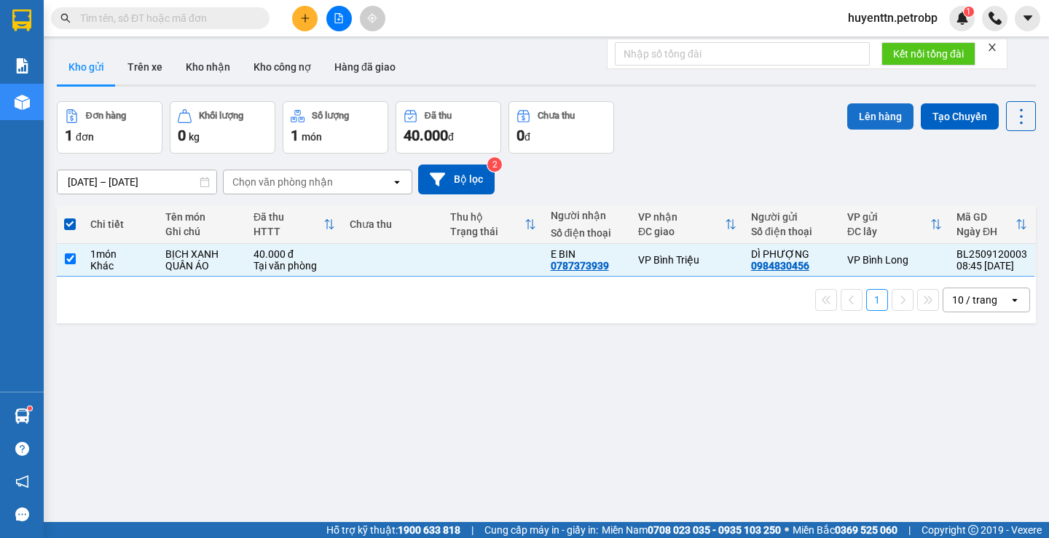
click at [867, 110] on button "Lên hàng" at bounding box center [880, 116] width 66 height 26
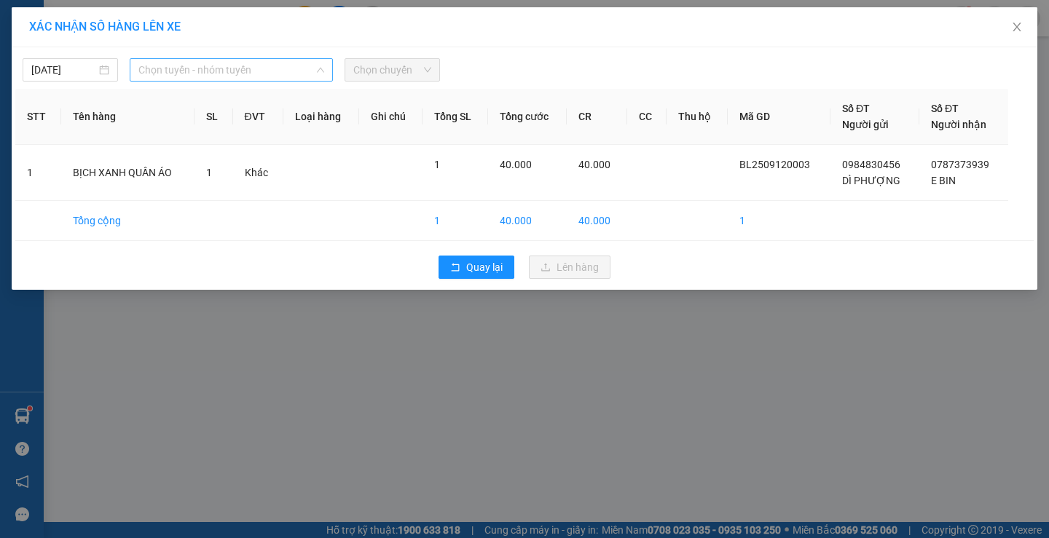
click at [235, 69] on span "Chọn tuyến - nhóm tuyến" at bounding box center [231, 70] width 186 height 22
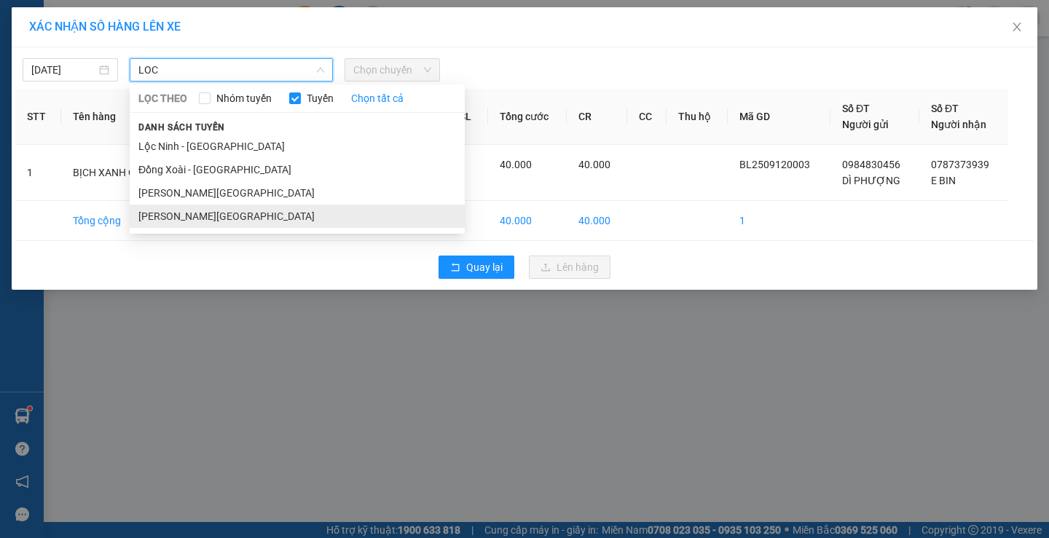
type input "LOC"
click at [231, 223] on li "[PERSON_NAME][GEOGRAPHIC_DATA]" at bounding box center [297, 216] width 335 height 23
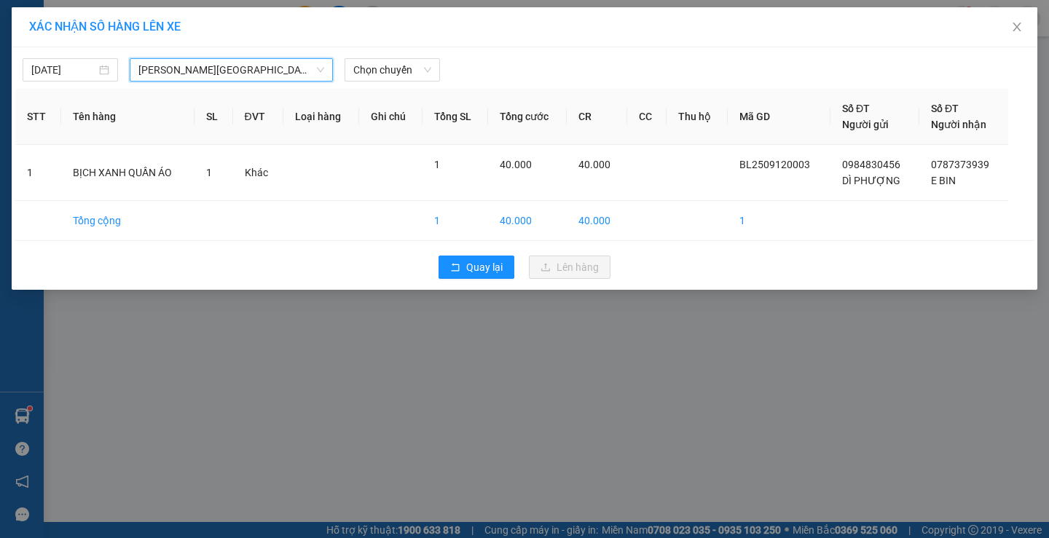
click at [384, 85] on div "[DATE] [GEOGRAPHIC_DATA] - [GEOGRAPHIC_DATA] Ninh - [GEOGRAPHIC_DATA] LỌC THEO …" at bounding box center [525, 168] width 1026 height 243
click at [388, 79] on span "Chọn chuyến" at bounding box center [392, 70] width 78 height 22
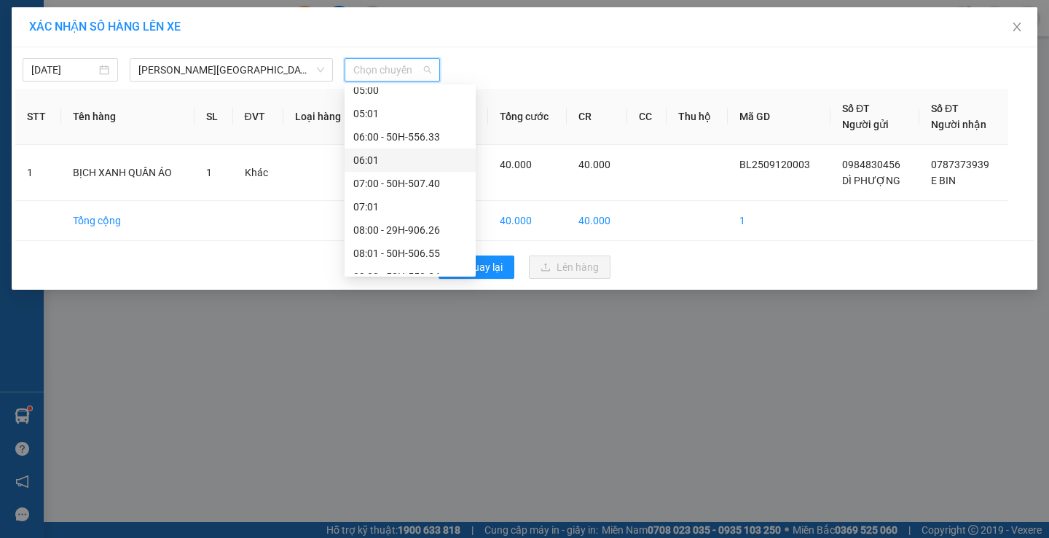
scroll to position [437, 0]
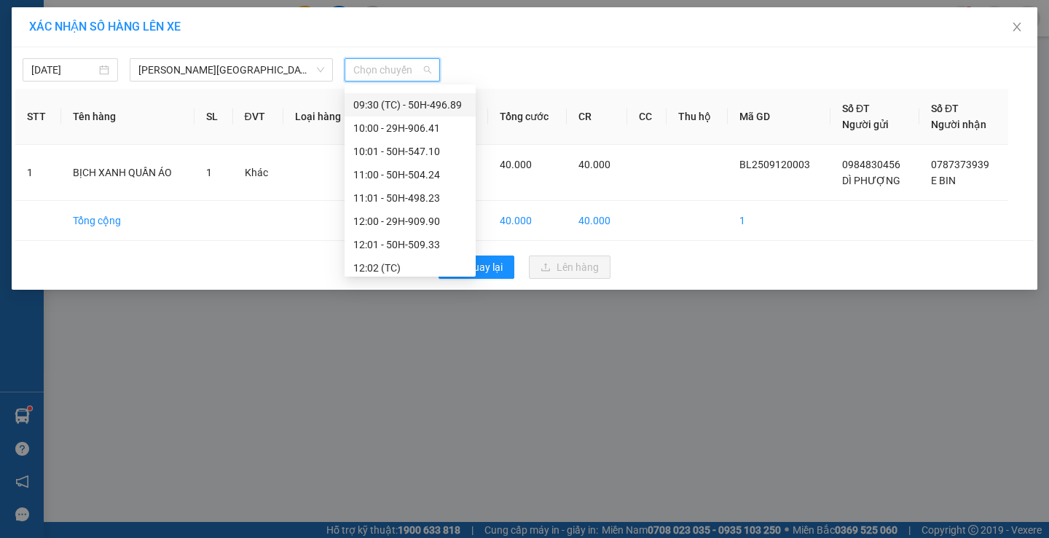
click at [403, 105] on div "09:30 (TC) - 50H-496.89" at bounding box center [410, 105] width 114 height 16
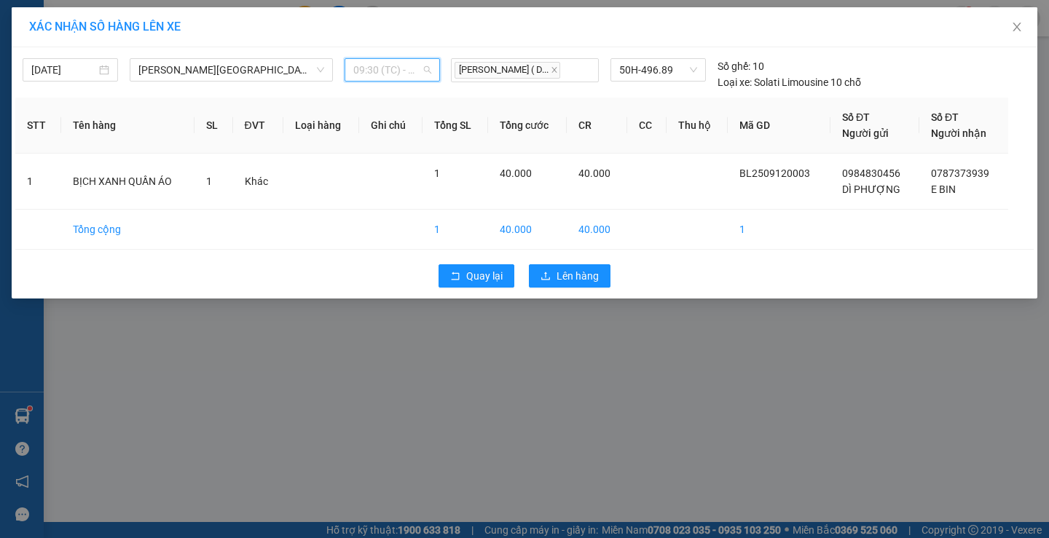
click at [403, 73] on span "09:30 (TC) - 50H-496.89" at bounding box center [392, 70] width 78 height 22
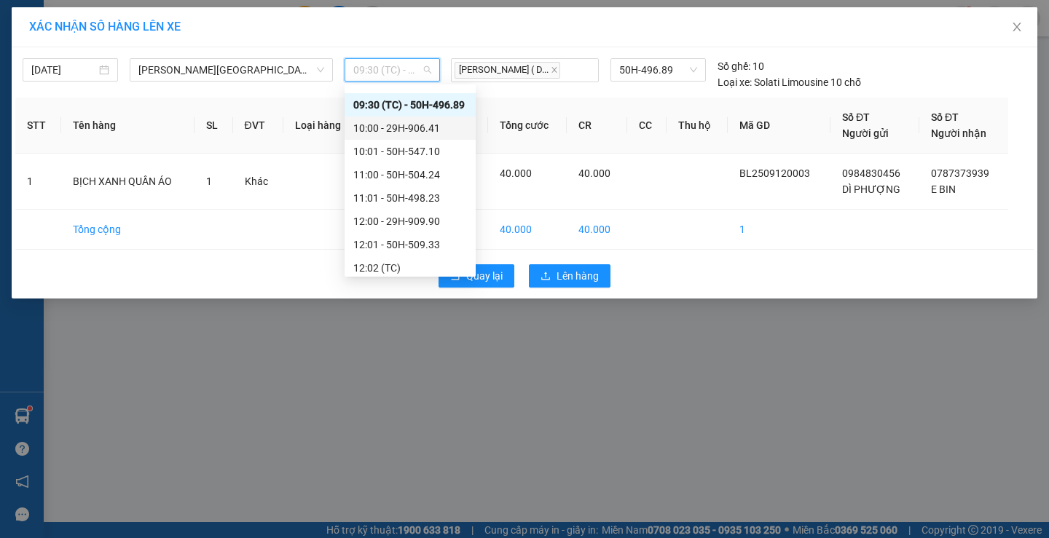
click at [433, 128] on div "10:00 - 29H-906.41" at bounding box center [410, 128] width 114 height 16
click at [408, 76] on span "10:00 - 29H-906.41" at bounding box center [392, 70] width 78 height 22
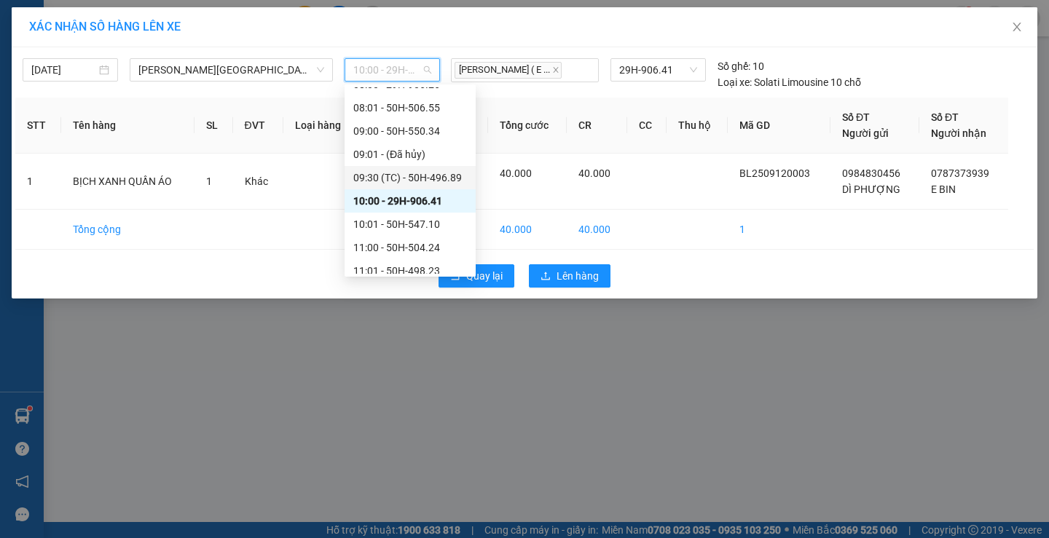
click at [390, 176] on div "09:30 (TC) - 50H-496.89" at bounding box center [410, 178] width 114 height 16
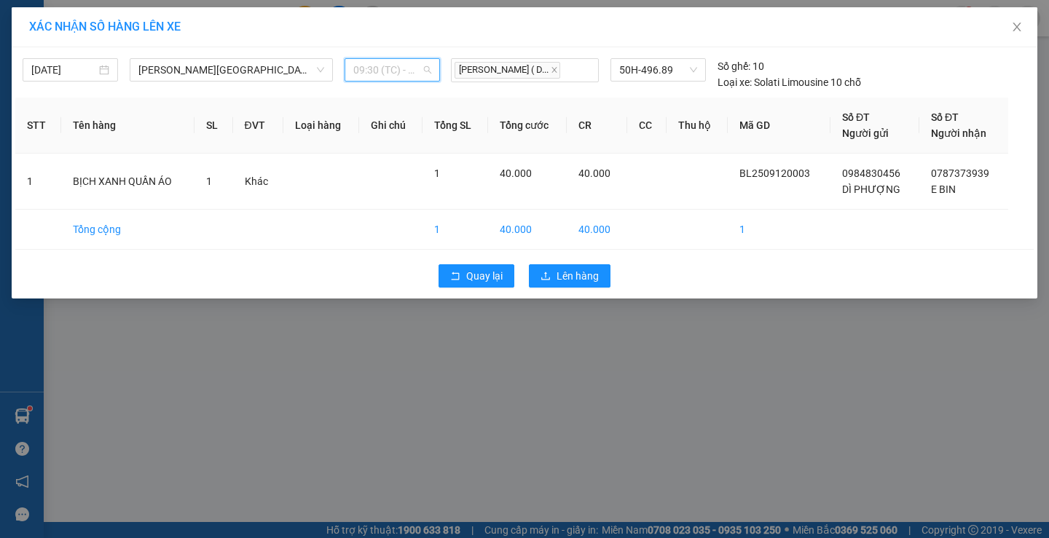
click at [380, 74] on span "09:30 (TC) - 50H-496.89" at bounding box center [392, 70] width 78 height 22
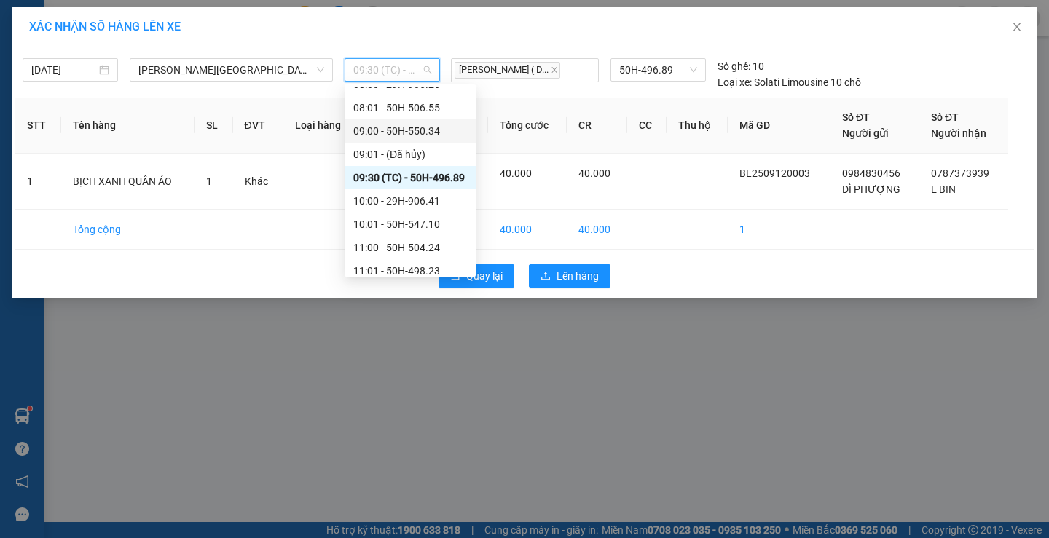
click at [406, 133] on div "09:00 - 50H-550.34" at bounding box center [410, 131] width 114 height 16
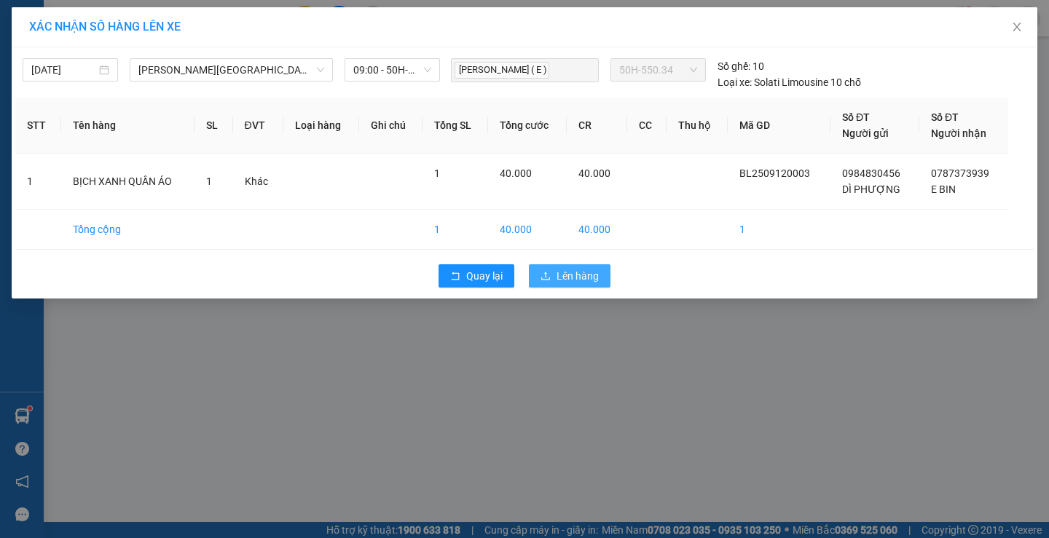
click at [563, 274] on span "Lên hàng" at bounding box center [578, 276] width 42 height 16
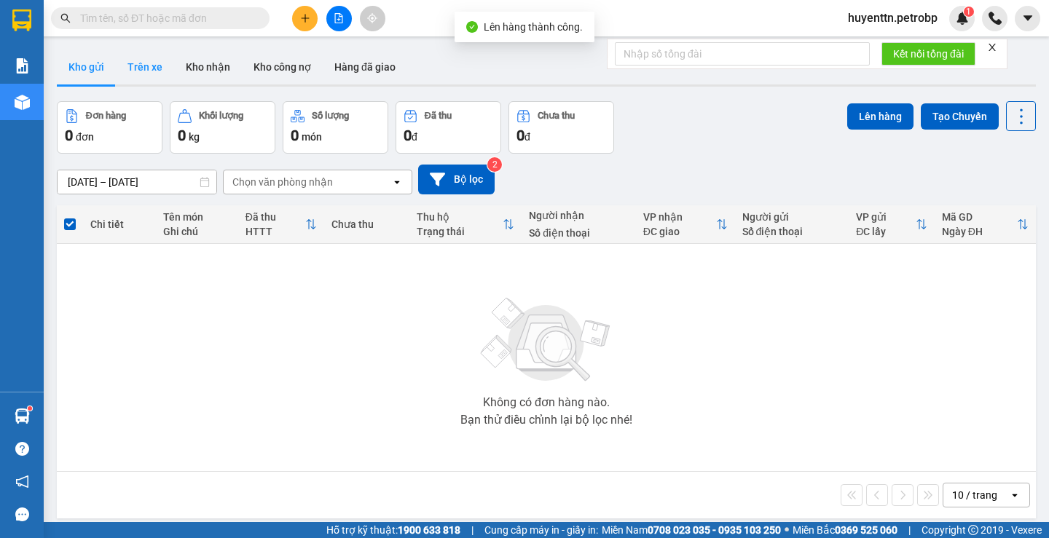
click at [162, 79] on button "Trên xe" at bounding box center [145, 67] width 58 height 35
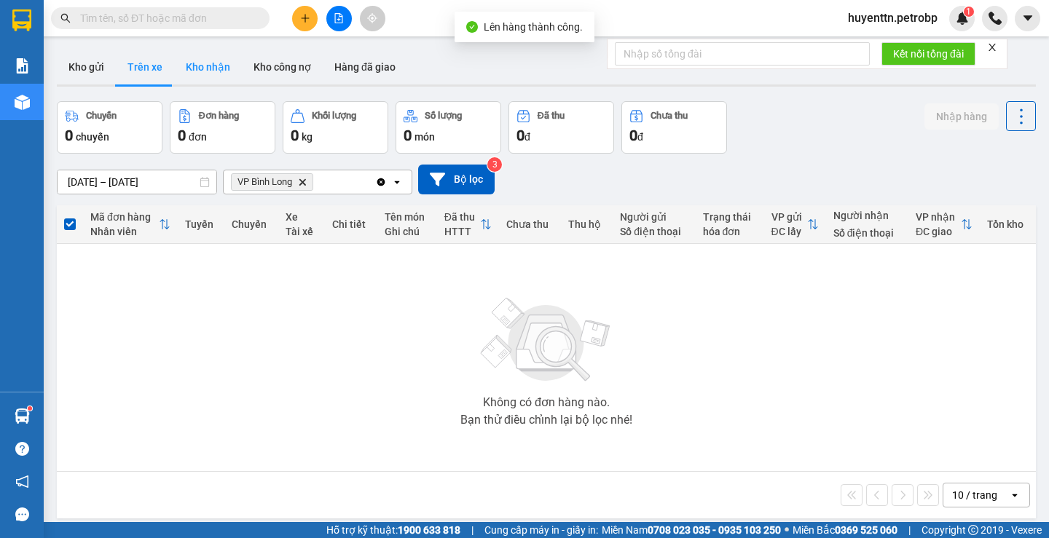
click at [203, 56] on button "Kho nhận" at bounding box center [208, 67] width 68 height 35
